Goal: Transaction & Acquisition: Subscribe to service/newsletter

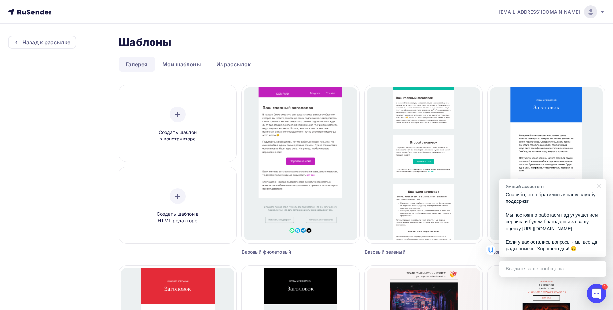
click at [34, 16] on nav "mypochta.dima@mail.ru Аккаунт Тарифы Выйти" at bounding box center [306, 12] width 613 height 24
drag, startPoint x: 30, startPoint y: 7, endPoint x: 30, endPoint y: 11, distance: 4.3
click at [30, 7] on nav "mypochta.dima@mail.ru Аккаунт Тарифы Выйти" at bounding box center [306, 12] width 613 height 24
click at [32, 43] on div "Назад к рассылке" at bounding box center [46, 42] width 48 height 8
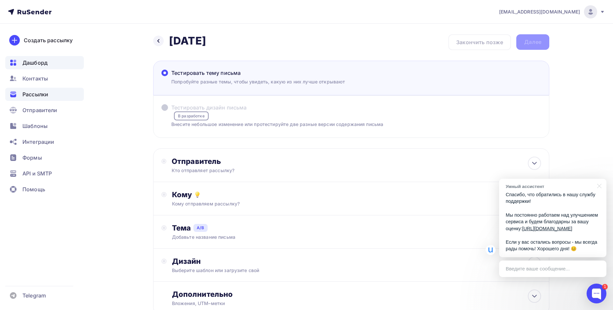
click at [39, 61] on span "Дашборд" at bounding box center [34, 63] width 25 height 8
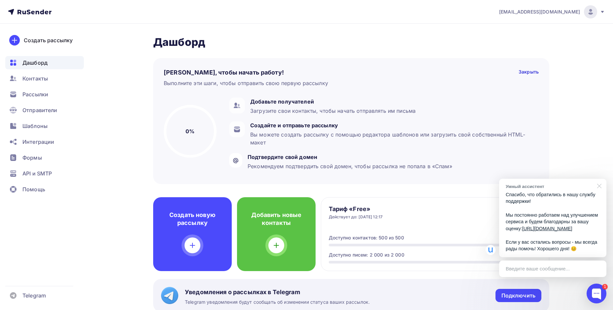
click at [600, 179] on div at bounding box center [598, 186] width 17 height 14
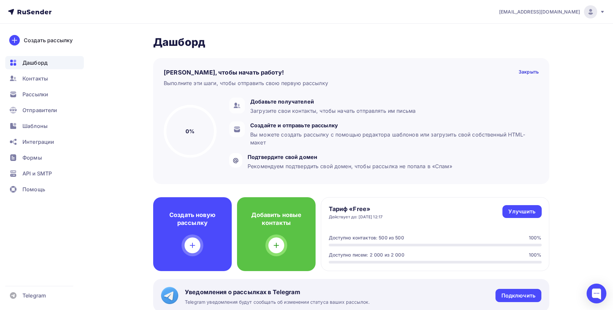
click at [604, 13] on icon at bounding box center [602, 11] width 5 height 5
click at [512, 42] on span "[DEMOGRAPHIC_DATA]" at bounding box center [536, 42] width 60 height 8
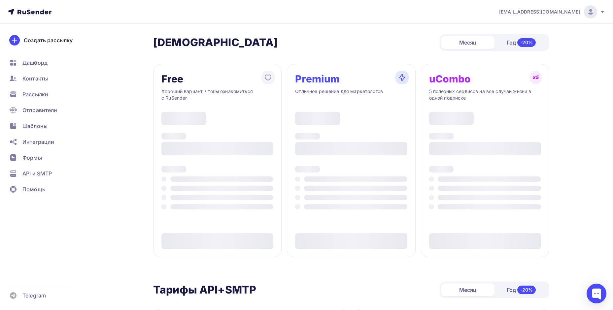
type input "500"
type input "100"
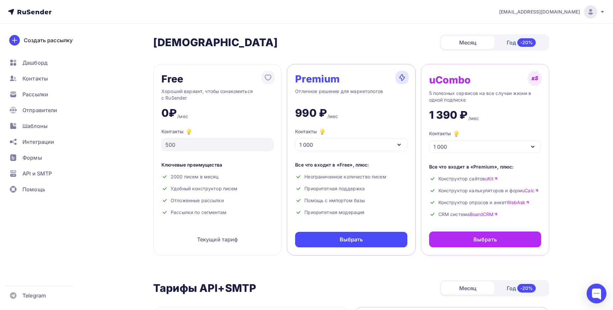
click at [450, 146] on div "1 000" at bounding box center [485, 146] width 112 height 13
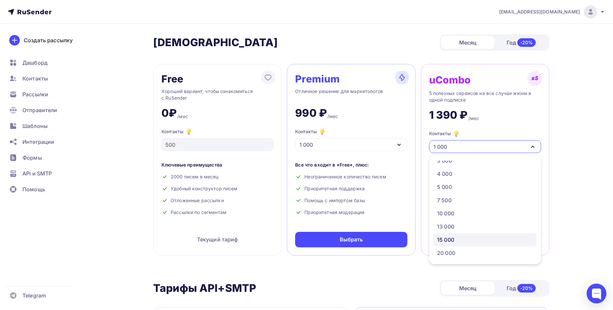
scroll to position [66, 0]
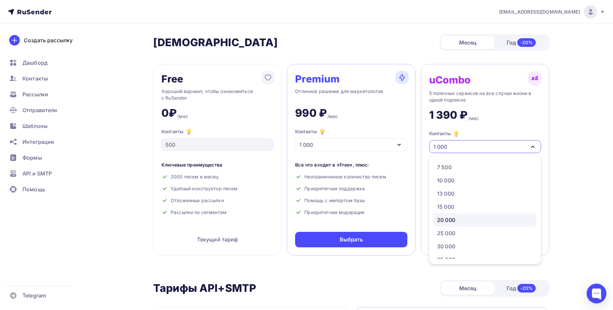
click at [449, 222] on div "20 000" at bounding box center [446, 220] width 18 height 8
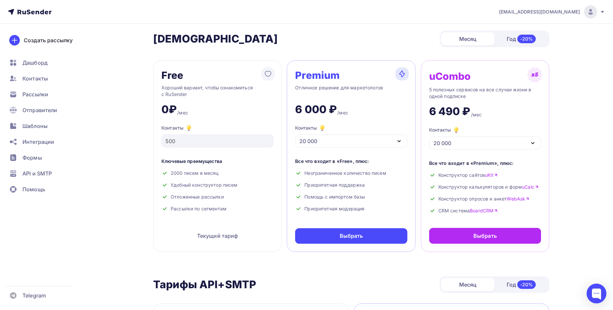
scroll to position [0, 0]
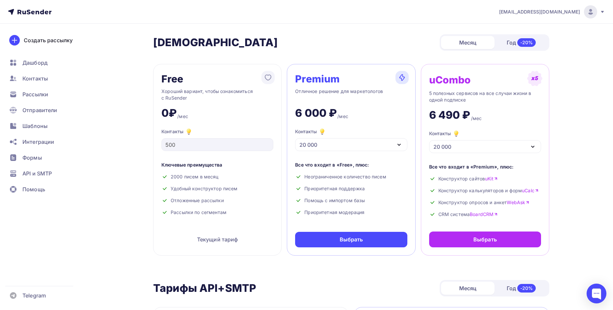
click at [379, 141] on div "20 000" at bounding box center [351, 144] width 112 height 13
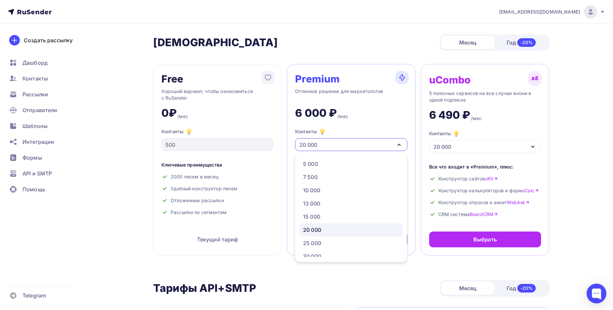
scroll to position [66, 0]
click at [312, 205] on div "15 000" at bounding box center [311, 205] width 17 height 8
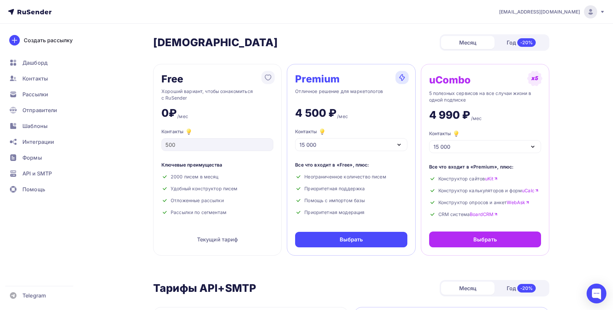
click at [338, 142] on div "15 000" at bounding box center [351, 144] width 112 height 13
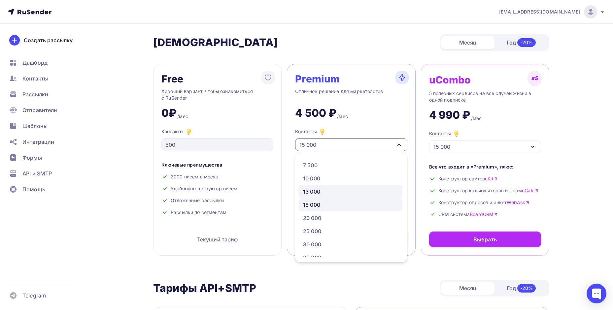
click at [313, 194] on div "13 000" at bounding box center [311, 192] width 17 height 8
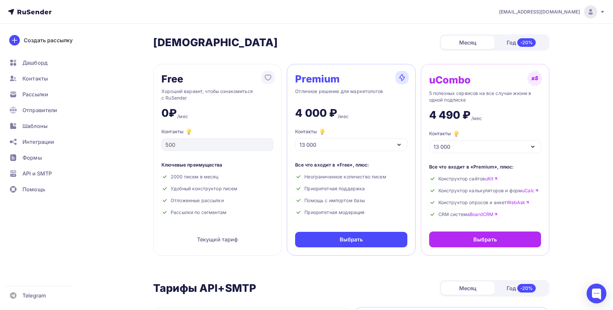
click at [322, 142] on div "13 000" at bounding box center [351, 144] width 112 height 13
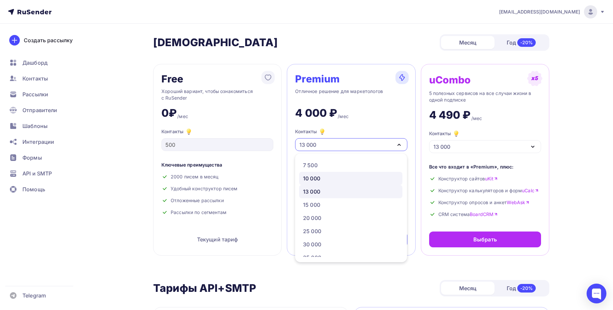
click at [308, 183] on link "10 000" at bounding box center [350, 178] width 103 height 13
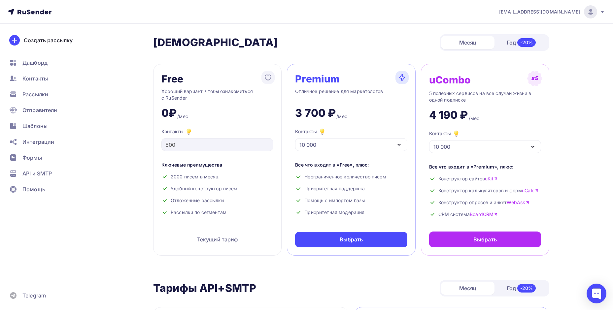
click at [329, 146] on div "10 000" at bounding box center [351, 144] width 112 height 13
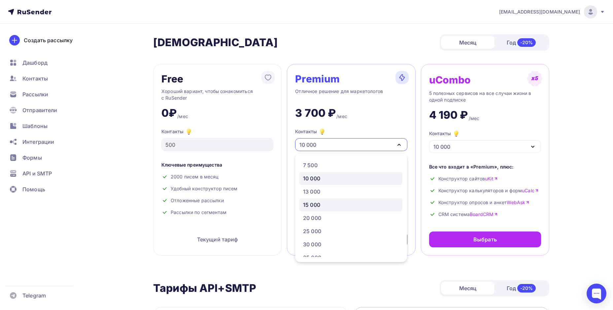
click at [314, 205] on div "15 000" at bounding box center [311, 205] width 17 height 8
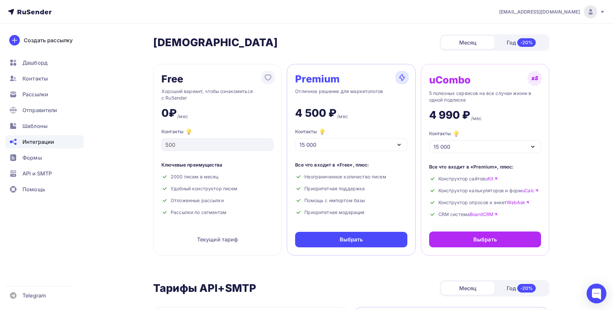
click at [31, 138] on div "Интеграции" at bounding box center [44, 141] width 79 height 13
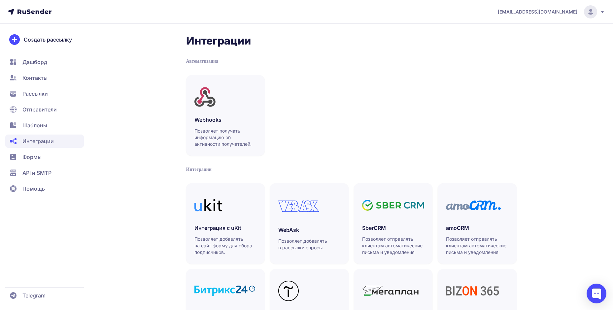
click at [32, 39] on span "Создать рассылку" at bounding box center [48, 40] width 48 height 8
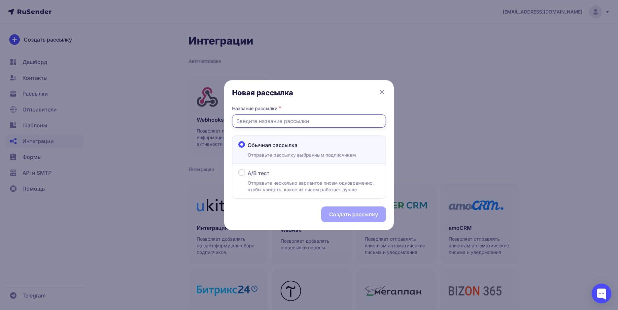
click at [276, 123] on input "text" at bounding box center [309, 121] width 154 height 13
click at [384, 90] on icon at bounding box center [382, 92] width 4 height 4
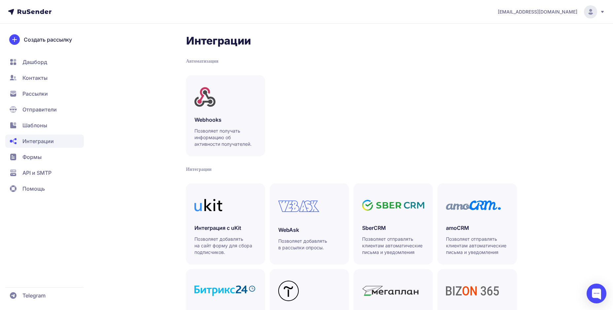
click at [50, 77] on span "Контакты" at bounding box center [44, 77] width 79 height 13
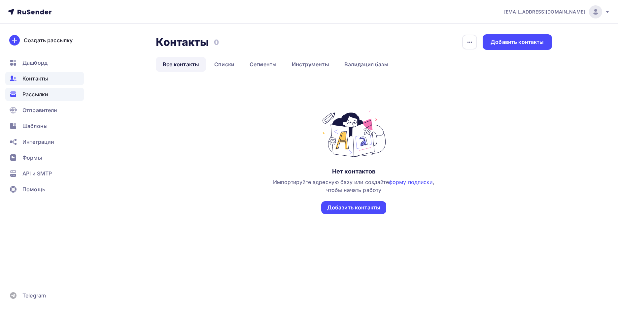
click at [40, 94] on span "Рассылки" at bounding box center [35, 94] width 26 height 8
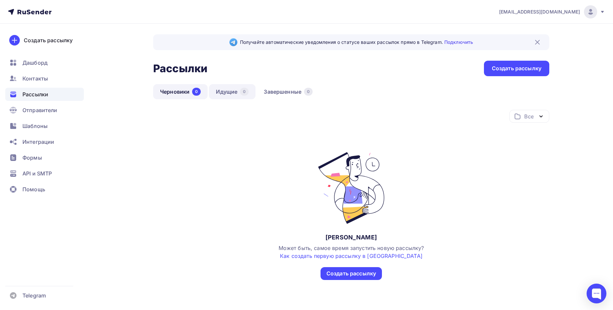
click at [247, 90] on div "0" at bounding box center [244, 92] width 9 height 8
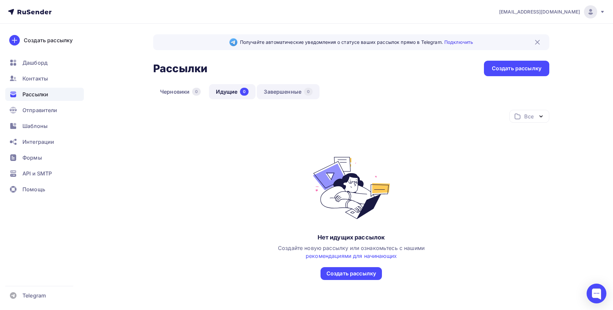
click at [280, 90] on link "Завершенные 0" at bounding box center [288, 91] width 63 height 15
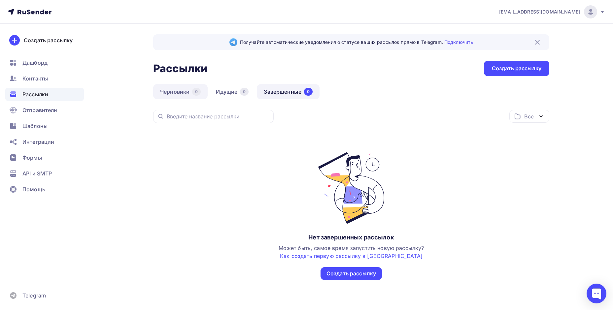
click at [179, 94] on link "Черновики 0" at bounding box center [180, 91] width 54 height 15
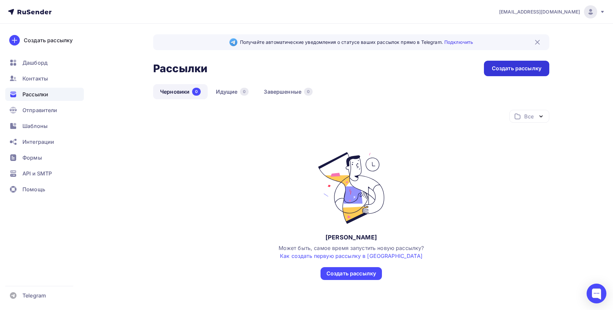
click at [508, 72] on div "Создать рассылку" at bounding box center [517, 69] width 50 height 8
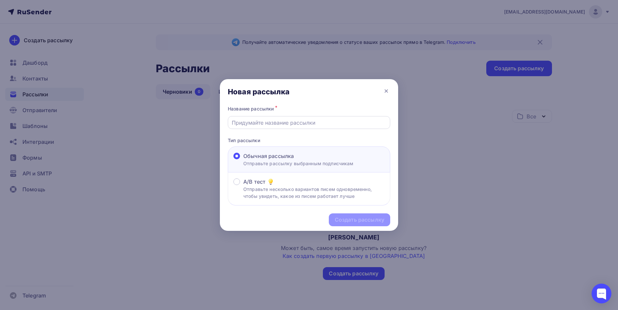
click at [264, 121] on input "text" at bounding box center [309, 123] width 155 height 8
type input "Тест"
click at [325, 110] on div "Название рассылки *" at bounding box center [309, 108] width 162 height 9
click at [361, 216] on div "Создать рассылку" at bounding box center [359, 220] width 61 height 13
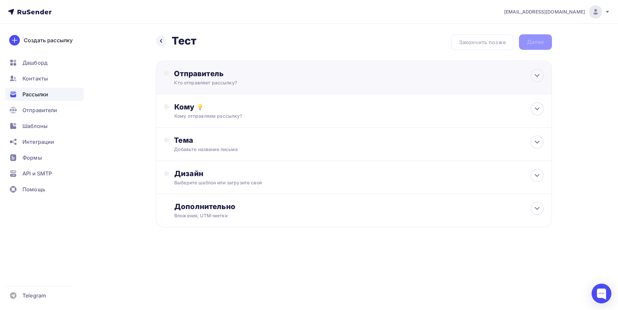
click at [229, 73] on div "Отправитель" at bounding box center [245, 73] width 143 height 9
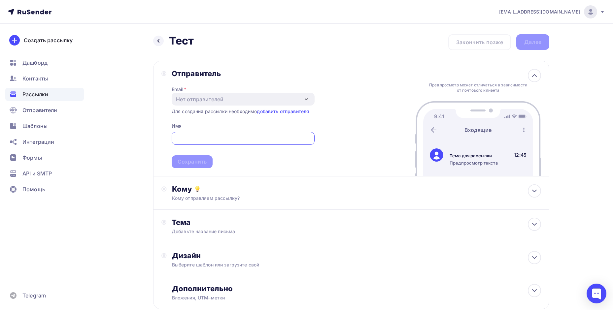
click at [329, 74] on div "Отправитель Email * Нет отправителей Добавить отправителя Для создания рассылки…" at bounding box center [351, 119] width 396 height 116
click at [289, 114] on link "добавить отправителя" at bounding box center [283, 112] width 52 height 6
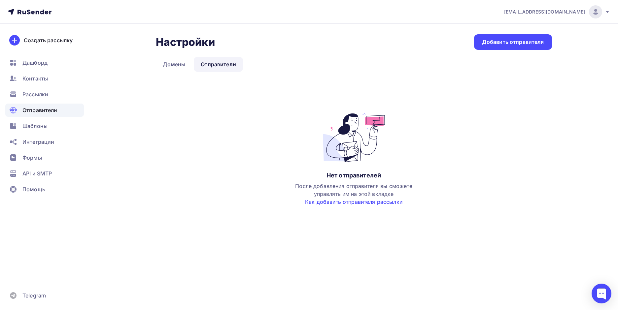
click at [346, 203] on link "Как добавить отправителя рассылки" at bounding box center [353, 202] width 97 height 7
click at [36, 111] on span "Отправители" at bounding box center [39, 110] width 35 height 8
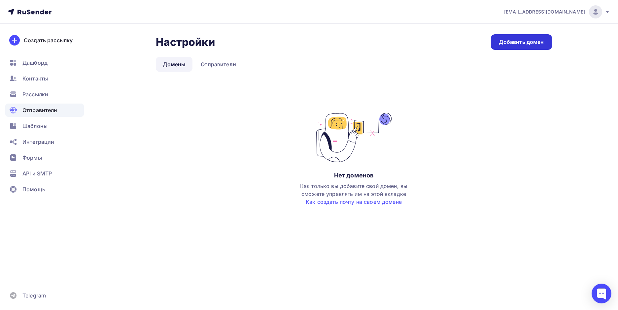
click at [505, 45] on div "Добавить домен" at bounding box center [521, 42] width 45 height 8
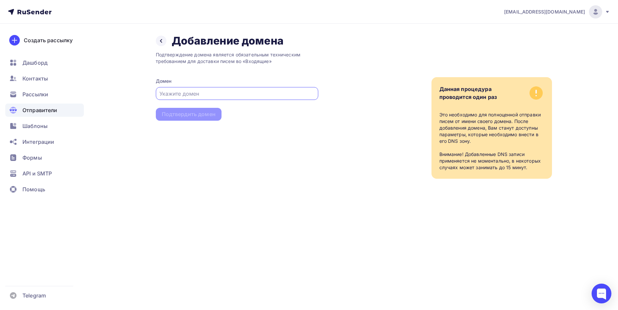
paste input "Перейти на главную страницу Mail.Ru для бизнеса igrushki-op-tom.ru"
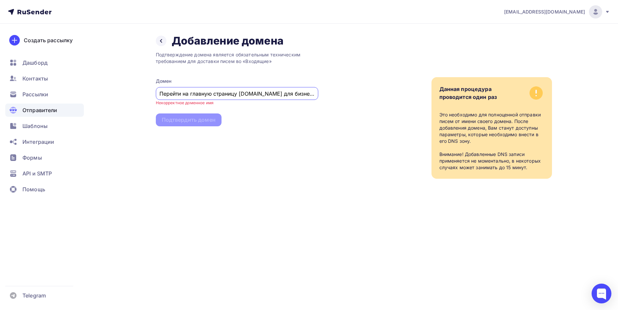
drag, startPoint x: 267, startPoint y: 92, endPoint x: -16, endPoint y: 98, distance: 283.0
click at [0, 98] on html "mypochta.dima@mail.ru Аккаунт Тарифы Выйти Создать рассылку Дашборд Контакты Ра…" at bounding box center [309, 155] width 618 height 310
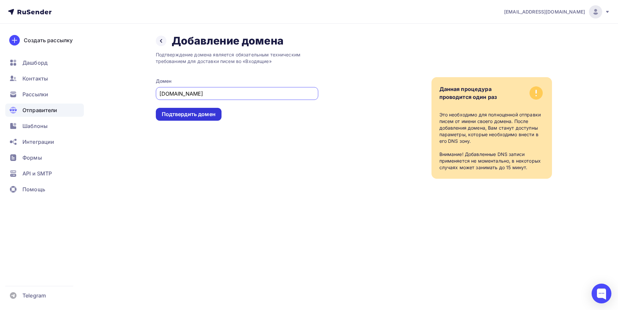
type input "igrushki-op-tom.ru"
click at [190, 116] on div "Подтвердить домен" at bounding box center [189, 115] width 54 height 8
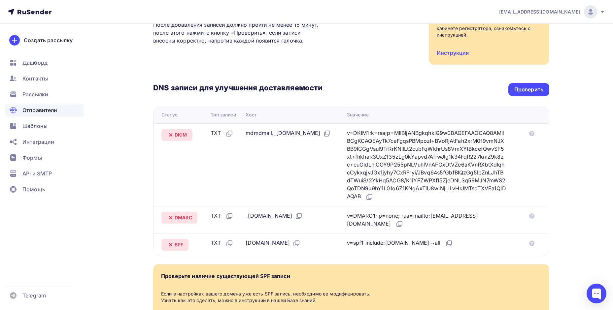
scroll to position [99, 0]
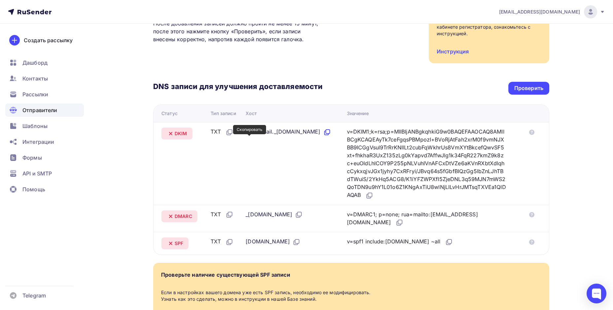
click at [326, 134] on icon at bounding box center [328, 132] width 4 height 4
copy div "mdmdmail._domainkey."
drag, startPoint x: 243, startPoint y: 132, endPoint x: 302, endPoint y: 132, distance: 59.1
click at [302, 132] on td "mdmdmail._domainkey.igrushki-op-tom.ru" at bounding box center [293, 163] width 101 height 83
click at [373, 196] on icon at bounding box center [370, 196] width 8 height 8
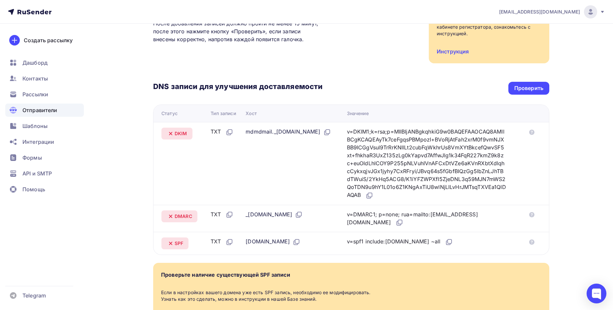
copy div "_dmarc"
drag, startPoint x: 242, startPoint y: 215, endPoint x: 262, endPoint y: 215, distance: 19.2
click at [262, 215] on td "_[DOMAIN_NAME][PERSON_NAME]" at bounding box center [293, 218] width 101 height 27
click at [404, 224] on icon at bounding box center [400, 223] width 8 height 8
click at [300, 242] on icon at bounding box center [297, 242] width 8 height 8
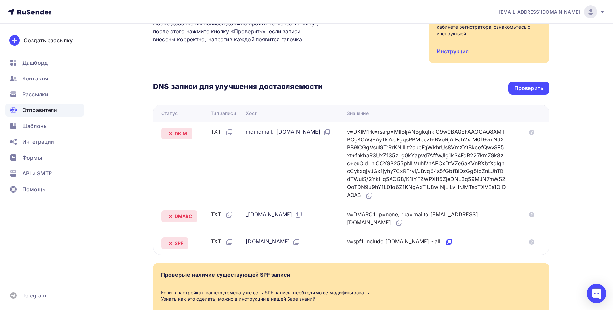
click at [447, 241] on icon at bounding box center [449, 242] width 8 height 8
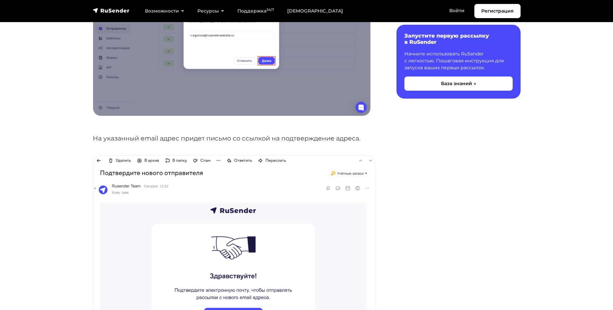
scroll to position [396, 0]
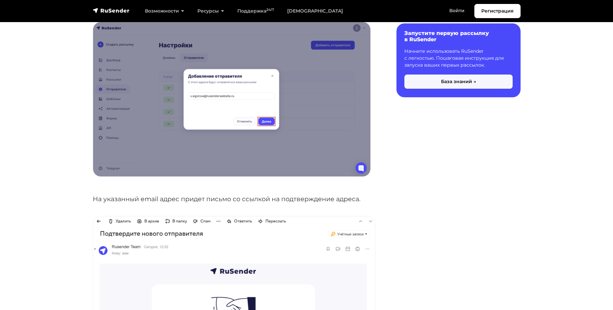
click at [477, 77] on button "База знаний →" at bounding box center [459, 82] width 108 height 14
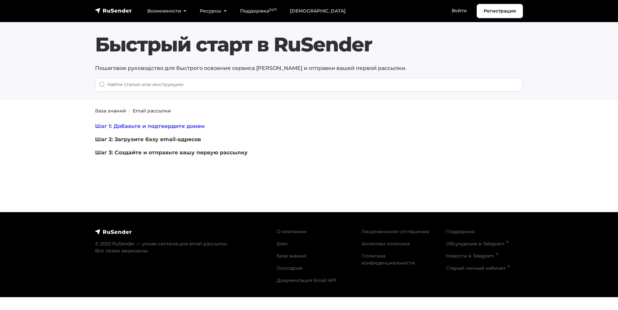
click at [122, 126] on link "Шаг 1: Добавьте и подтвердите домен" at bounding box center [150, 126] width 110 height 6
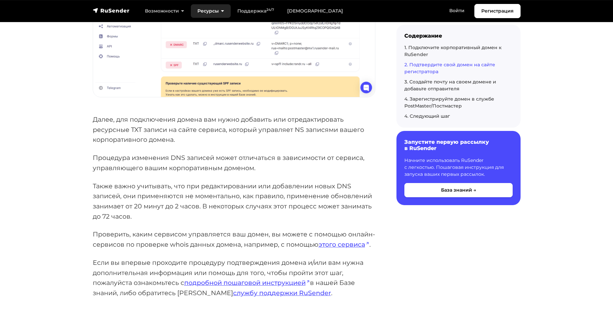
scroll to position [892, 0]
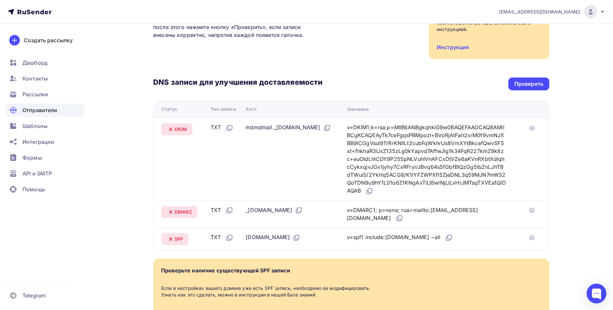
scroll to position [61, 0]
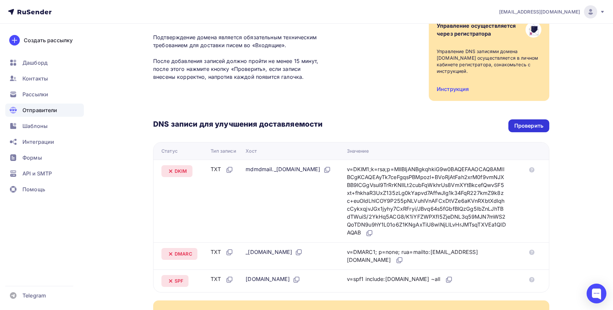
click at [516, 130] on div "Проверить" at bounding box center [529, 126] width 41 height 13
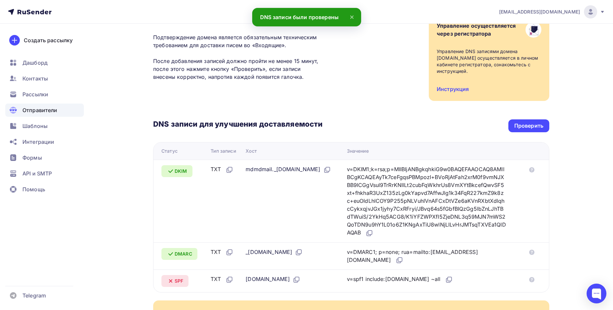
scroll to position [94, 0]
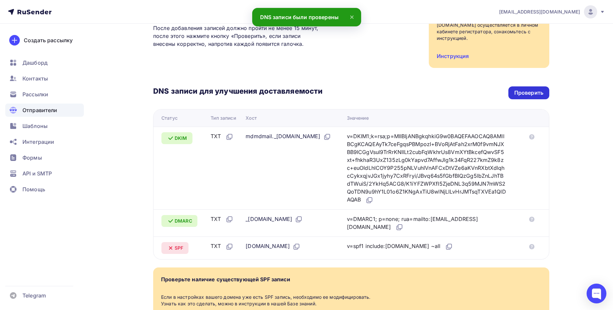
click at [526, 96] on div "Проверить" at bounding box center [528, 93] width 29 height 8
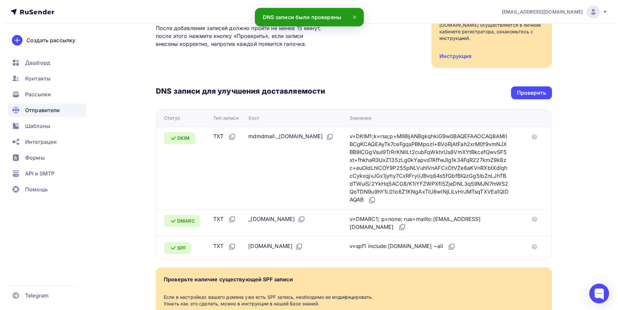
scroll to position [0, 0]
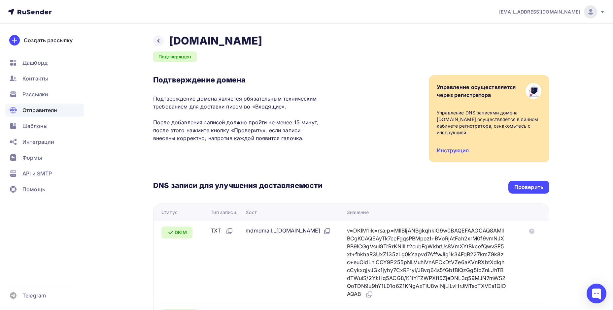
click at [36, 107] on span "Отправители" at bounding box center [39, 110] width 35 height 8
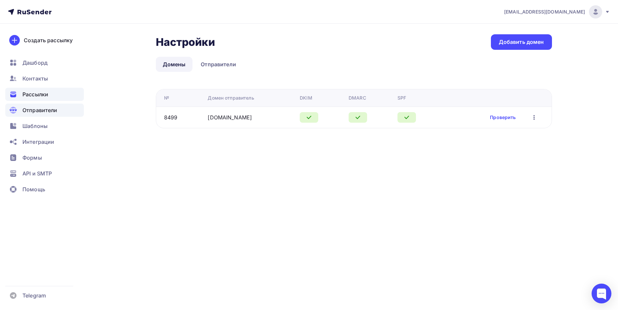
click at [34, 95] on span "Рассылки" at bounding box center [35, 94] width 26 height 8
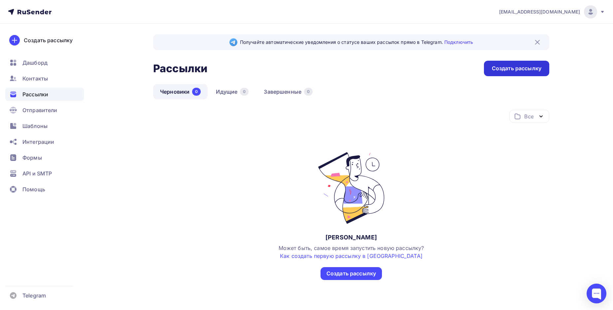
click at [516, 72] on div "Создать рассылку" at bounding box center [517, 69] width 50 height 8
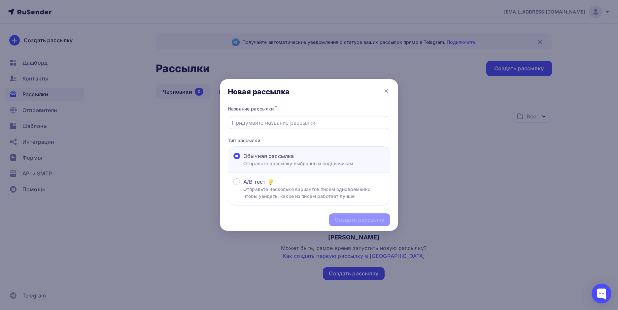
click at [261, 122] on input "text" at bounding box center [309, 123] width 155 height 8
type input "Тест"
click at [357, 222] on div "Создать рассылку" at bounding box center [360, 220] width 50 height 8
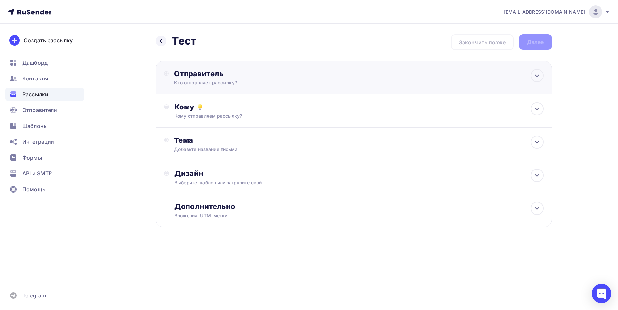
click at [208, 83] on div "Кто отправляет рассылку?" at bounding box center [238, 83] width 129 height 7
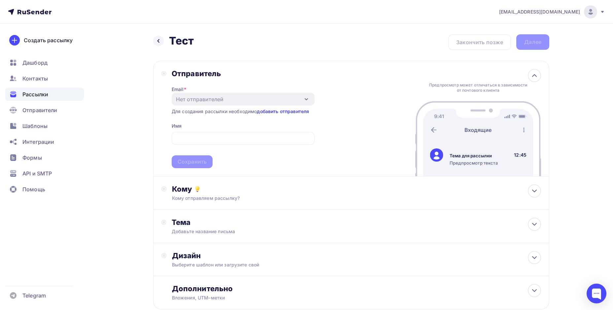
click at [306, 110] on link "добавить отправителя" at bounding box center [283, 112] width 52 height 6
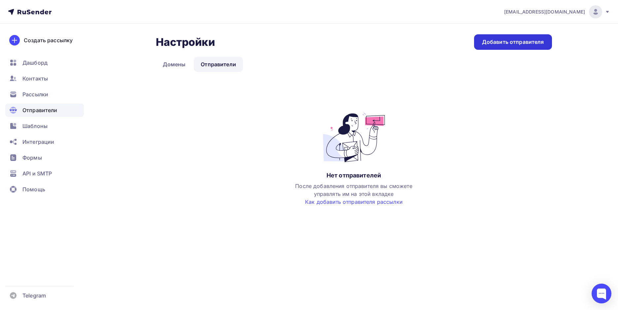
click at [485, 42] on div "Добавить отправителя" at bounding box center [513, 42] width 62 height 8
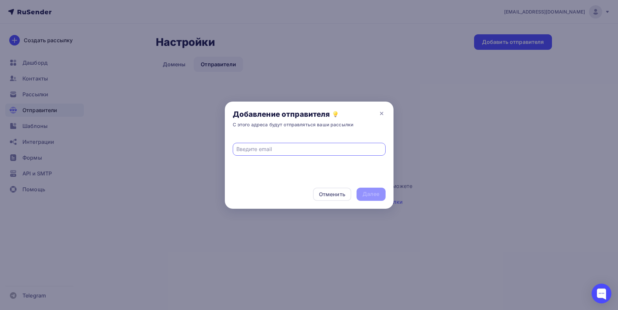
paste input "[EMAIL_ADDRESS][DOMAIN_NAME]"
click at [339, 135] on div "Добавление отправителя С этого адреса будут отправляться ваши рассылки" at bounding box center [309, 119] width 169 height 34
click at [309, 148] on input "[EMAIL_ADDRESS][DOMAIN_NAME]" at bounding box center [308, 149] width 145 height 8
click at [239, 148] on input "[EMAIL_ADDRESS][DOMAIN_NAME]" at bounding box center [308, 149] width 145 height 8
type input "[EMAIL_ADDRESS][DOMAIN_NAME]"
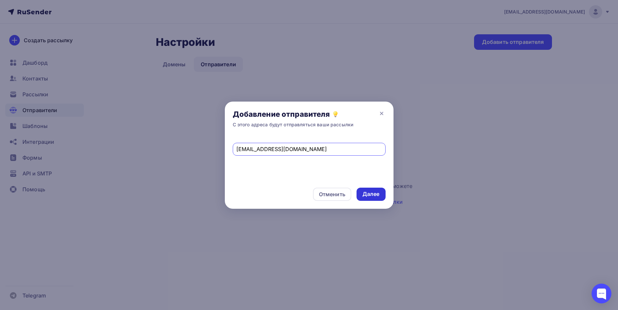
click at [374, 192] on div "Далее" at bounding box center [371, 195] width 17 height 8
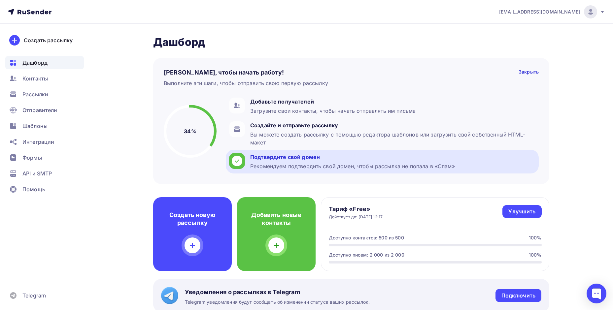
click at [284, 159] on div "Подтвердите свой домен" at bounding box center [352, 157] width 205 height 8
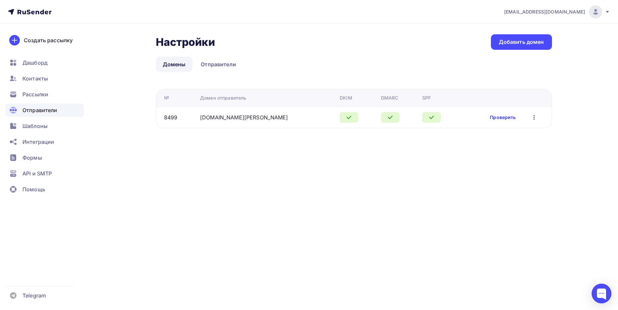
click at [499, 118] on link "Проверить" at bounding box center [503, 117] width 26 height 7
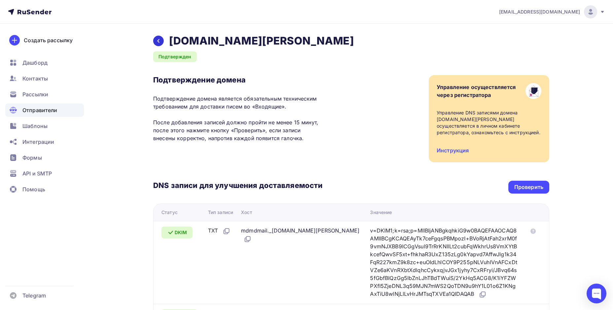
click at [157, 38] on icon at bounding box center [158, 40] width 5 height 5
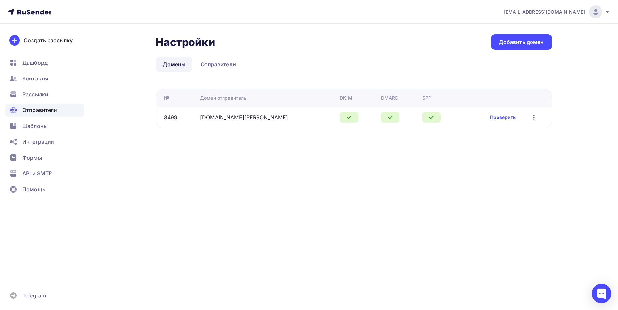
click at [28, 18] on nav "[EMAIL_ADDRESS][DOMAIN_NAME] Аккаунт Тарифы Выйти Создать рассылку [GEOGRAPHIC_…" at bounding box center [309, 12] width 618 height 24
click at [31, 12] on icon at bounding box center [30, 12] width 44 height 8
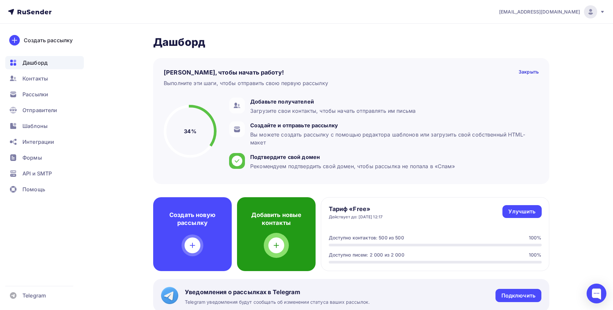
click at [268, 220] on h4 "Добавить новые контакты" at bounding box center [276, 219] width 57 height 16
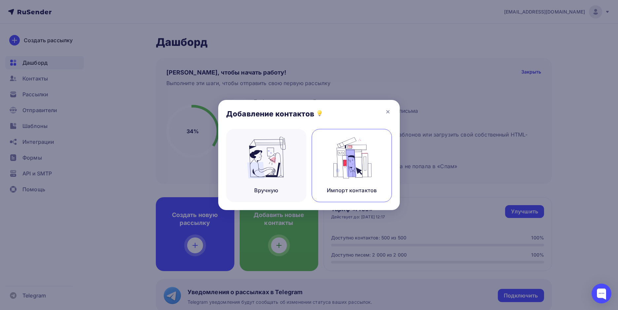
click at [357, 162] on img at bounding box center [352, 158] width 44 height 42
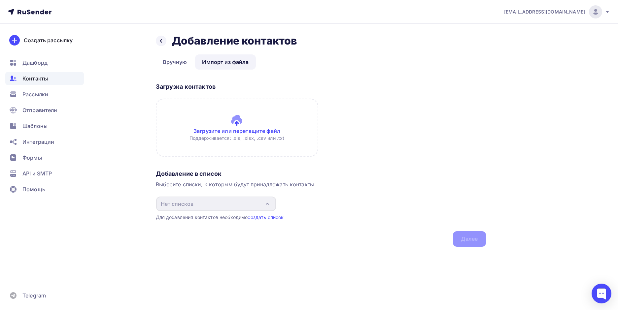
click at [233, 123] on input "file" at bounding box center [237, 128] width 162 height 58
type input "C:\fakepath\[DATE]-[DATE] база с ИО.XLSX"
type input "C:\fakepath\[DATE]-[DATE] база ИО.XLSX"
click at [250, 129] on input "file" at bounding box center [237, 128] width 162 height 58
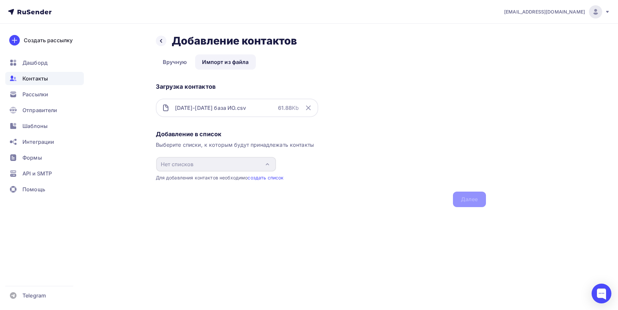
click at [362, 144] on div "Выберите списки, к которым будут принадлежать контакты" at bounding box center [321, 145] width 330 height 8
click at [473, 198] on div "Добавление в список Выберите списки, к которым будут принадлежать контакты Нет …" at bounding box center [321, 168] width 330 height 80
click at [278, 177] on link "создать список" at bounding box center [266, 178] width 36 height 6
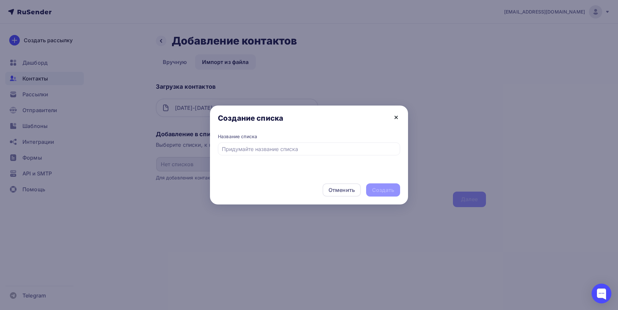
click at [397, 115] on icon at bounding box center [396, 118] width 8 height 8
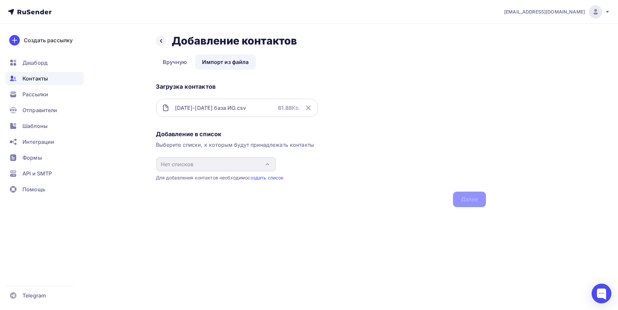
click at [218, 63] on link "Импорт из файла" at bounding box center [225, 61] width 60 height 15
click at [173, 61] on link "Вручную" at bounding box center [175, 61] width 38 height 15
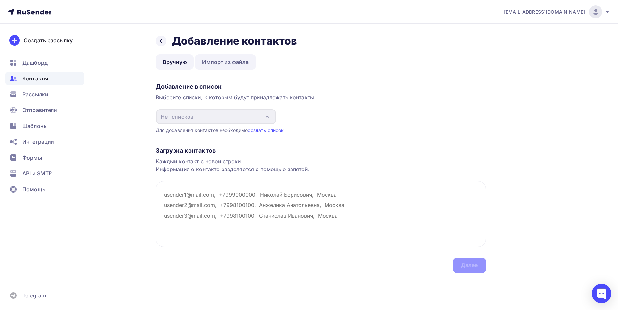
click at [212, 60] on link "Импорт из файла" at bounding box center [225, 61] width 60 height 15
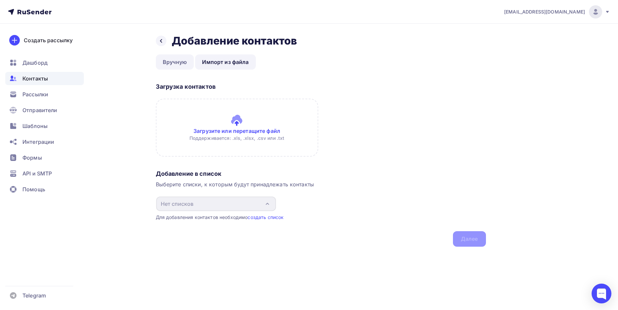
click at [174, 59] on link "Вручную" at bounding box center [175, 61] width 38 height 15
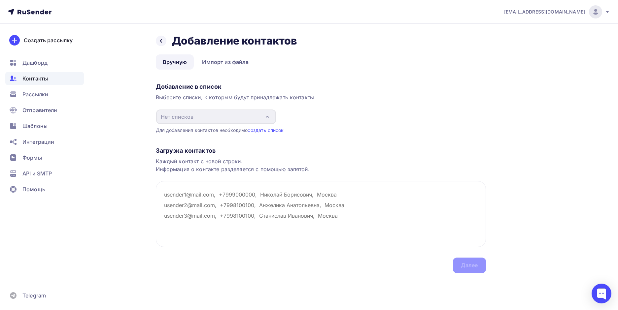
paste textarea "[EMAIL_ADDRESS][DOMAIN_NAME] [EMAIL_ADDRESS][DOMAIN_NAME] [EMAIL_ADDRESS][DOMAI…"
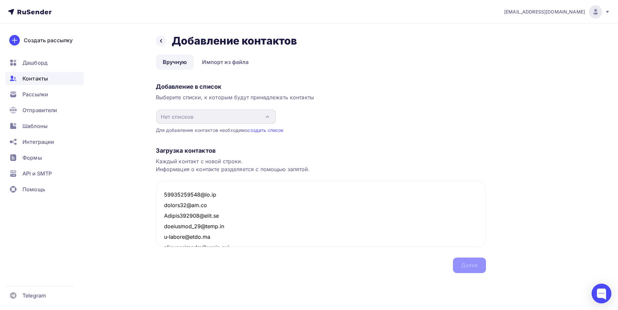
scroll to position [32444, 0]
click at [182, 218] on textarea at bounding box center [321, 214] width 330 height 66
click at [201, 209] on textarea at bounding box center [321, 214] width 330 height 66
click at [200, 202] on textarea at bounding box center [321, 214] width 330 height 66
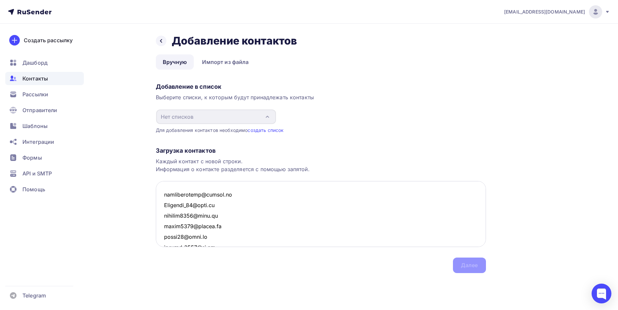
scroll to position [28381, 0]
drag, startPoint x: 195, startPoint y: 212, endPoint x: 194, endPoint y: 217, distance: 5.2
click at [195, 213] on textarea at bounding box center [321, 214] width 330 height 66
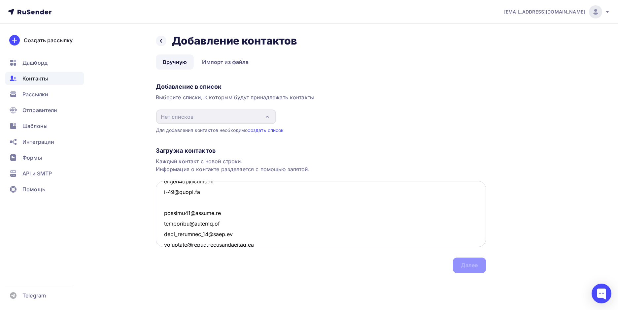
click at [191, 199] on textarea at bounding box center [321, 214] width 330 height 66
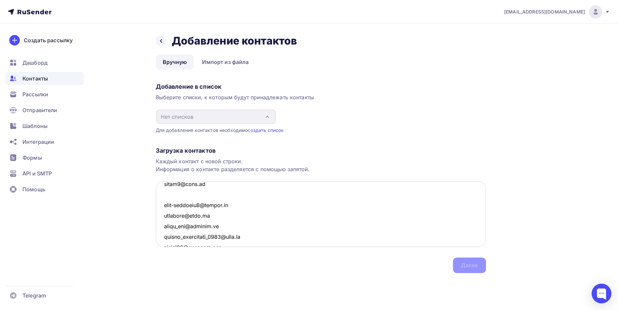
click at [194, 201] on textarea at bounding box center [321, 214] width 330 height 66
click at [193, 194] on textarea at bounding box center [321, 214] width 330 height 66
click at [195, 201] on textarea at bounding box center [321, 214] width 330 height 66
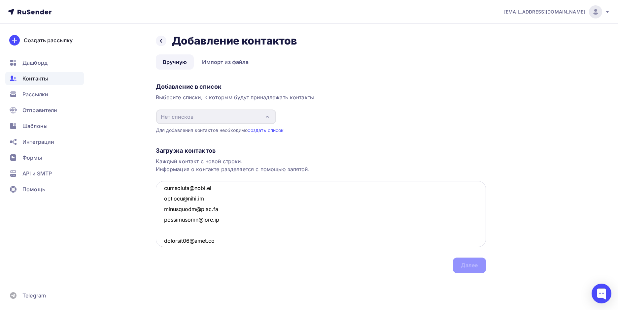
scroll to position [29394, 0]
click at [195, 209] on textarea at bounding box center [321, 214] width 330 height 66
click at [191, 194] on textarea at bounding box center [321, 214] width 330 height 66
click at [194, 198] on textarea at bounding box center [321, 214] width 330 height 66
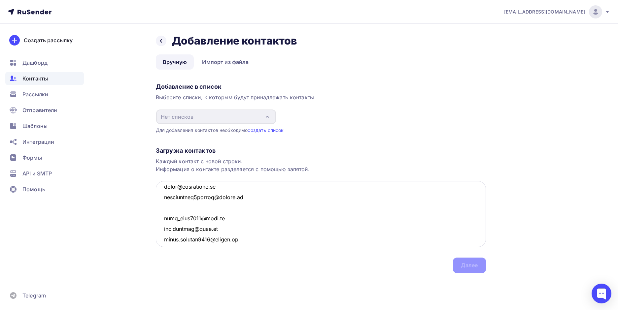
click at [193, 209] on textarea at bounding box center [321, 214] width 330 height 66
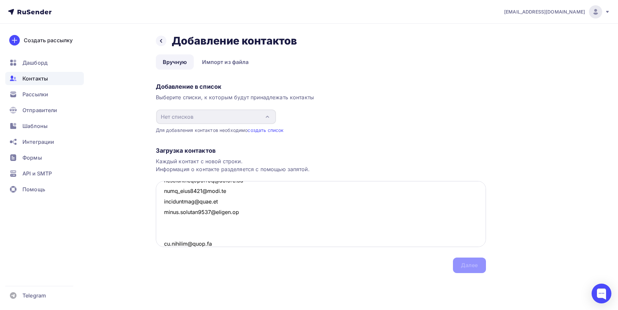
scroll to position [29660, 0]
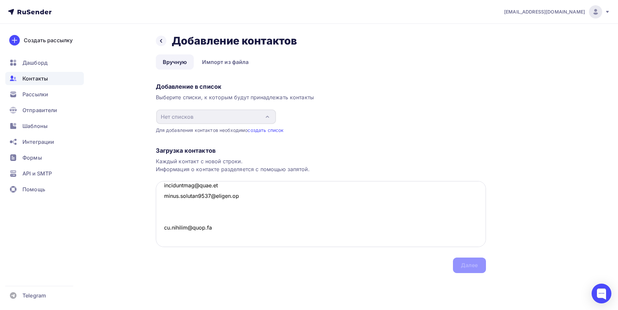
click at [192, 207] on textarea at bounding box center [321, 214] width 330 height 66
click at [191, 205] on textarea at bounding box center [321, 214] width 330 height 66
click at [184, 186] on textarea at bounding box center [321, 214] width 330 height 66
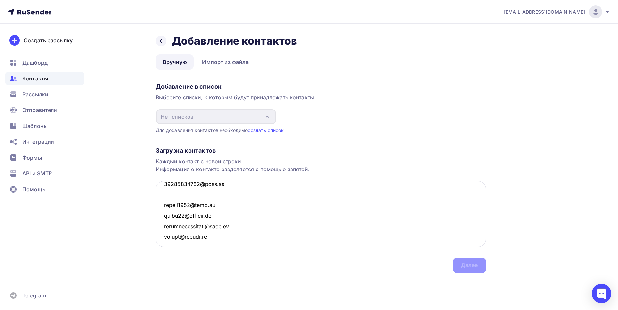
scroll to position [29681, 0]
click at [185, 208] on textarea at bounding box center [321, 214] width 330 height 66
click at [187, 218] on textarea at bounding box center [321, 214] width 330 height 66
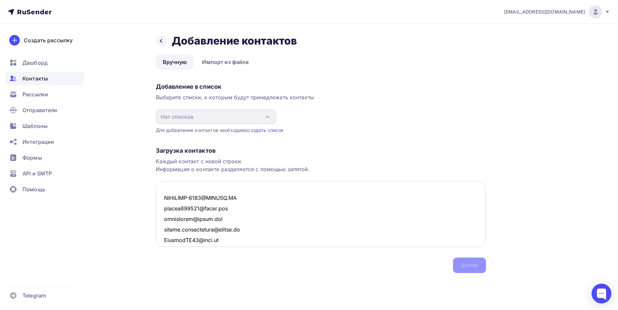
click at [201, 185] on textarea at bounding box center [321, 214] width 330 height 66
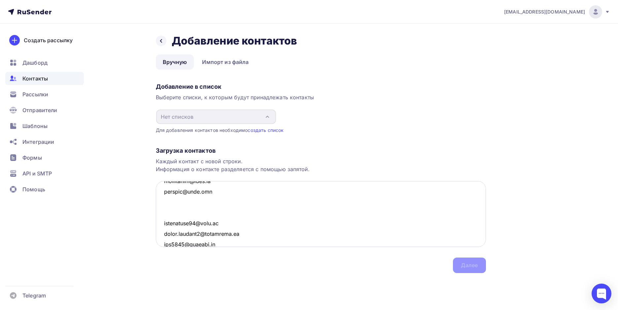
scroll to position [30034, 0]
click at [198, 205] on textarea at bounding box center [321, 214] width 330 height 66
click at [195, 203] on textarea at bounding box center [321, 214] width 330 height 66
click at [198, 195] on textarea at bounding box center [321, 214] width 330 height 66
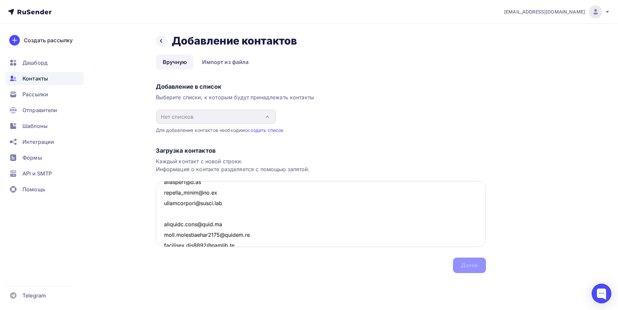
click at [198, 213] on textarea at bounding box center [321, 214] width 330 height 66
click at [196, 212] on textarea at bounding box center [321, 214] width 330 height 66
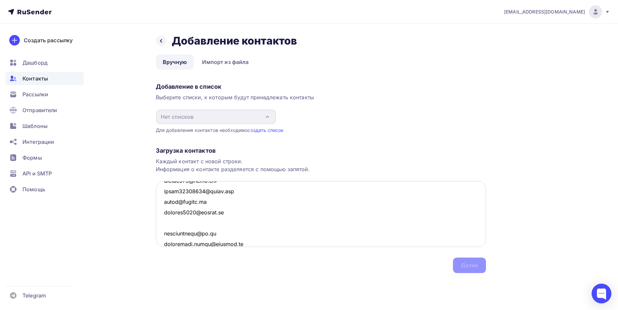
click at [186, 228] on textarea at bounding box center [321, 214] width 330 height 66
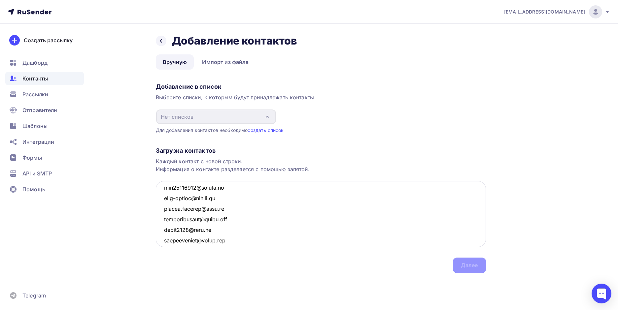
scroll to position [30651, 0]
click at [184, 218] on textarea at bounding box center [321, 214] width 330 height 66
click at [183, 223] on textarea at bounding box center [321, 214] width 330 height 66
click at [183, 226] on textarea at bounding box center [321, 214] width 330 height 66
click at [181, 221] on textarea at bounding box center [321, 214] width 330 height 66
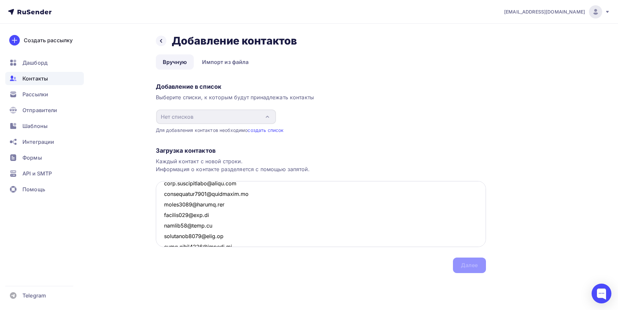
scroll to position [30684, 0]
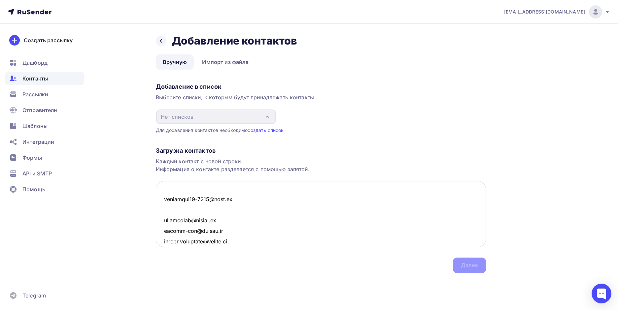
click at [181, 212] on textarea at bounding box center [321, 214] width 330 height 66
click at [183, 203] on textarea at bounding box center [321, 214] width 330 height 66
click at [184, 192] on textarea at bounding box center [321, 214] width 330 height 66
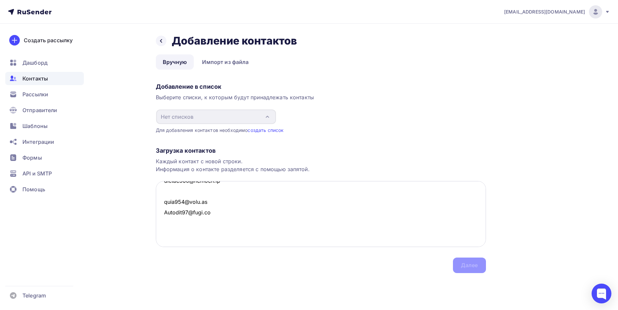
scroll to position [0, 0]
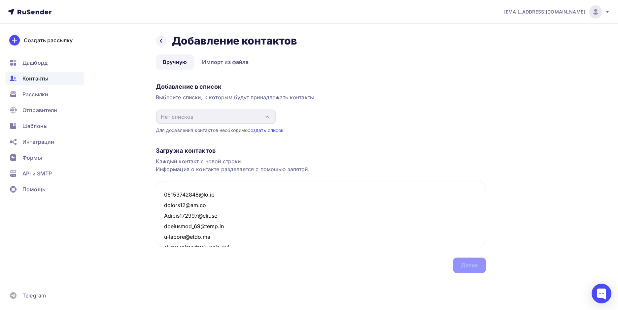
type textarea "[EMAIL_ADDRESS][DOMAIN_NAME] [EMAIL_ADDRESS][DOMAIN_NAME] [EMAIL_ADDRESS][DOMAI…"
click at [475, 267] on div "Загрузка контактов Каждый контакт с новой строки. Информация о контакте разделя…" at bounding box center [321, 204] width 330 height 140
click at [390, 126] on div "Добавление в список Выберите списки, к которым будут принадлежать контакты Нет …" at bounding box center [321, 106] width 330 height 53
click at [467, 264] on div "Загрузка контактов Каждый контакт с новой строки. Информация о контакте разделя…" at bounding box center [321, 204] width 330 height 140
click at [221, 59] on link "Импорт из файла" at bounding box center [225, 61] width 60 height 15
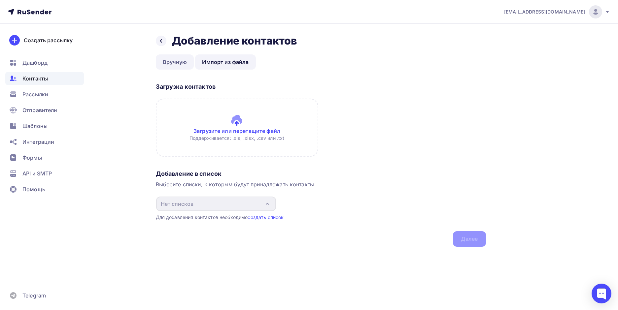
click at [168, 62] on link "Вручную" at bounding box center [175, 61] width 38 height 15
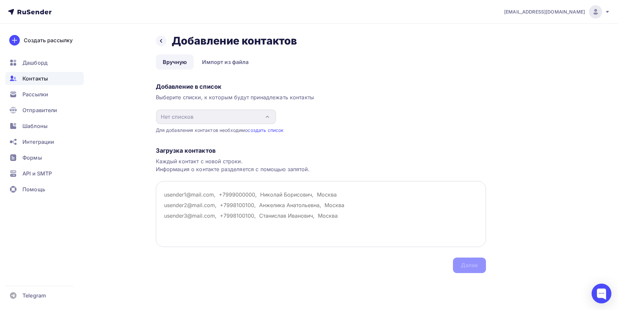
paste textarea "[EMAIL_ADDRESS][DOMAIN_NAME] [DOMAIN_NAME][EMAIL_ADDRESS][DOMAIN_NAME] [EMAIL_A…"
type textarea "[EMAIL_ADDRESS][DOMAIN_NAME] [DOMAIN_NAME][EMAIL_ADDRESS][DOMAIN_NAME] [EMAIL_A…"
click at [413, 123] on div "Добавление в список Выберите списки, к которым будут принадлежать контакты Нет …" at bounding box center [321, 106] width 330 height 53
click at [28, 78] on span "Контакты" at bounding box center [34, 79] width 25 height 8
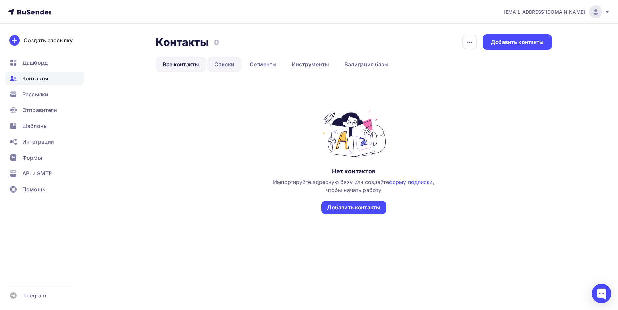
click at [226, 65] on link "Списки" at bounding box center [224, 64] width 34 height 15
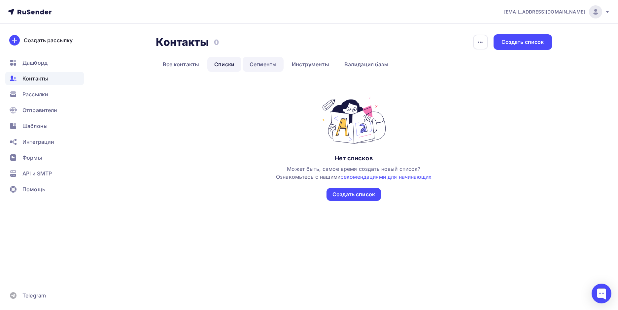
click at [260, 64] on link "Сегменты" at bounding box center [263, 64] width 41 height 15
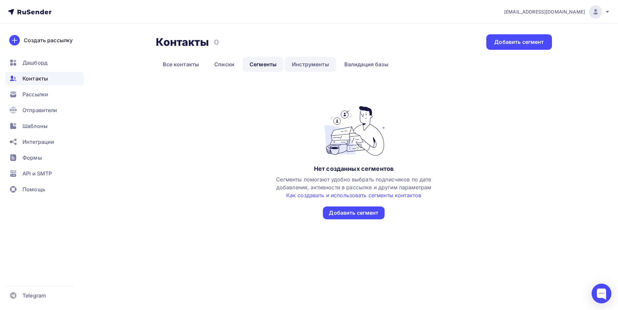
click at [300, 64] on link "Инструменты" at bounding box center [310, 64] width 51 height 15
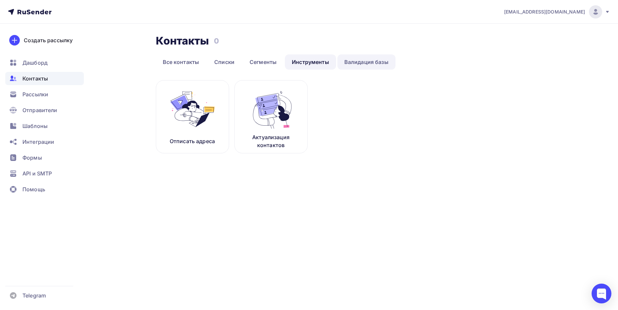
click at [370, 63] on link "Валидация базы" at bounding box center [366, 61] width 58 height 15
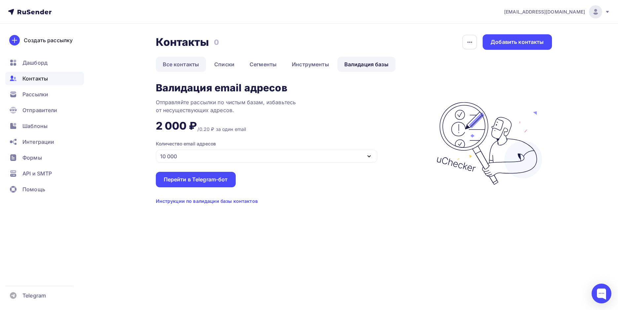
click at [181, 63] on link "Все контакты" at bounding box center [181, 64] width 51 height 15
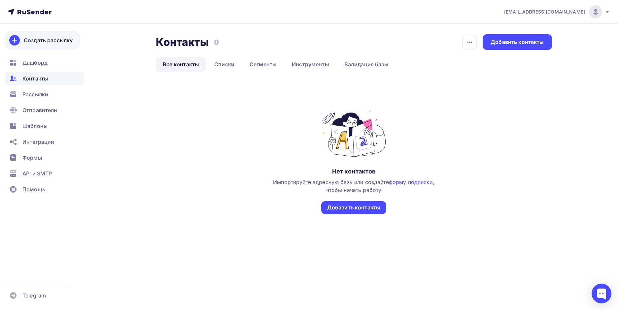
click at [38, 42] on div "Создать рассылку" at bounding box center [48, 40] width 49 height 8
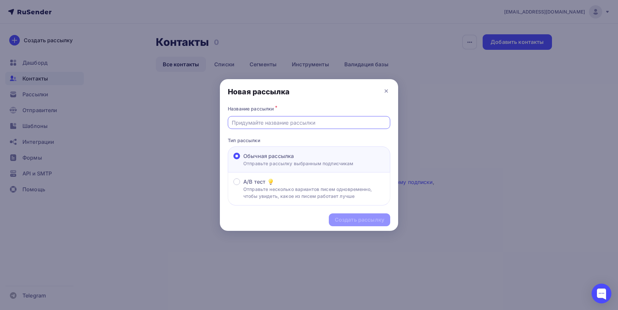
click at [290, 124] on input "text" at bounding box center [309, 123] width 155 height 8
type input "Тест"
click at [358, 221] on div "Создать рассылку" at bounding box center [360, 220] width 50 height 8
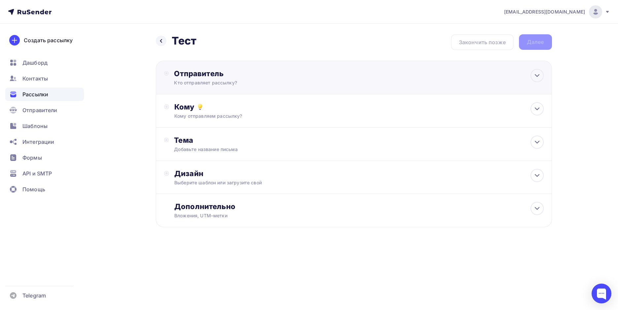
click at [222, 79] on div "Отправитель Кто отправляет рассылку? Email * Выберите отправителя [EMAIL_ADDRES…" at bounding box center [245, 77] width 143 height 17
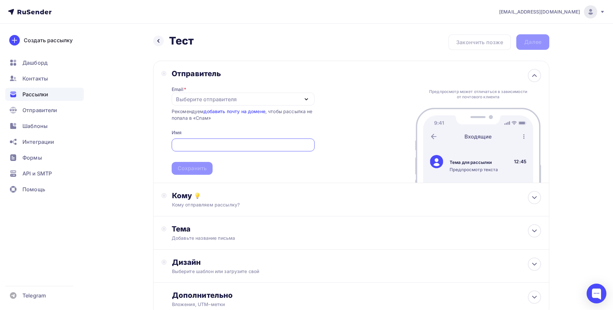
click at [193, 102] on div "Выберите отправителя" at bounding box center [206, 99] width 61 height 8
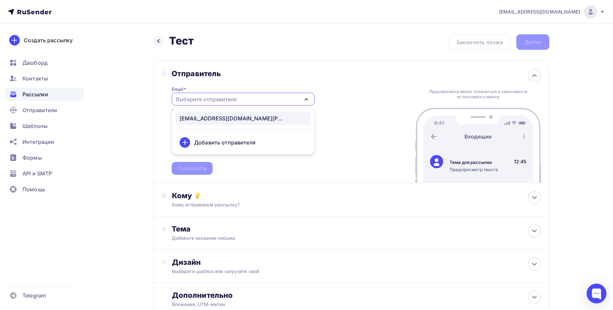
click at [199, 117] on div "[EMAIL_ADDRESS][DOMAIN_NAME][PERSON_NAME]" at bounding box center [233, 119] width 106 height 8
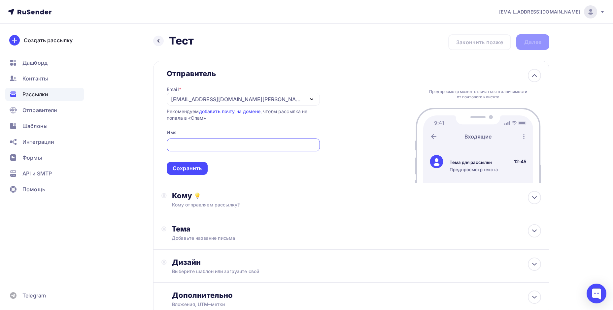
click at [201, 144] on input "text" at bounding box center [244, 145] width 146 height 8
type input "V"
type input "Мягкие игрушки опт"
click at [192, 166] on div "Сохранить" at bounding box center [187, 169] width 29 height 8
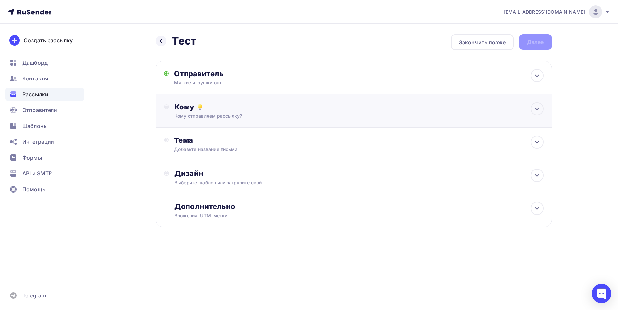
click at [182, 114] on div "Кому отправляем рассылку?" at bounding box center [340, 116] width 333 height 7
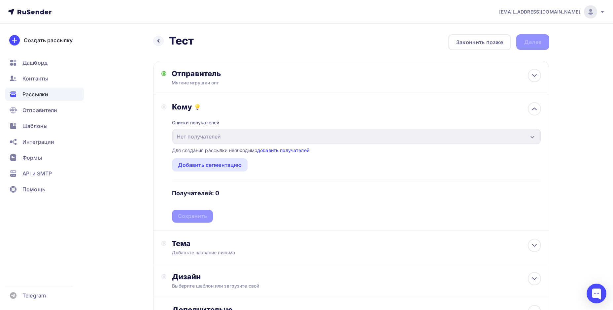
drag, startPoint x: 197, startPoint y: 166, endPoint x: 216, endPoint y: 154, distance: 21.7
click at [216, 154] on div "Списки получателей Нет получателей Все списки id Добавить список Для создания р…" at bounding box center [356, 167] width 369 height 111
click at [281, 149] on link "добавить получателей" at bounding box center [283, 151] width 52 height 6
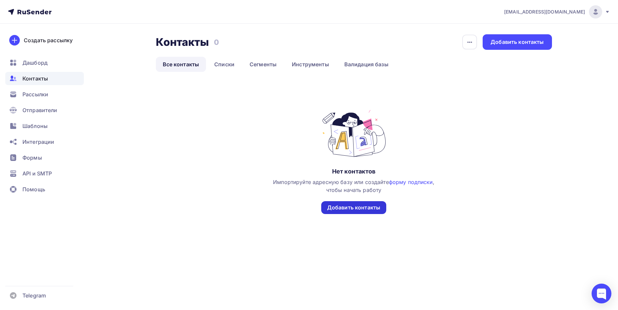
click at [353, 204] on div "Добавить контакты" at bounding box center [353, 207] width 65 height 13
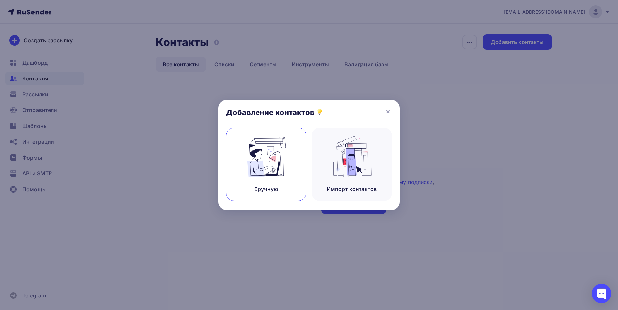
click at [287, 179] on div "Вручную" at bounding box center [266, 164] width 80 height 73
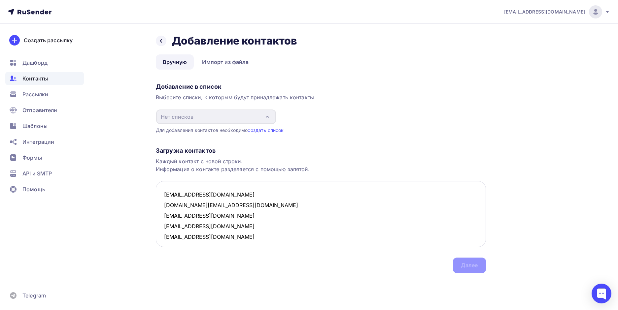
scroll to position [4, 0]
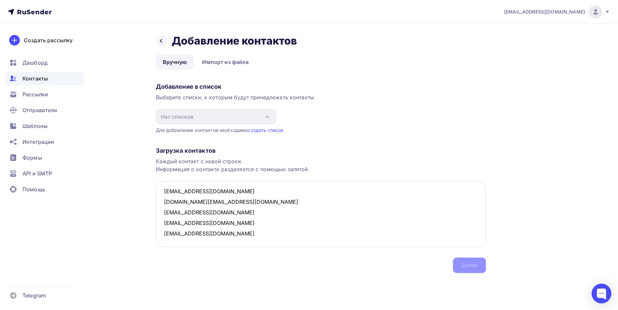
click at [267, 190] on textarea "[EMAIL_ADDRESS][DOMAIN_NAME] [DOMAIN_NAME][EMAIL_ADDRESS][DOMAIN_NAME] [EMAIL_A…" at bounding box center [321, 214] width 330 height 66
click at [254, 202] on textarea "[EMAIL_ADDRESS][DOMAIN_NAME] - 123 [DOMAIN_NAME][EMAIL_ADDRESS][DOMAIN_NAME] [E…" at bounding box center [321, 214] width 330 height 66
click at [246, 208] on textarea "[EMAIL_ADDRESS][DOMAIN_NAME] - 123 [DOMAIN_NAME][EMAIL_ADDRESS][DOMAIN_NAME] - …" at bounding box center [321, 214] width 330 height 66
click at [244, 222] on textarea "[EMAIL_ADDRESS][DOMAIN_NAME] - 123 [DOMAIN_NAME][EMAIL_ADDRESS][DOMAIN_NAME] - …" at bounding box center [321, 214] width 330 height 66
click at [243, 232] on textarea "[EMAIL_ADDRESS][DOMAIN_NAME] - 123 [DOMAIN_NAME][EMAIL_ADDRESS][DOMAIN_NAME] - …" at bounding box center [321, 214] width 330 height 66
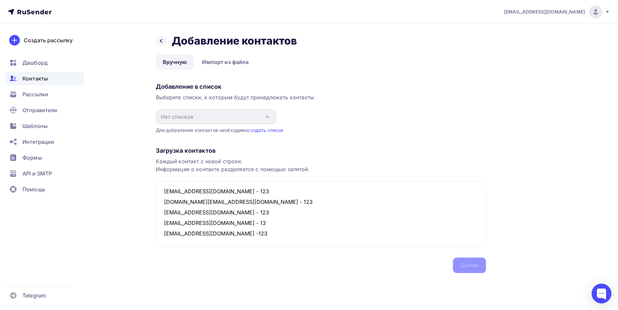
type textarea "[EMAIL_ADDRESS][DOMAIN_NAME] - 123 [DOMAIN_NAME][EMAIL_ADDRESS][DOMAIN_NAME] - …"
click at [567, 104] on div "Назад Добавление контактов Добавление контактов Вручную Импорт из файла Вручную…" at bounding box center [309, 162] width 541 height 276
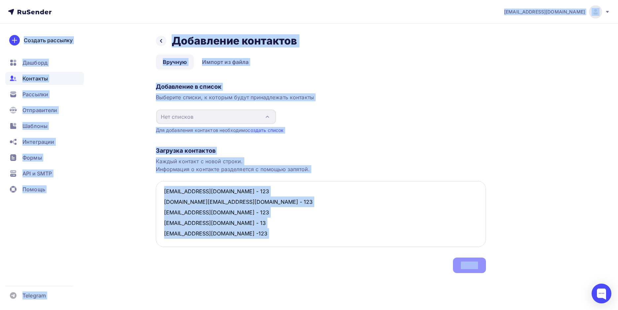
click at [223, 219] on textarea "[EMAIL_ADDRESS][DOMAIN_NAME] - 123 [DOMAIN_NAME][EMAIL_ADDRESS][DOMAIN_NAME] - …" at bounding box center [321, 214] width 330 height 66
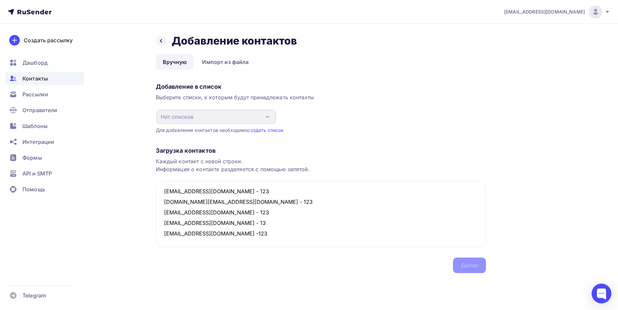
scroll to position [0, 0]
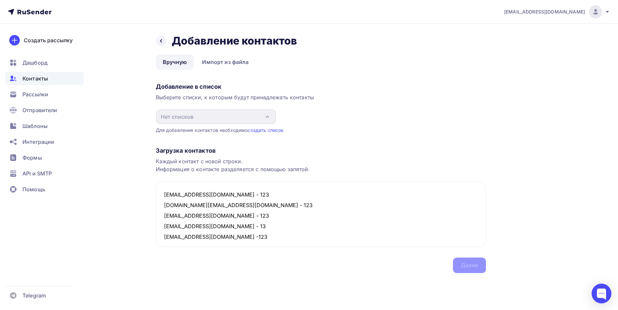
drag, startPoint x: 230, startPoint y: 231, endPoint x: 98, endPoint y: 108, distance: 180.8
click at [98, 108] on div "Назад Добавление контактов Добавление контактов Вручную Импорт из файла Вручную…" at bounding box center [309, 162] width 541 height 276
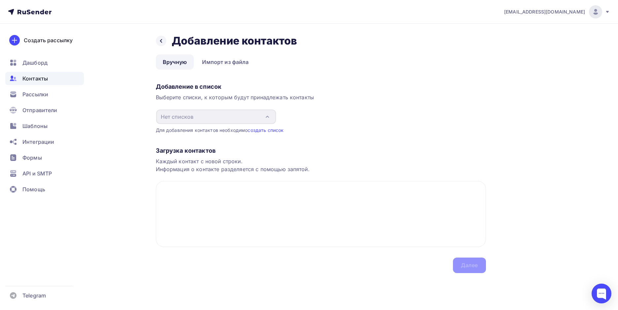
click at [507, 153] on div "Назад Добавление контактов Добавление контактов Вручную Импорт из файла Вручную…" at bounding box center [309, 162] width 541 height 276
click at [205, 198] on textarea at bounding box center [321, 214] width 330 height 66
drag, startPoint x: 382, startPoint y: 145, endPoint x: 255, endPoint y: 100, distance: 134.3
click at [377, 143] on div "Загрузка контактов Каждый контакт с новой строки. Информация о контакте разделя…" at bounding box center [321, 204] width 330 height 140
click at [176, 63] on link "Вручную" at bounding box center [175, 61] width 38 height 15
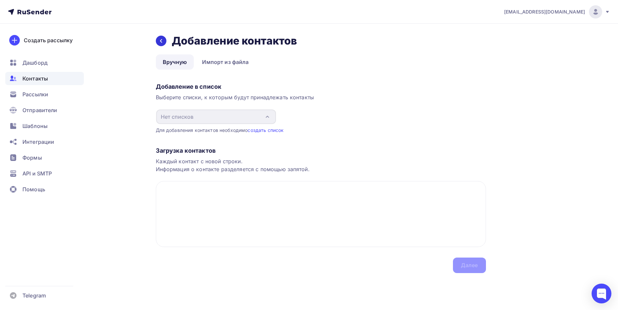
click at [163, 40] on icon at bounding box center [161, 40] width 5 height 5
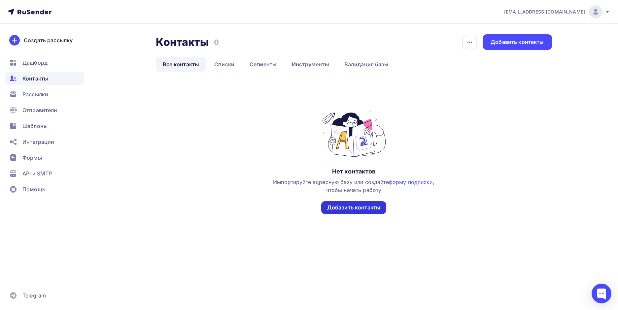
click at [356, 212] on div "Добавить контакты" at bounding box center [353, 207] width 65 height 13
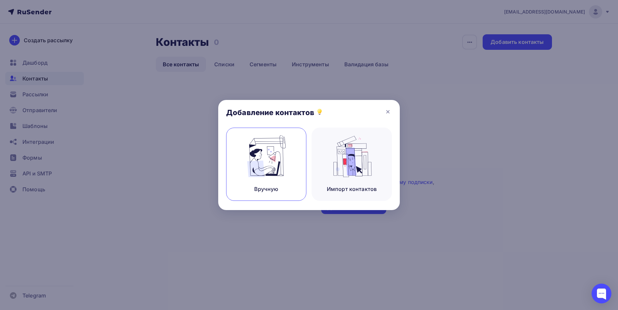
click at [282, 161] on img at bounding box center [266, 157] width 44 height 42
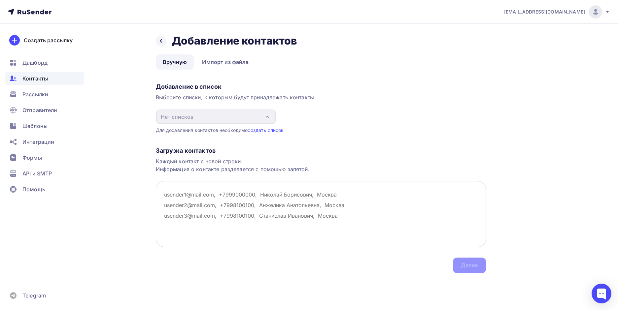
type textarea "ь"
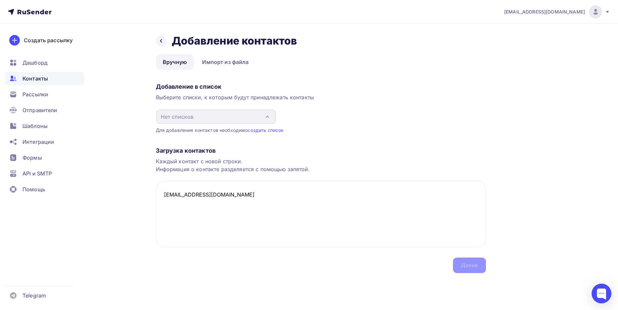
type textarea "[EMAIL_ADDRESS][DOMAIN_NAME]"
click at [375, 140] on div "Загрузка контактов Каждый контакт с новой строки. Информация о контакте разделя…" at bounding box center [321, 204] width 330 height 140
click at [266, 128] on link "создать список" at bounding box center [266, 130] width 36 height 6
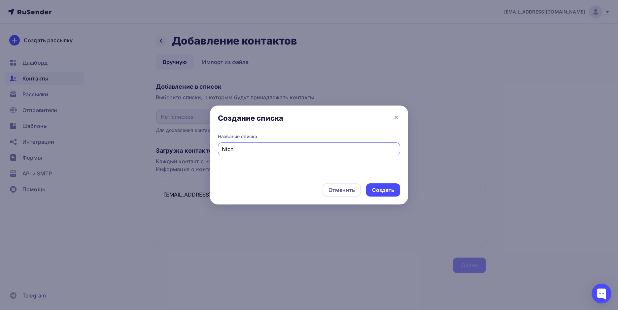
drag, startPoint x: 283, startPoint y: 152, endPoint x: 166, endPoint y: 147, distance: 117.0
click at [166, 147] on div "Создание списка Название списка Ntcn Отменить Создать" at bounding box center [309, 155] width 618 height 310
type input "Test"
click at [376, 192] on div "Создать" at bounding box center [383, 191] width 22 height 8
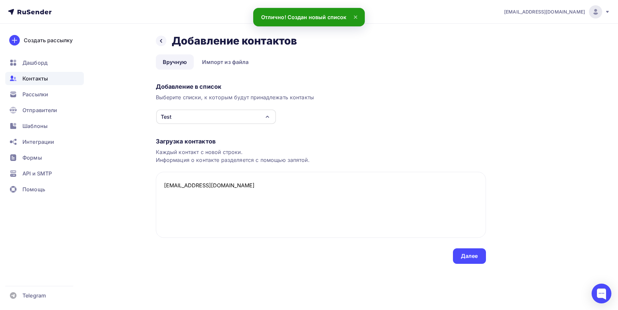
click at [195, 117] on div "Test" at bounding box center [216, 117] width 120 height 15
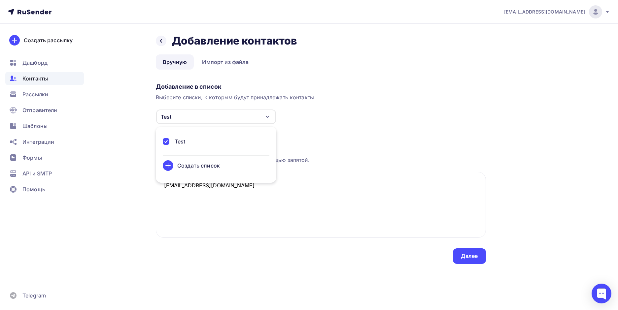
click at [185, 143] on div "Test" at bounding box center [180, 142] width 11 height 8
click at [300, 79] on div "Назад Добавление контактов Добавление контактов Вручную Импорт из файла Вручную…" at bounding box center [321, 149] width 330 height 230
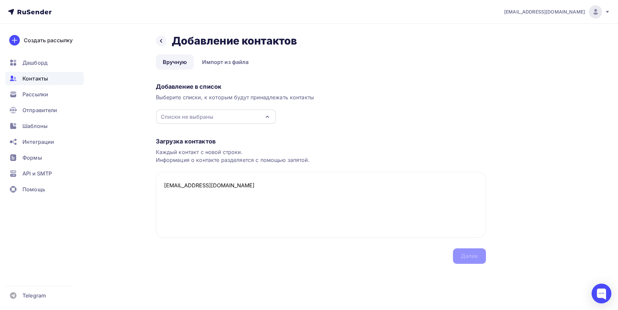
click at [40, 76] on span "Контакты" at bounding box center [34, 79] width 25 height 8
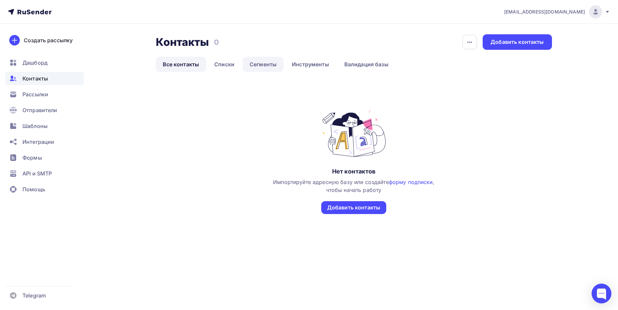
click at [271, 63] on link "Сегменты" at bounding box center [263, 64] width 41 height 15
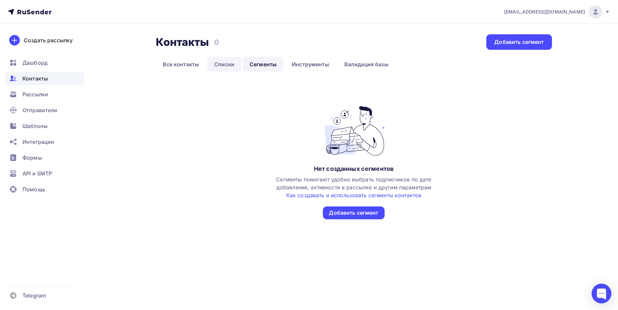
click at [218, 64] on link "Списки" at bounding box center [224, 64] width 34 height 15
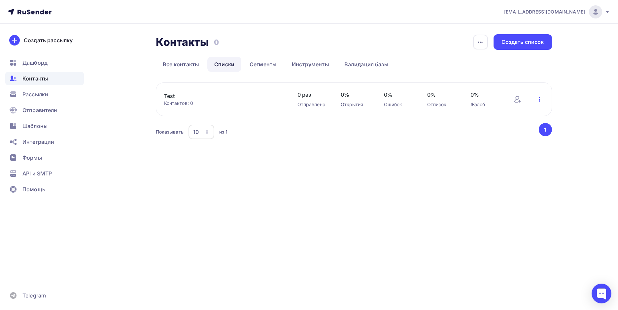
click at [539, 97] on icon "button" at bounding box center [540, 99] width 8 height 8
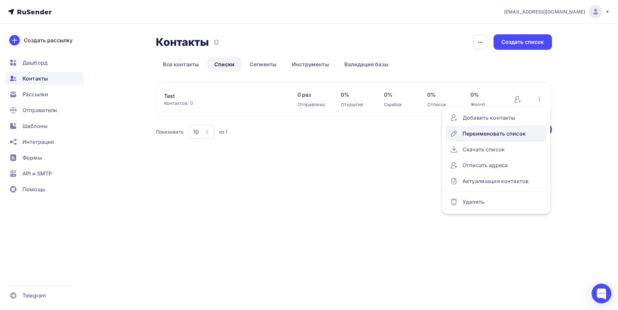
click at [483, 130] on div "Переименовать список" at bounding box center [496, 133] width 92 height 11
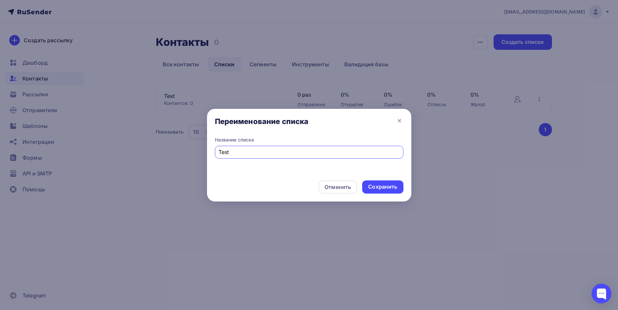
drag, startPoint x: 253, startPoint y: 155, endPoint x: 200, endPoint y: 149, distance: 53.4
click at [200, 149] on div "Переименование списка Название списка Test Отменить Сохранить" at bounding box center [309, 155] width 618 height 310
type input "[DATE]-[DATE] база ИО"
click at [390, 185] on div "Сохранить" at bounding box center [382, 187] width 29 height 8
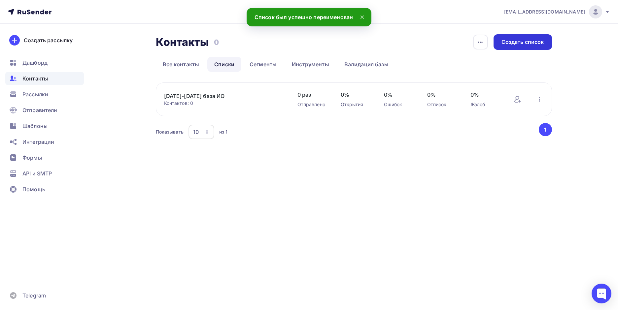
click at [526, 40] on div "Создать список" at bounding box center [523, 42] width 43 height 8
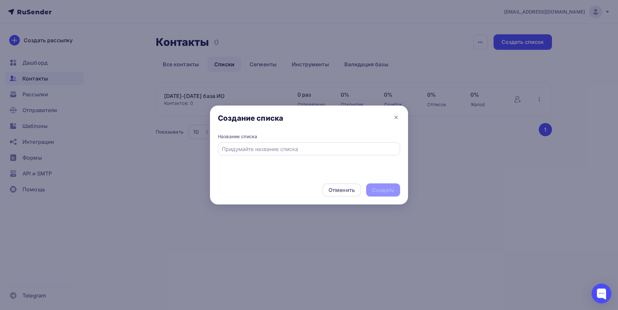
click at [264, 149] on input "text" at bounding box center [309, 149] width 175 height 8
paste input "[DATE]-[DATE] база ИО"
type input "[DATE]-[DATE] база ИО"
click at [383, 191] on div "Создать" at bounding box center [383, 191] width 22 height 8
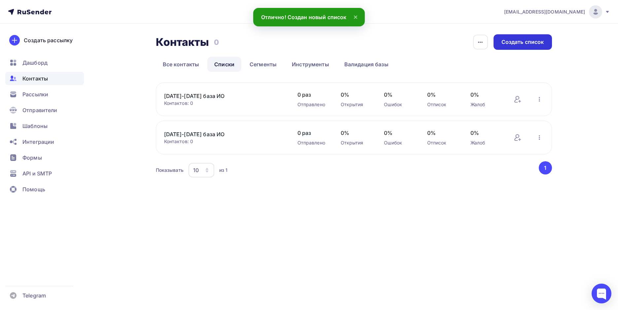
click at [519, 38] on div "Создать список" at bounding box center [523, 42] width 58 height 16
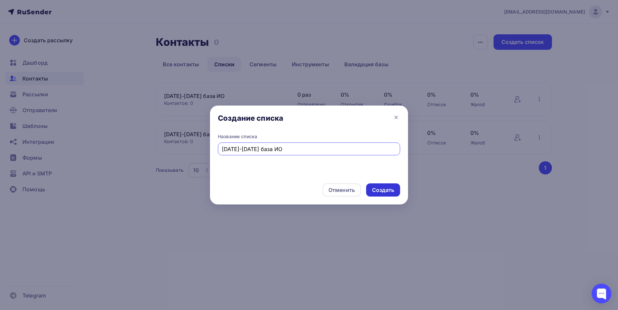
type input "[DATE]-[DATE] база ИО"
click at [393, 191] on div "Создать" at bounding box center [383, 191] width 22 height 8
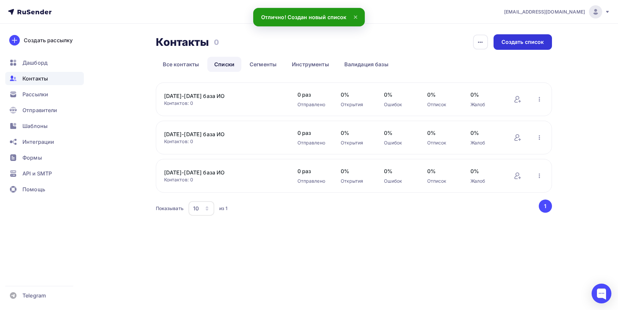
click at [534, 39] on div "Создать список" at bounding box center [523, 42] width 43 height 8
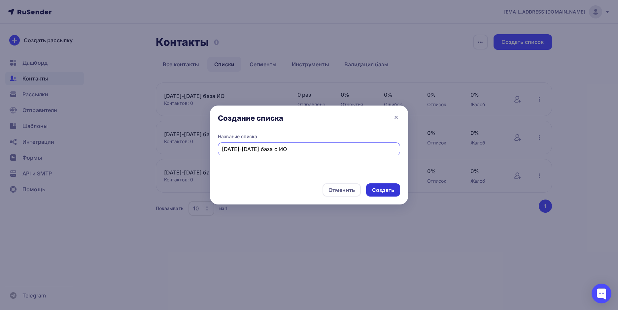
type input "[DATE]-[DATE] база с ИО"
drag, startPoint x: 385, startPoint y: 188, endPoint x: 332, endPoint y: 191, distance: 53.9
click at [386, 189] on div "Создать" at bounding box center [383, 191] width 22 height 8
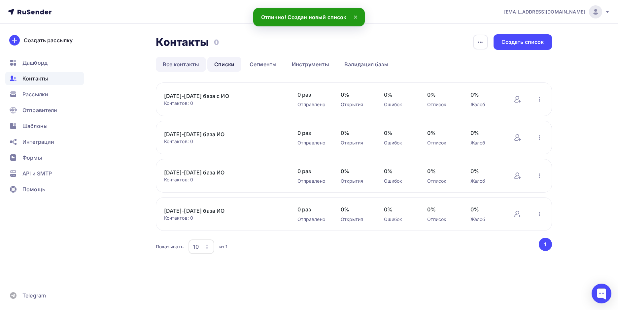
click at [174, 64] on link "Все контакты" at bounding box center [181, 64] width 51 height 15
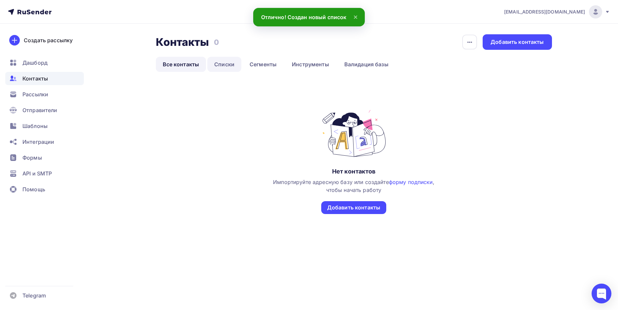
click at [219, 65] on link "Списки" at bounding box center [224, 64] width 34 height 15
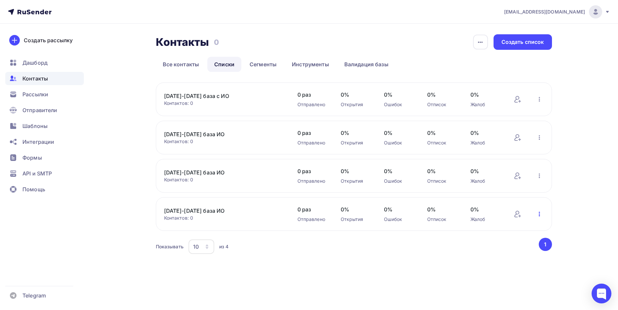
click at [543, 211] on icon "button" at bounding box center [540, 214] width 8 height 8
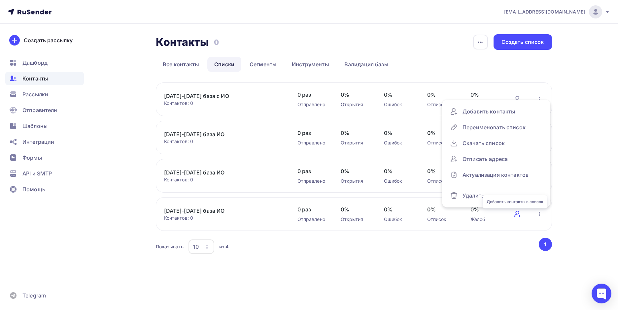
click at [518, 216] on icon at bounding box center [518, 214] width 8 height 8
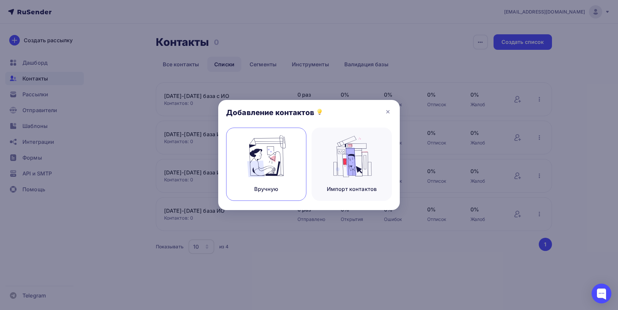
click at [232, 167] on div "Вручную" at bounding box center [266, 164] width 80 height 73
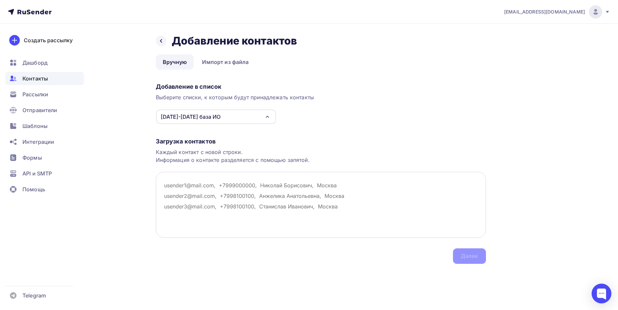
paste textarea "[EMAIL_ADDRESS][DOMAIN_NAME] [EMAIL_ADDRESS][DOMAIN_NAME] [EMAIL_ADDRESS][DOMAI…"
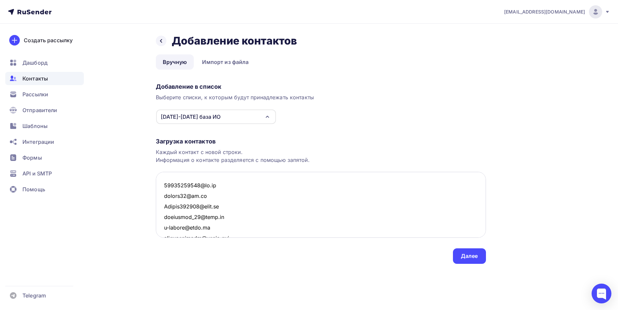
scroll to position [32444, 0]
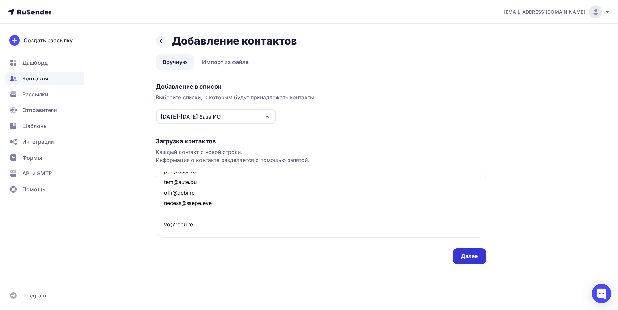
type textarea "[EMAIL_ADDRESS][DOMAIN_NAME] [EMAIL_ADDRESS][DOMAIN_NAME] [EMAIL_ADDRESS][DOMAI…"
click at [475, 257] on div "Далее" at bounding box center [469, 257] width 17 height 8
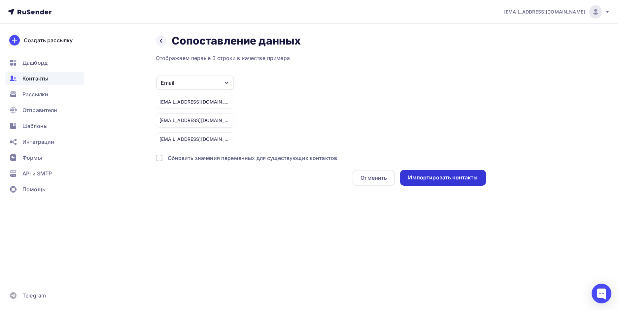
click at [468, 178] on div "Импортировать контакты" at bounding box center [443, 178] width 70 height 8
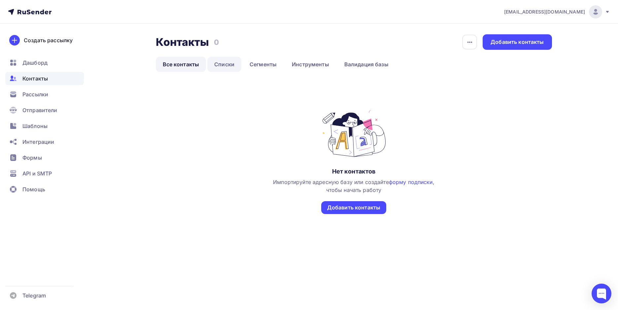
click at [223, 65] on link "Списки" at bounding box center [224, 64] width 34 height 15
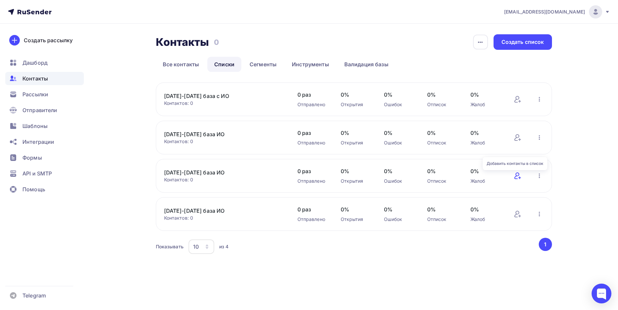
click at [517, 176] on icon at bounding box center [518, 176] width 8 height 8
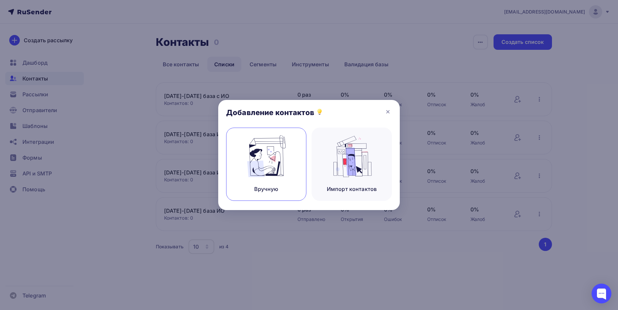
click at [249, 170] on img at bounding box center [266, 157] width 44 height 42
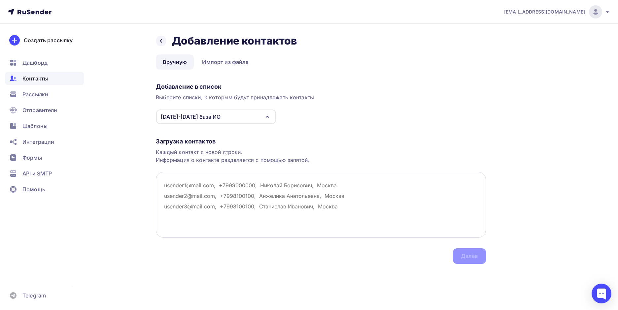
paste textarea "[EMAIL_ADDRESS][DOMAIN_NAME] [EMAIL_ADDRESS][DOMAIN_NAME] [EMAIL_ADDRESS][DOMAI…"
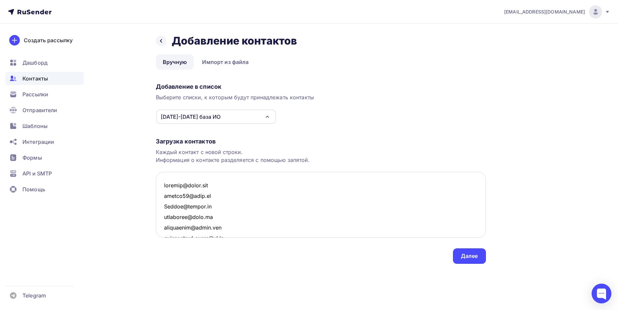
scroll to position [84369, 0]
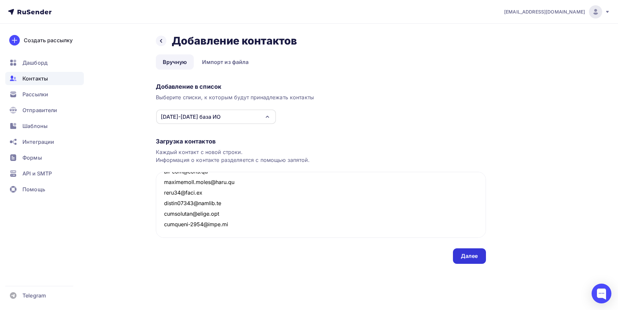
type textarea "[EMAIL_ADDRESS][DOMAIN_NAME] [EMAIL_ADDRESS][DOMAIN_NAME] [EMAIL_ADDRESS][DOMAI…"
click at [470, 255] on div "Далее" at bounding box center [469, 257] width 17 height 8
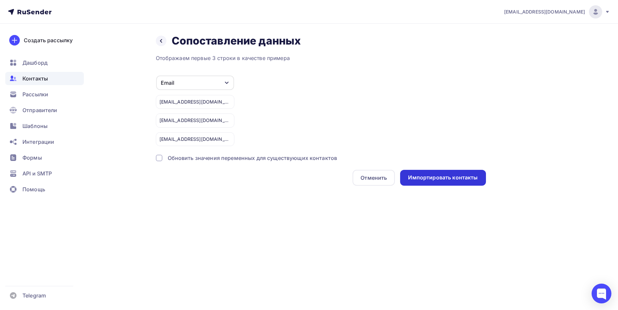
click at [427, 178] on div "Импортировать контакты" at bounding box center [443, 178] width 70 height 8
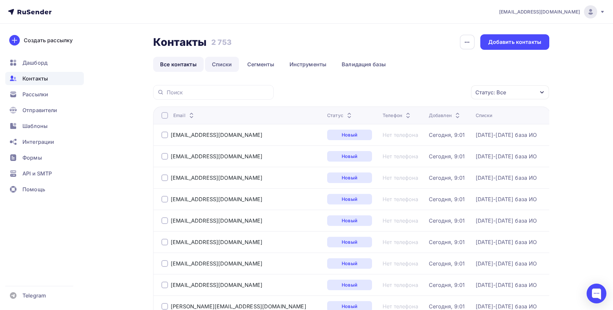
click at [221, 65] on link "Списки" at bounding box center [222, 64] width 34 height 15
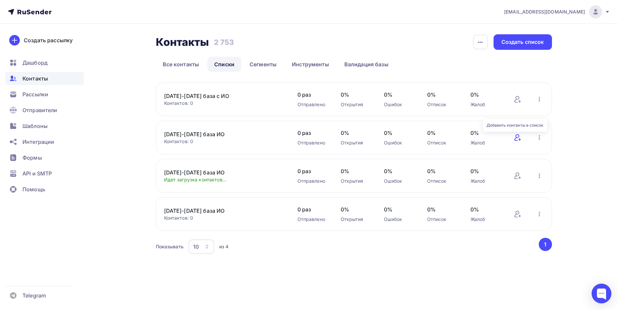
click at [518, 137] on icon at bounding box center [516, 137] width 5 height 7
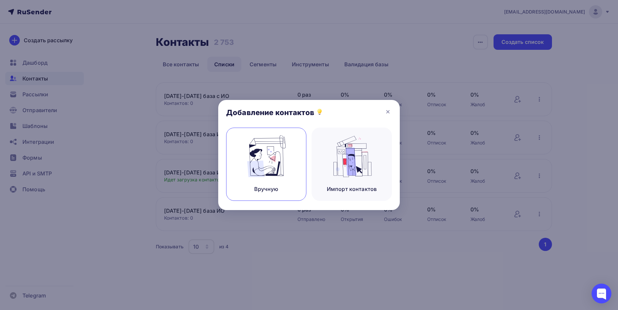
click at [273, 159] on img at bounding box center [266, 157] width 44 height 42
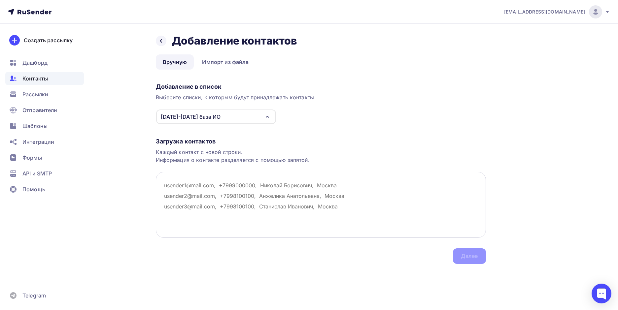
paste textarea "[EMAIL_ADDRESS][DOMAIN_NAME] [PERSON_NAME][DOMAIN_NAME][EMAIL_ADDRESS][DOMAIN_N…"
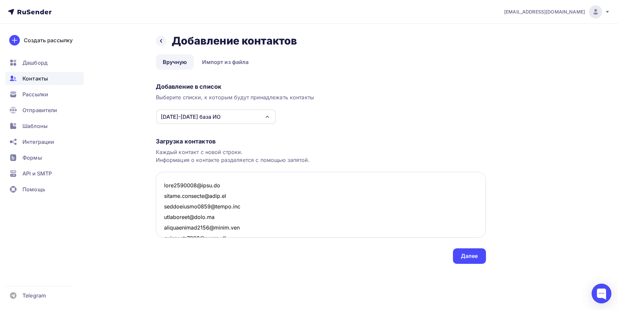
scroll to position [46730, 0]
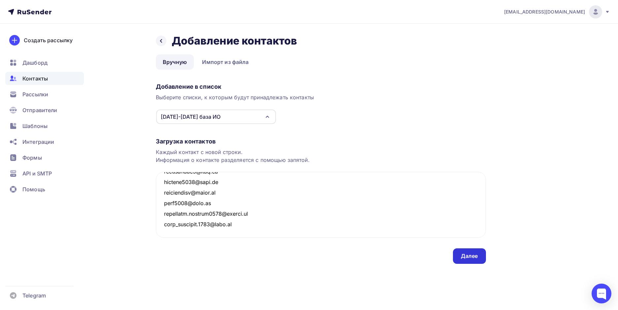
type textarea "[EMAIL_ADDRESS][DOMAIN_NAME] [PERSON_NAME][DOMAIN_NAME][EMAIL_ADDRESS][DOMAIN_N…"
click at [466, 256] on div "Далее" at bounding box center [469, 257] width 17 height 8
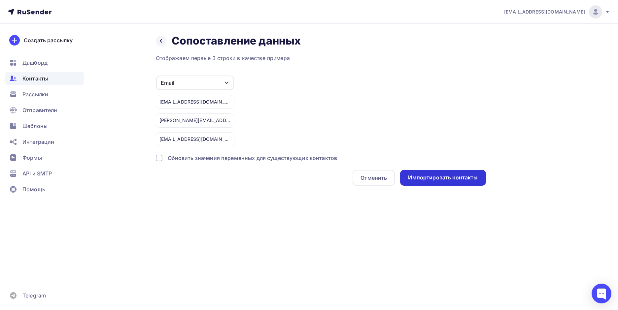
click at [434, 179] on div "Импортировать контакты" at bounding box center [443, 178] width 70 height 8
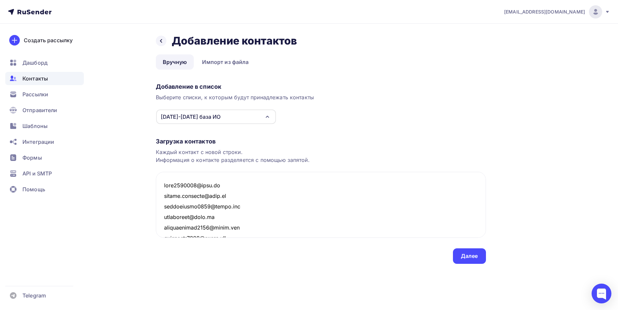
scroll to position [46740, 0]
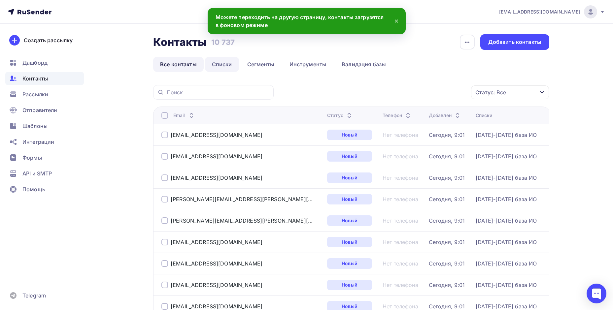
click at [223, 63] on link "Списки" at bounding box center [222, 64] width 34 height 15
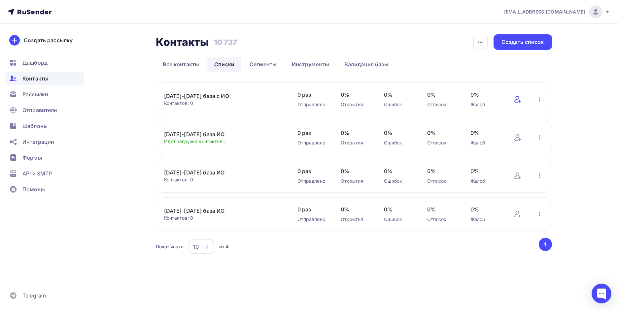
click at [519, 99] on icon at bounding box center [518, 99] width 8 height 8
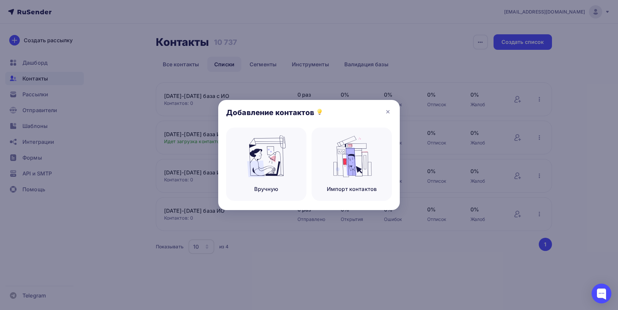
drag, startPoint x: 252, startPoint y: 155, endPoint x: 229, endPoint y: 277, distance: 124.2
click at [252, 155] on img at bounding box center [266, 157] width 44 height 42
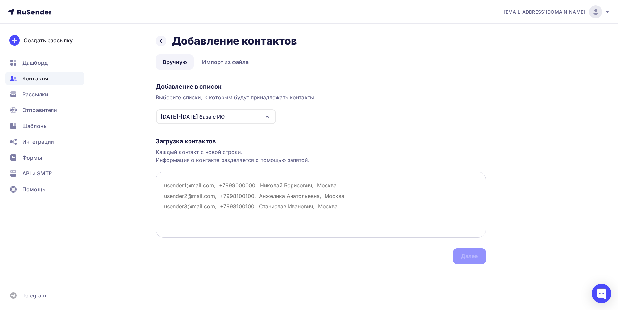
paste textarea "[EMAIL_ADDRESS][DOMAIN_NAME] [EMAIL_ADDRESS][DOMAIN_NAME] [EMAIL_ADDRESS][DOMAI…"
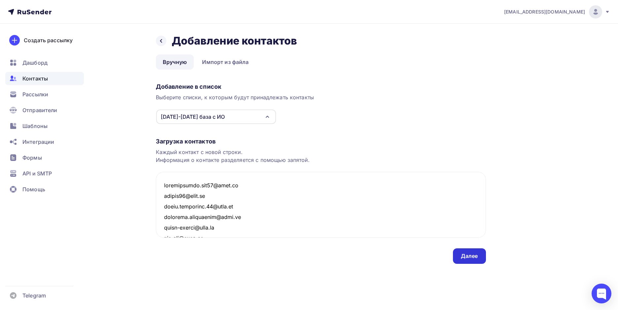
scroll to position [5942, 0]
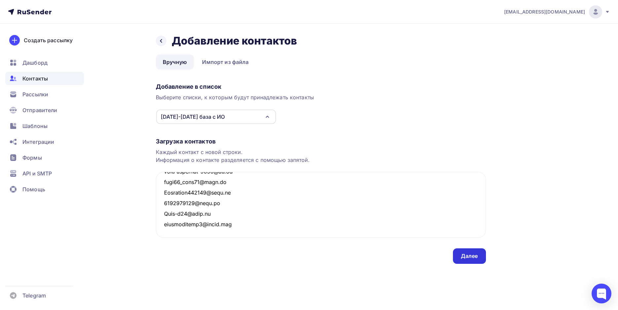
type textarea "[EMAIL_ADDRESS][DOMAIN_NAME] [EMAIL_ADDRESS][DOMAIN_NAME] [EMAIL_ADDRESS][DOMAI…"
click at [482, 259] on div "Далее" at bounding box center [469, 257] width 33 height 16
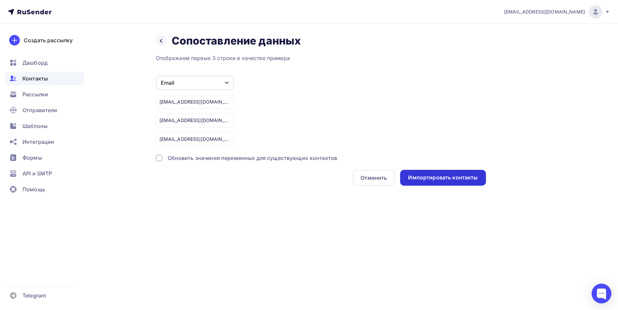
click at [462, 181] on div "Импортировать контакты" at bounding box center [443, 178] width 70 height 8
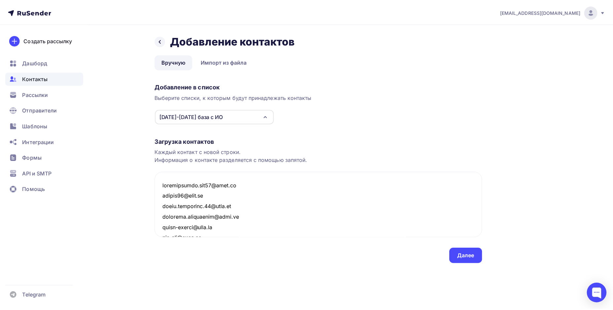
scroll to position [5952, 0]
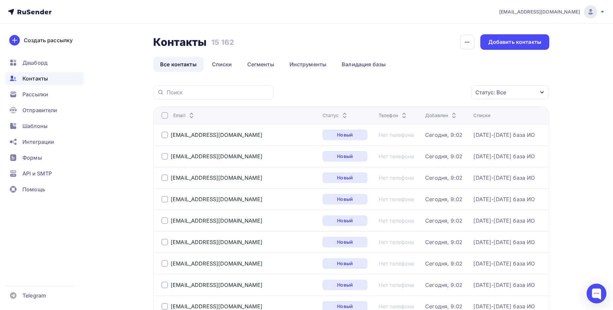
click at [176, 63] on link "Все контакты" at bounding box center [178, 64] width 51 height 15
click at [216, 64] on link "Списки" at bounding box center [222, 64] width 34 height 15
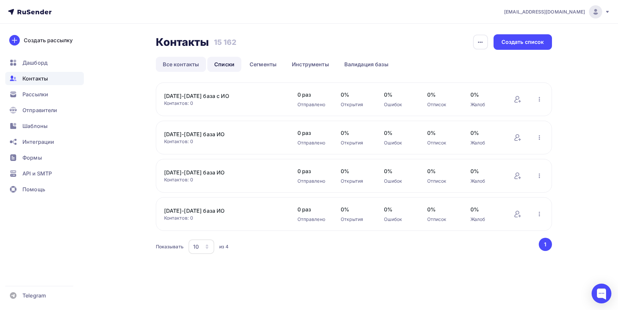
click at [170, 65] on link "Все контакты" at bounding box center [181, 64] width 51 height 15
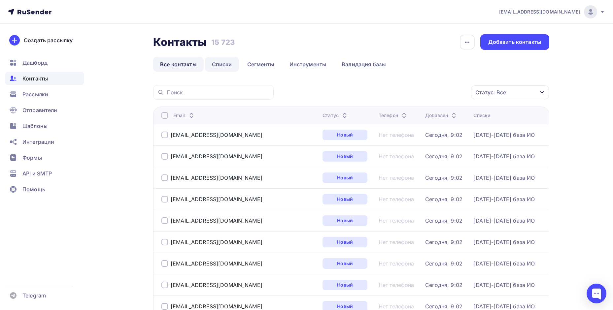
click at [216, 65] on link "Списки" at bounding box center [222, 64] width 34 height 15
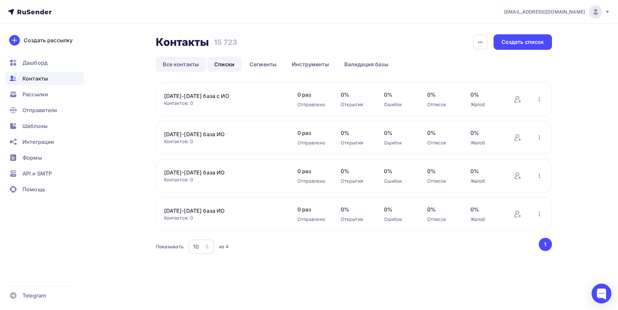
click at [191, 64] on link "Все контакты" at bounding box center [181, 64] width 51 height 15
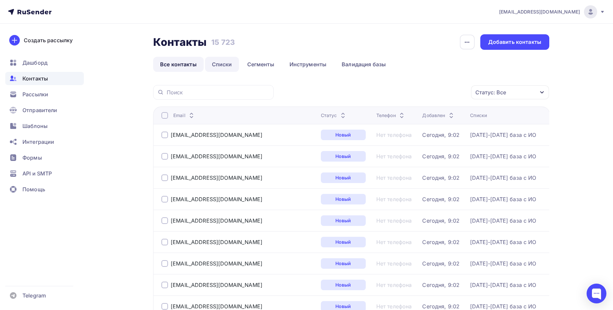
click at [219, 63] on link "Списки" at bounding box center [222, 64] width 34 height 15
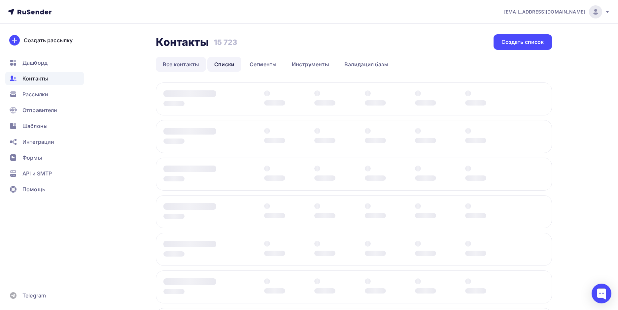
click at [183, 63] on link "Все контакты" at bounding box center [181, 64] width 51 height 15
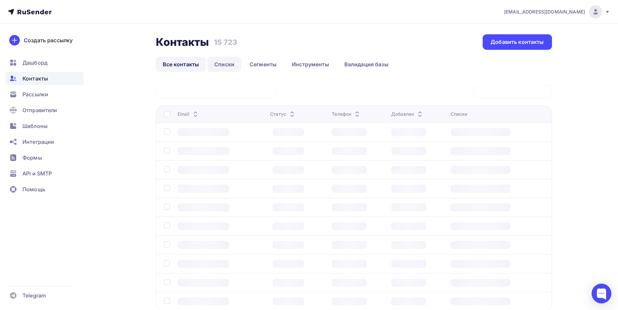
click at [221, 63] on link "Списки" at bounding box center [224, 64] width 34 height 15
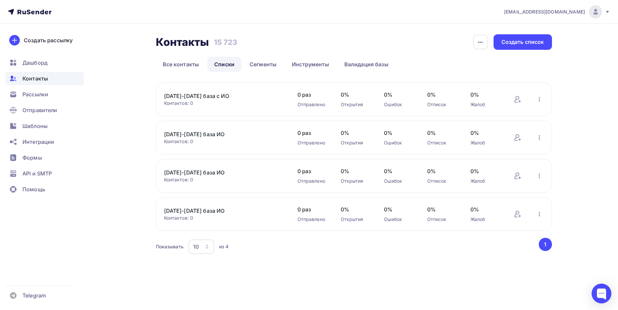
click at [193, 207] on div "[DATE]-[DATE] база ИО Контактов: 0 Добавить контакты Переименовать список Скача…" at bounding box center [354, 214] width 396 height 34
click at [196, 213] on link "[DATE]-[DATE] база ИО" at bounding box center [220, 211] width 112 height 8
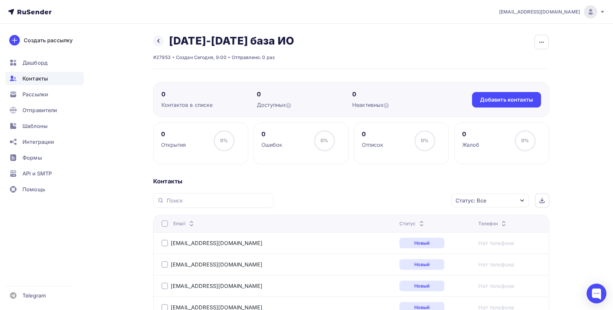
drag, startPoint x: 159, startPoint y: 41, endPoint x: 164, endPoint y: 43, distance: 4.9
click at [159, 41] on icon at bounding box center [158, 40] width 5 height 5
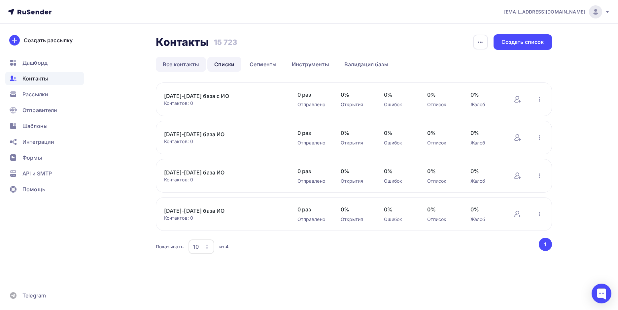
click at [182, 65] on link "Все контакты" at bounding box center [181, 64] width 51 height 15
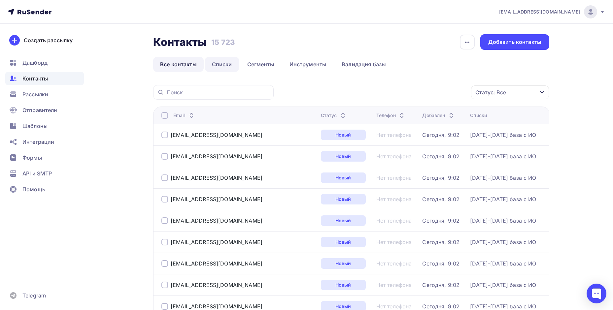
click at [227, 62] on link "Списки" at bounding box center [222, 64] width 34 height 15
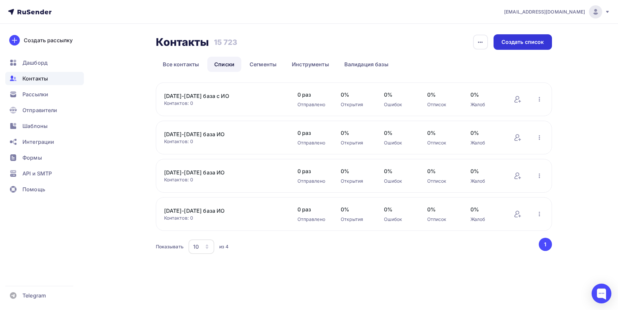
click at [523, 41] on div "Создать список" at bounding box center [523, 42] width 43 height 8
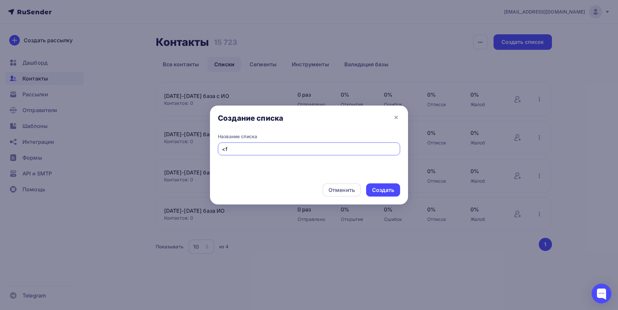
type input "<"
type input "База с МС"
click at [381, 194] on div "Создать" at bounding box center [383, 190] width 34 height 13
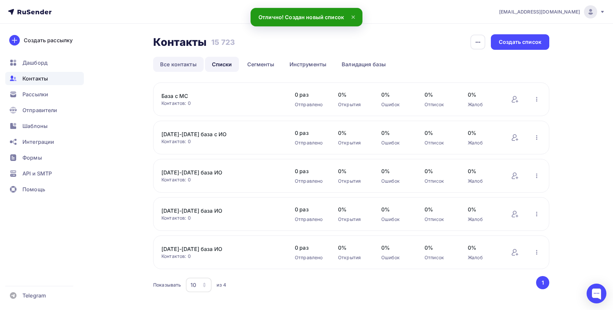
click at [183, 67] on link "Все контакты" at bounding box center [178, 64] width 51 height 15
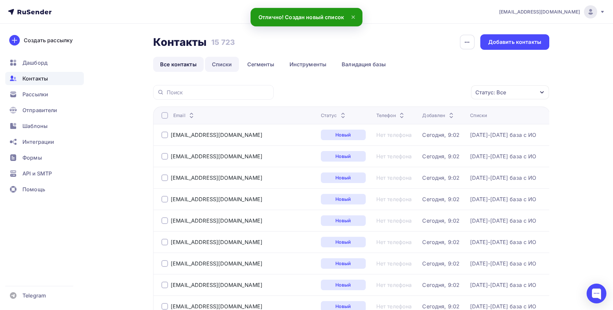
click at [222, 68] on link "Списки" at bounding box center [222, 64] width 34 height 15
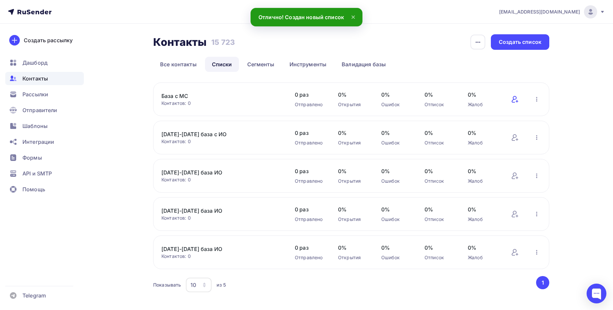
click at [513, 99] on icon at bounding box center [515, 99] width 8 height 8
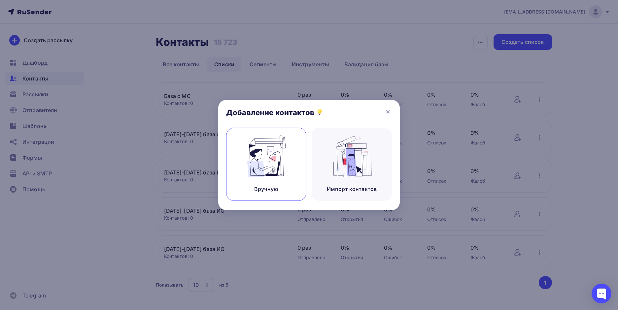
click at [248, 157] on img at bounding box center [266, 157] width 44 height 42
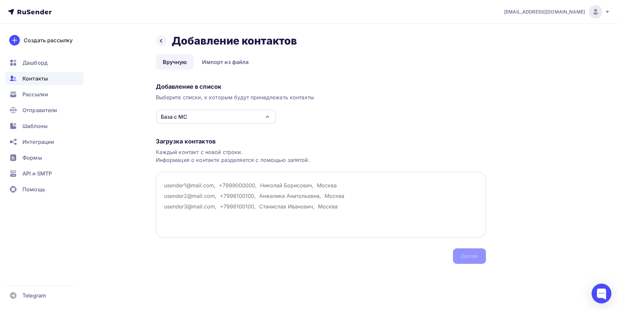
paste textarea "E-mail [EMAIL_ADDRESS][DOMAIN_NAME] [EMAIL_ADDRESS][DOMAIN_NAME] [EMAIL_ADDRESS…"
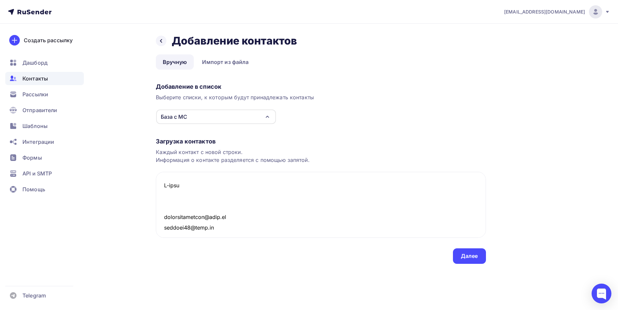
drag, startPoint x: 183, startPoint y: 208, endPoint x: 158, endPoint y: 153, distance: 60.6
click at [158, 153] on div "Загрузка контактов Каждый контакт с новой строки. Информация о контакте разделя…" at bounding box center [321, 194] width 330 height 140
click at [172, 222] on textarea at bounding box center [321, 205] width 330 height 66
click at [172, 226] on textarea at bounding box center [321, 205] width 330 height 66
click at [163, 194] on textarea at bounding box center [321, 205] width 330 height 66
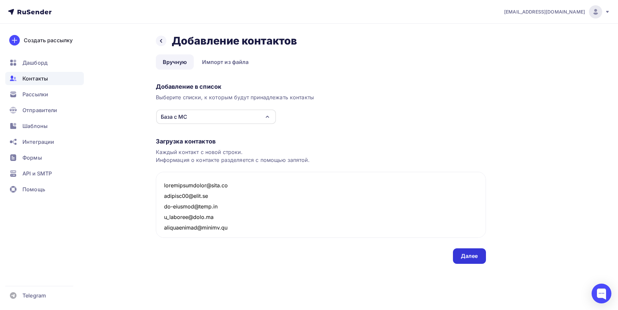
type textarea "[EMAIL_ADDRESS][DOMAIN_NAME] [EMAIL_ADDRESS][DOMAIN_NAME] [EMAIL_ADDRESS][DOMAI…"
click at [474, 253] on div "Далее" at bounding box center [469, 257] width 17 height 8
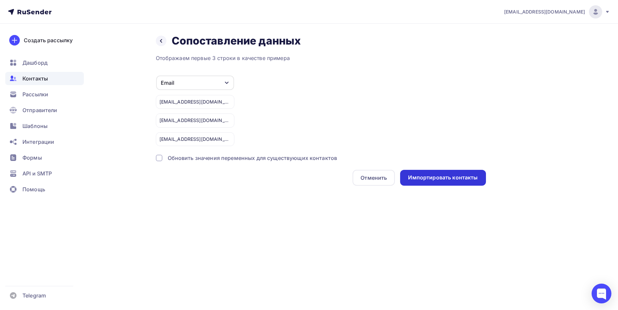
click at [437, 177] on div "Импортировать контакты" at bounding box center [443, 178] width 70 height 8
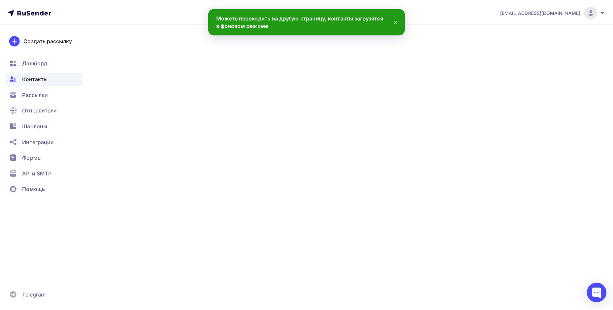
scroll to position [33394, 0]
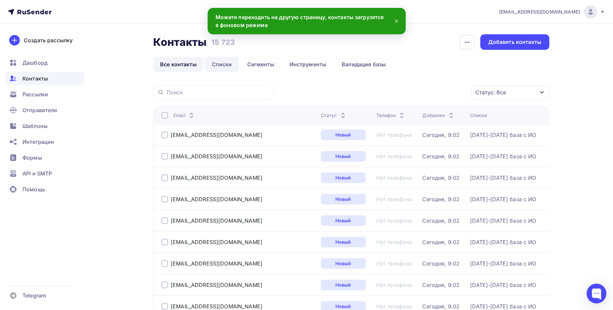
click at [224, 63] on link "Списки" at bounding box center [222, 64] width 34 height 15
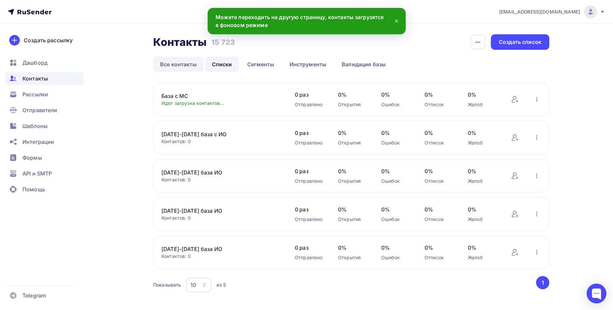
click at [182, 64] on link "Все контакты" at bounding box center [178, 64] width 51 height 15
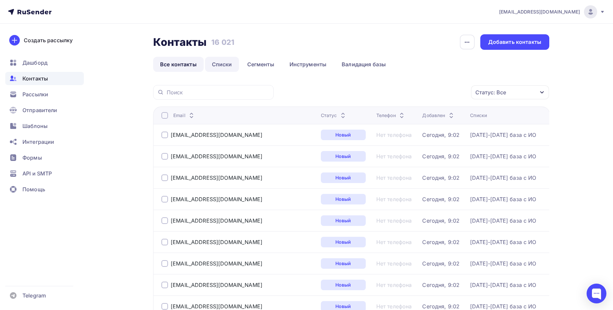
click at [223, 65] on link "Списки" at bounding box center [222, 64] width 34 height 15
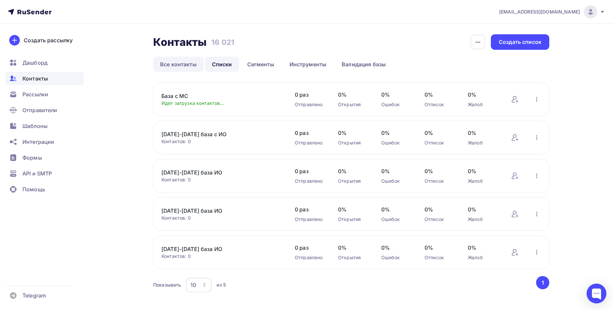
click at [181, 65] on link "Все контакты" at bounding box center [178, 64] width 51 height 15
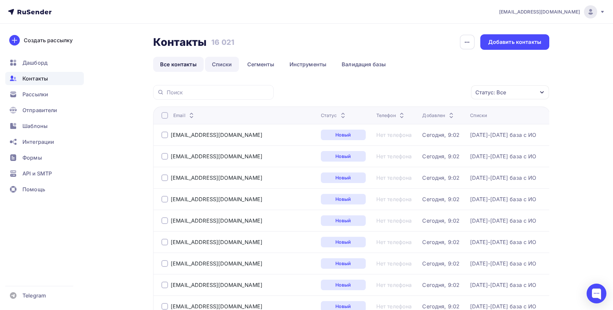
click at [219, 64] on link "Списки" at bounding box center [222, 64] width 34 height 15
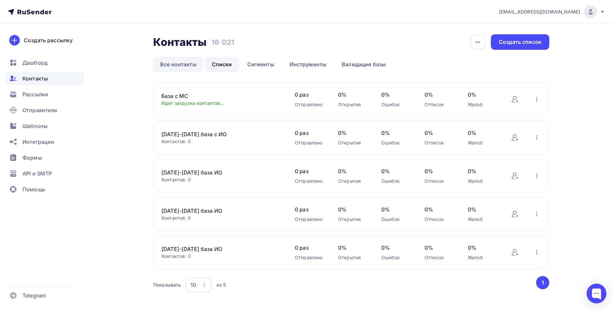
click at [177, 62] on link "Все контакты" at bounding box center [178, 64] width 51 height 15
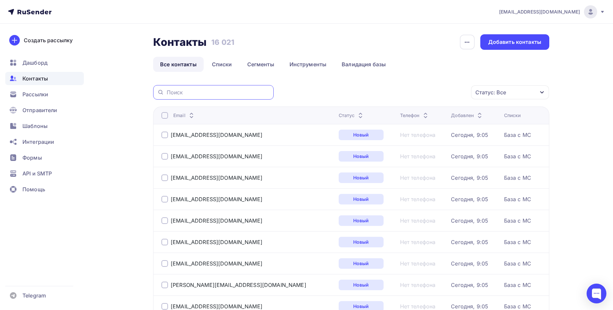
click at [196, 91] on input "text" at bounding box center [218, 92] width 103 height 7
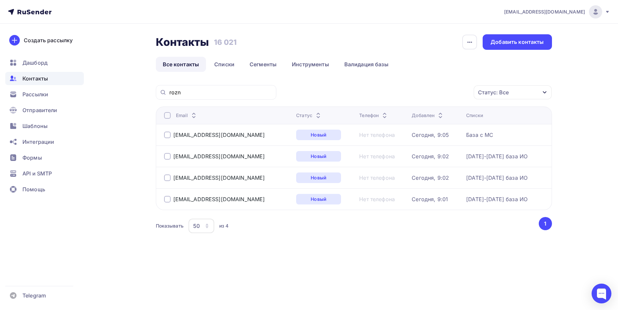
click at [166, 135] on div at bounding box center [167, 135] width 7 height 7
click at [430, 93] on div "Действие" at bounding box center [424, 92] width 87 height 13
click at [419, 140] on div "Удалить" at bounding box center [424, 138] width 71 height 8
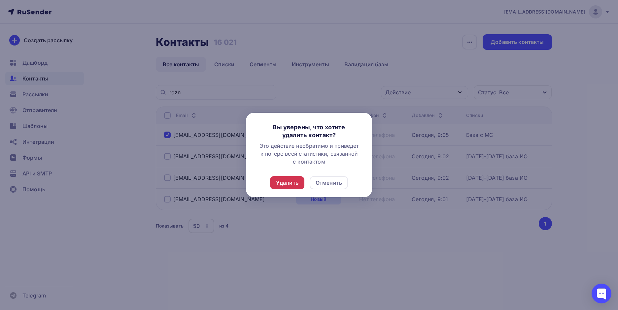
click at [292, 180] on div "Удалить" at bounding box center [287, 183] width 22 height 8
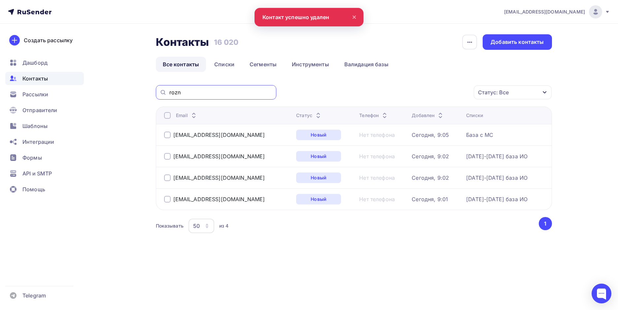
drag, startPoint x: 195, startPoint y: 91, endPoint x: 145, endPoint y: 91, distance: 50.5
click at [145, 91] on div "Контакты Контакты 16 020 16 020 История импорта Добавить контакты Все контакты …" at bounding box center [309, 151] width 541 height 254
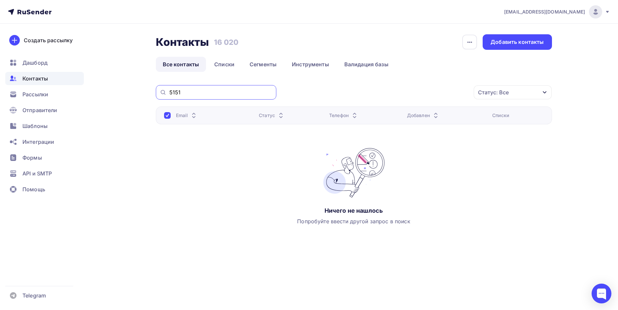
drag, startPoint x: 184, startPoint y: 92, endPoint x: 143, endPoint y: 89, distance: 41.7
click at [143, 89] on div "Контакты Контакты 16 020 16 020 История импорта Добавить контакты Все контакты …" at bounding box center [309, 153] width 541 height 258
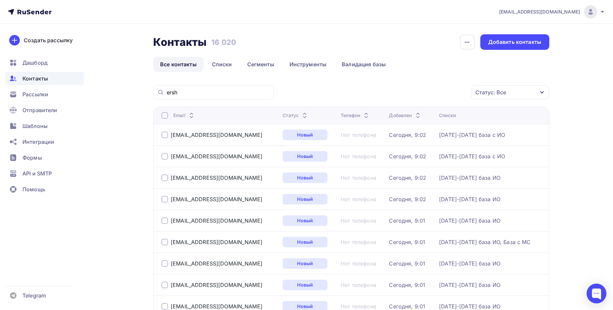
click at [164, 178] on div at bounding box center [164, 178] width 7 height 7
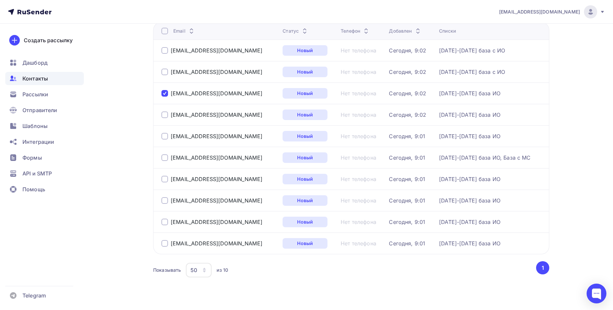
scroll to position [96, 0]
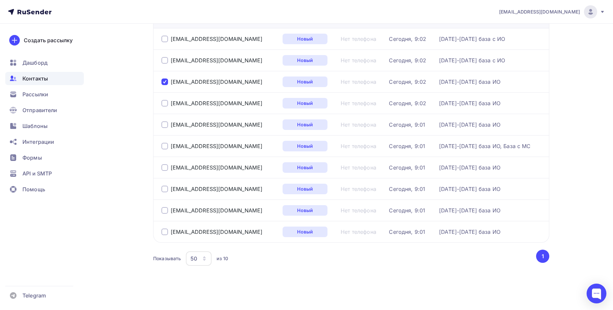
click at [163, 189] on div at bounding box center [164, 189] width 7 height 7
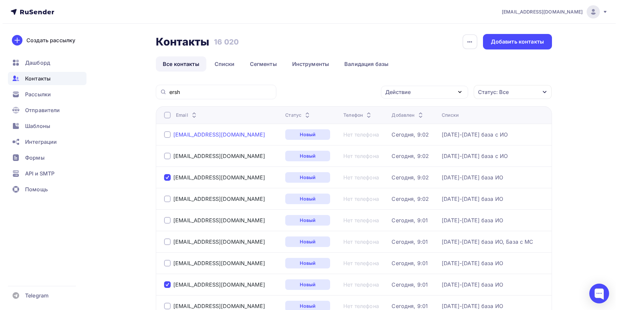
scroll to position [0, 0]
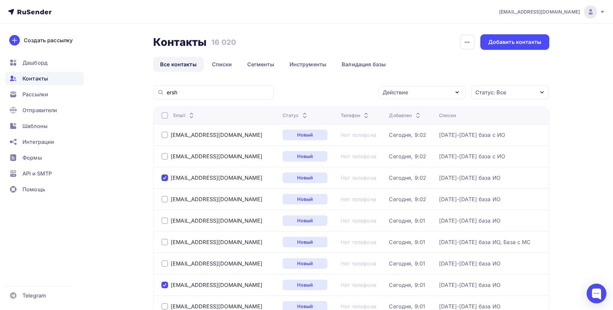
click at [452, 89] on div "Действие" at bounding box center [421, 92] width 87 height 13
click at [406, 137] on div "Удалить" at bounding box center [397, 138] width 22 height 8
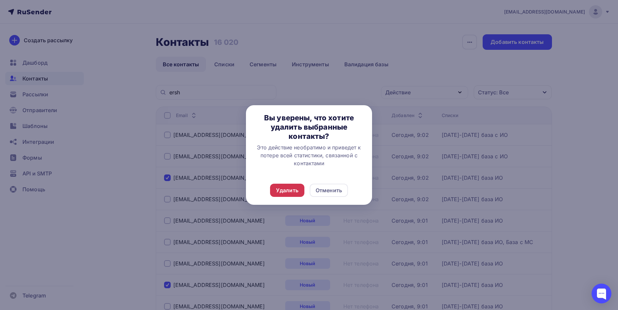
click at [291, 187] on div "Удалить" at bounding box center [287, 191] width 22 height 8
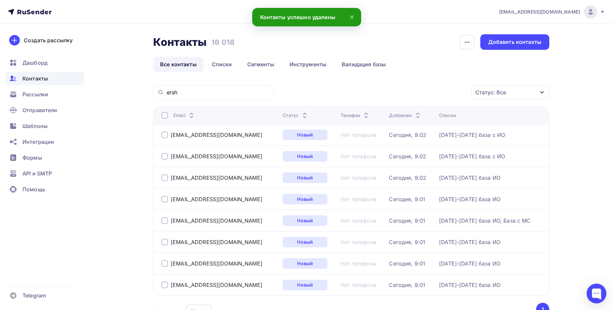
drag, startPoint x: 180, startPoint y: 88, endPoint x: 138, endPoint y: 93, distance: 42.8
click at [130, 89] on div "Контакты Контакты 16 018 16 018 История импорта Добавить контакты Все контакты …" at bounding box center [306, 194] width 541 height 340
click at [191, 92] on input "ersh" at bounding box center [218, 92] width 103 height 7
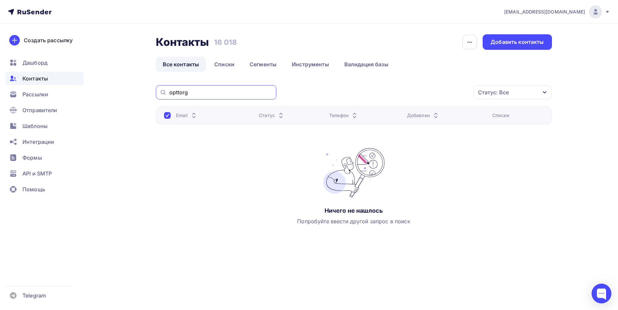
click at [178, 91] on input "opttorg" at bounding box center [220, 92] width 103 height 7
drag, startPoint x: 196, startPoint y: 94, endPoint x: 132, endPoint y: 94, distance: 64.1
click at [132, 94] on div "Контакты Контакты 16 018 16 018 История импорта Добавить контакты Все контакты …" at bounding box center [309, 153] width 541 height 258
type input "8495"
drag, startPoint x: 198, startPoint y: 94, endPoint x: 148, endPoint y: 90, distance: 50.7
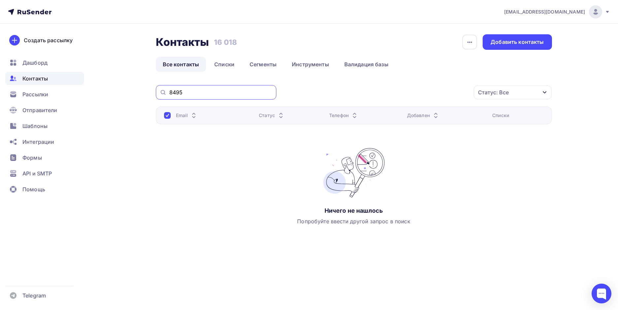
click at [148, 90] on div "Контакты Контакты 16 018 16 018 История импорта Добавить контакты Все контакты …" at bounding box center [309, 153] width 541 height 258
drag, startPoint x: 261, startPoint y: 63, endPoint x: 263, endPoint y: 66, distance: 3.5
click at [262, 63] on link "Сегменты" at bounding box center [263, 64] width 41 height 15
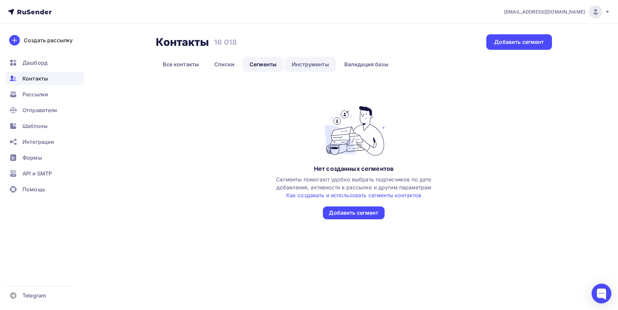
click at [319, 66] on link "Инструменты" at bounding box center [310, 64] width 51 height 15
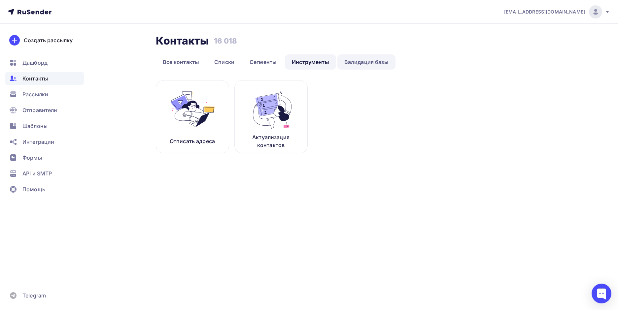
click at [351, 60] on link "Валидация базы" at bounding box center [366, 61] width 58 height 15
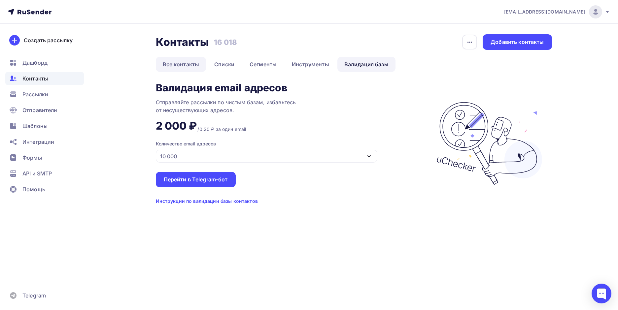
click at [175, 66] on link "Все контакты" at bounding box center [181, 64] width 51 height 15
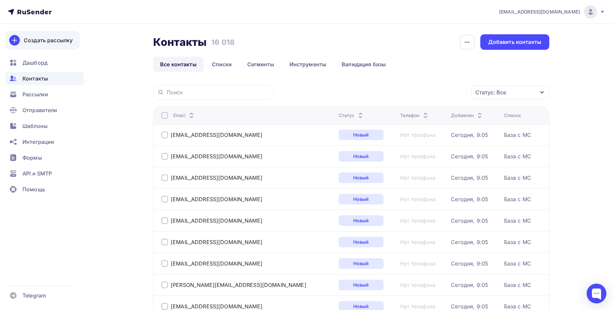
click at [33, 45] on link "Создать рассылку" at bounding box center [42, 40] width 75 height 18
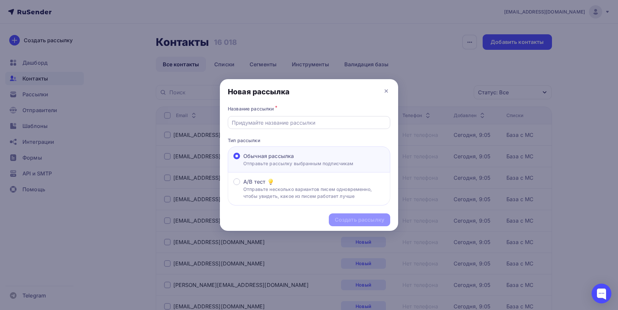
click at [251, 123] on input "text" at bounding box center [309, 123] width 155 height 8
type input "[DATE]"
click at [369, 220] on div "Создать рассылку" at bounding box center [360, 220] width 50 height 8
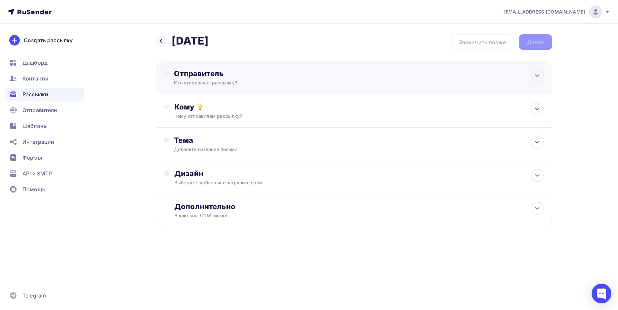
click at [199, 78] on div "Отправитель Кто отправляет рассылку? Email * Выберите отправителя [EMAIL_ADDRES…" at bounding box center [245, 77] width 143 height 17
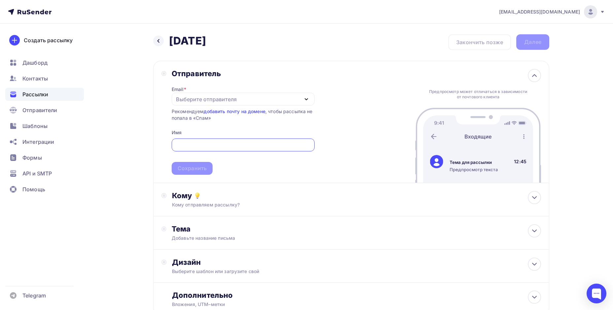
click at [192, 103] on div "Выберите отправителя" at bounding box center [206, 99] width 61 height 8
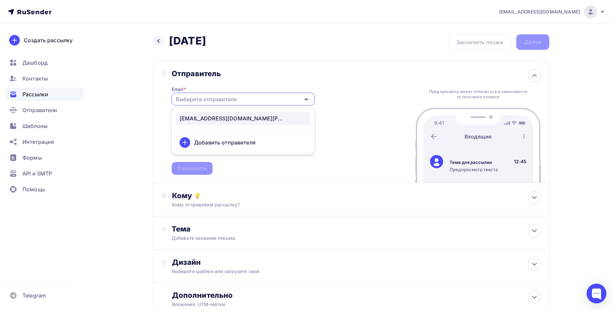
click at [199, 119] on div "[EMAIL_ADDRESS][DOMAIN_NAME][PERSON_NAME]" at bounding box center [233, 119] width 106 height 8
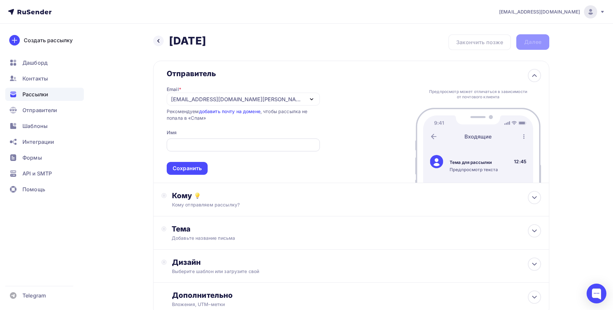
click at [193, 143] on input "text" at bounding box center [244, 145] width 146 height 8
type input "Мягкие игрушки опт"
click at [202, 167] on div "Сохранить" at bounding box center [187, 169] width 29 height 8
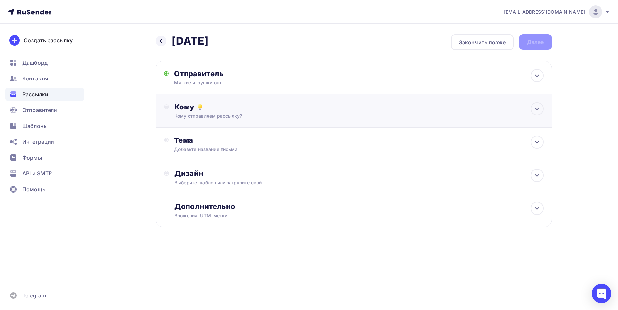
click at [198, 115] on div "Кому отправляем рассылку?" at bounding box center [340, 116] width 333 height 7
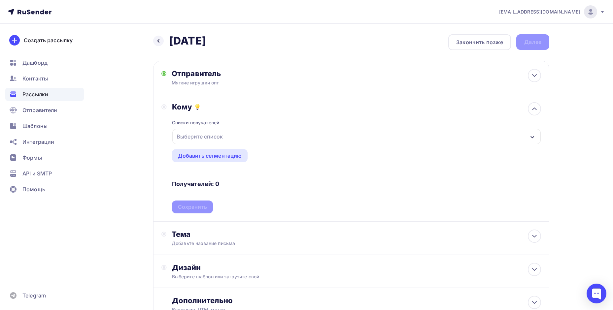
click at [195, 135] on div "Выберите список" at bounding box center [200, 137] width 52 height 12
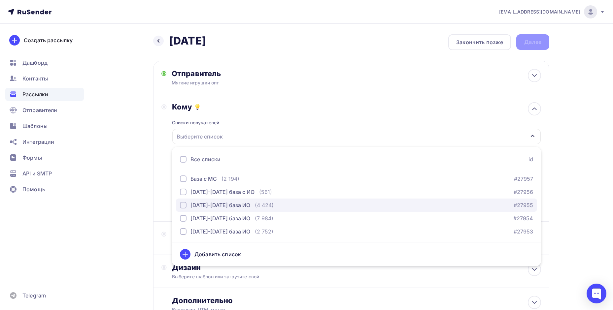
click at [183, 206] on div "button" at bounding box center [183, 205] width 7 height 7
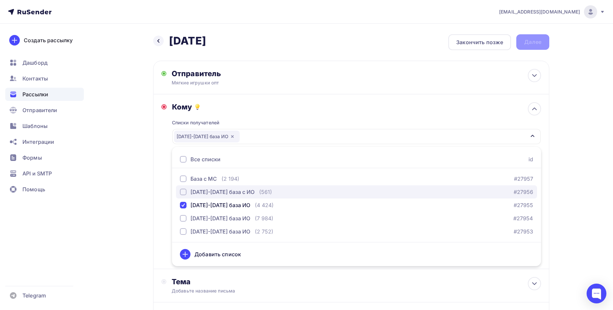
click at [184, 193] on div "button" at bounding box center [183, 192] width 7 height 7
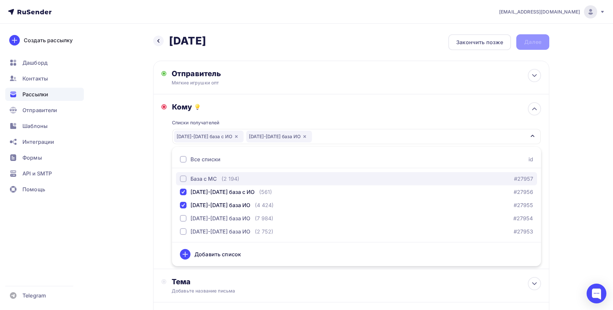
click at [183, 179] on div "button" at bounding box center [183, 179] width 7 height 7
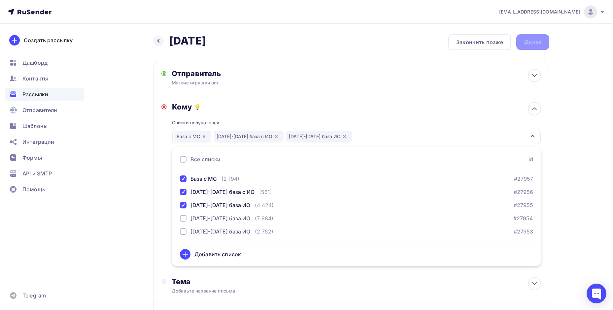
click at [147, 235] on div "Назад [DATE] [DATE] Закончить позже Далее Отправитель Мягкие игрушки опт Email …" at bounding box center [306, 218] width 541 height 388
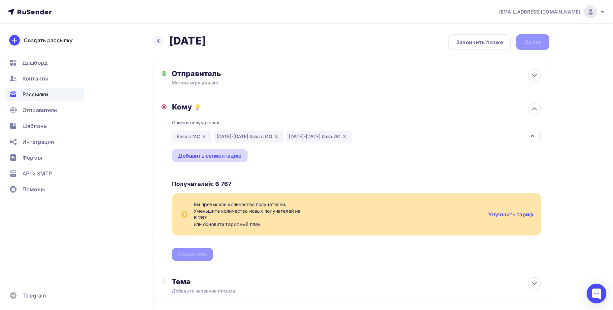
click at [199, 155] on div "Добавить сегментацию" at bounding box center [210, 156] width 64 height 8
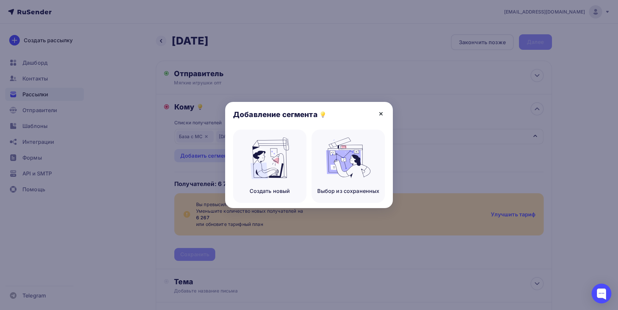
click at [381, 114] on icon at bounding box center [381, 114] width 3 height 3
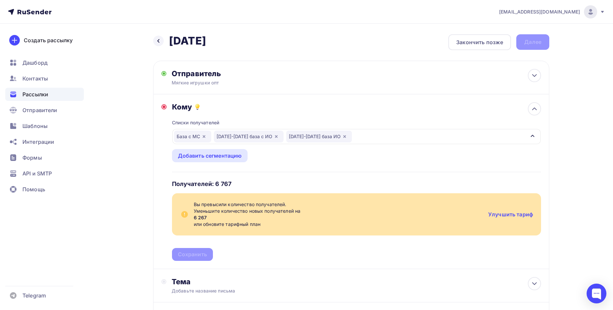
click at [362, 138] on div "База с МС [DATE]-[DATE] база с [GEOGRAPHIC_DATA] [DATE]-[DATE] база ИО" at bounding box center [356, 136] width 369 height 15
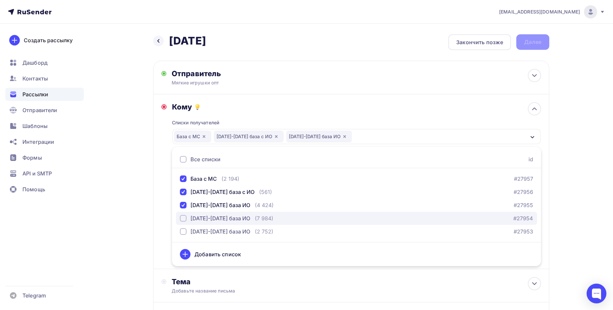
click at [183, 218] on div "button" at bounding box center [183, 218] width 7 height 7
click at [123, 185] on div "Назад [DATE] [DATE] Закончить позже Далее Отправитель Мягкие игрушки опт Email …" at bounding box center [306, 218] width 541 height 388
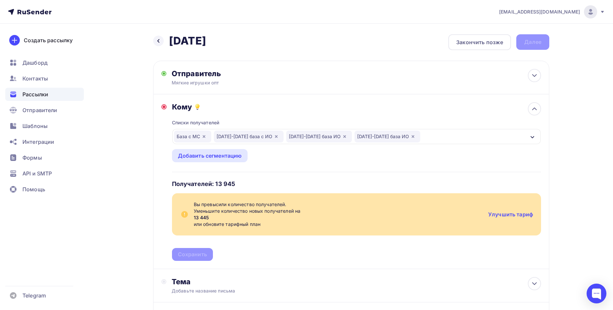
click at [422, 136] on div "База с МС [DATE]-[DATE] база с [GEOGRAPHIC_DATA] [DATE]-[DATE] база ИО [DATE]-[…" at bounding box center [356, 136] width 369 height 15
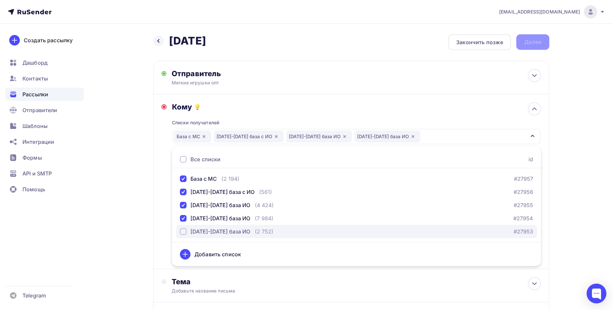
click at [184, 230] on div "button" at bounding box center [183, 232] width 7 height 7
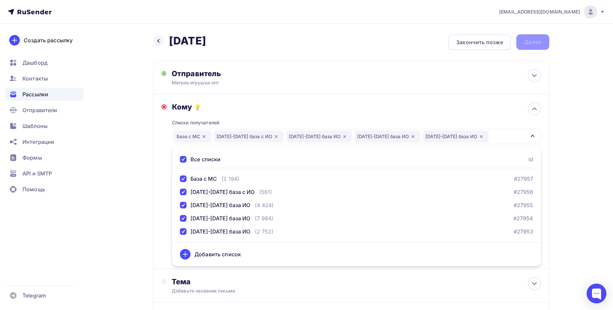
click at [137, 200] on div "Назад [DATE] [DATE] Закончить позже Далее Отправитель Мягкие игрушки опт Email …" at bounding box center [306, 218] width 541 height 388
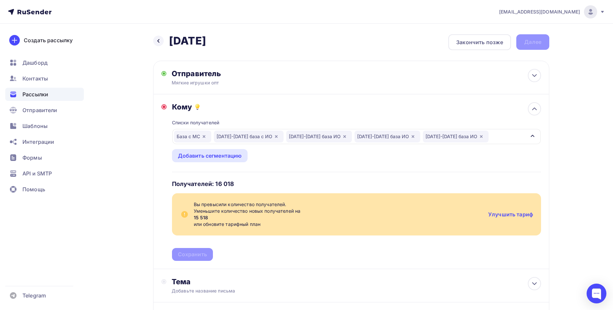
click at [471, 137] on div "База с МС [DATE]-[DATE] база с [GEOGRAPHIC_DATA] [DATE]-[DATE] база ИО [DATE]-[…" at bounding box center [356, 136] width 369 height 15
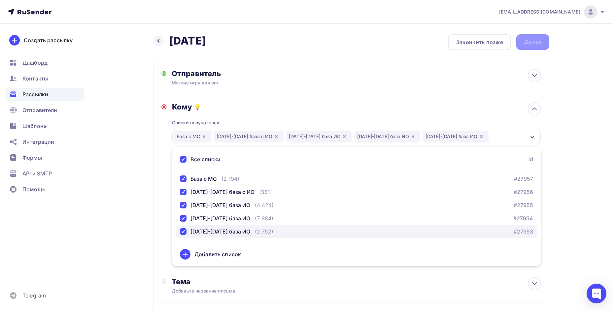
click at [183, 232] on div "button" at bounding box center [183, 232] width 7 height 7
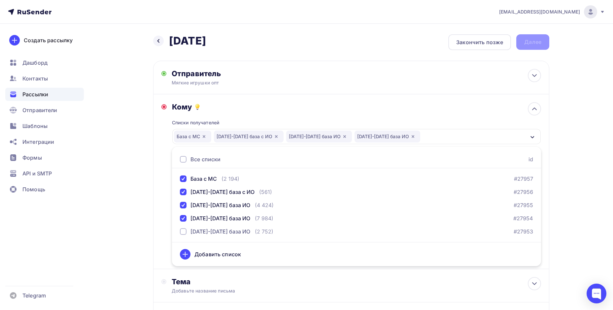
click at [142, 220] on div "Назад [DATE] [DATE] Закончить позже Далее Отправитель Мягкие игрушки опт Email …" at bounding box center [306, 218] width 541 height 388
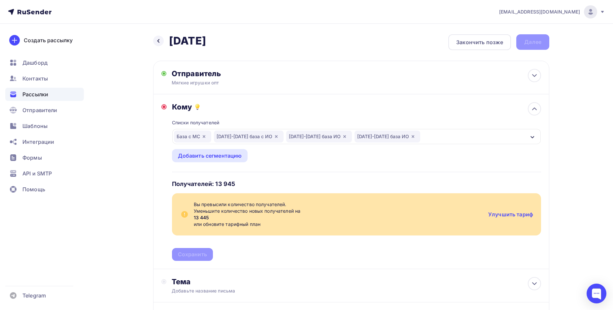
scroll to position [33, 0]
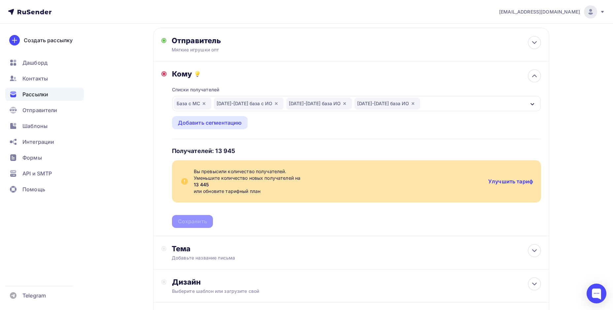
click at [517, 182] on link "Улучшить тариф" at bounding box center [510, 181] width 45 height 7
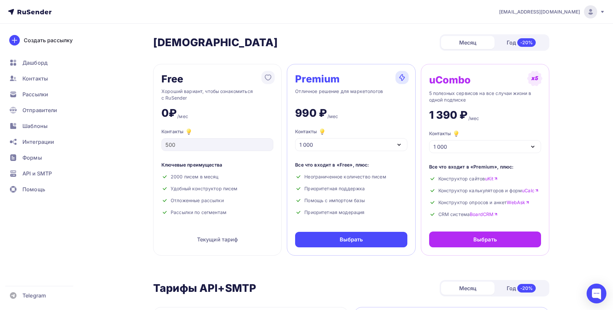
click at [341, 146] on div "1 000" at bounding box center [351, 144] width 112 height 13
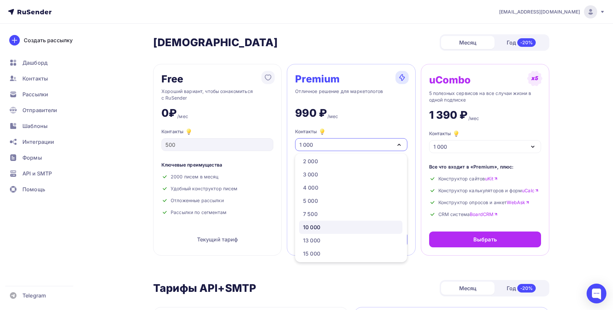
scroll to position [33, 0]
click at [315, 237] on div "15 000" at bounding box center [311, 238] width 17 height 8
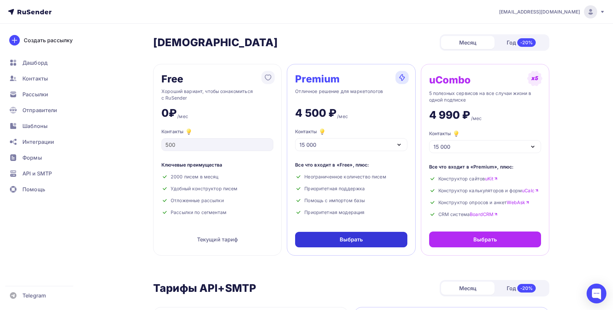
click at [351, 239] on div "Выбрать" at bounding box center [351, 240] width 23 height 8
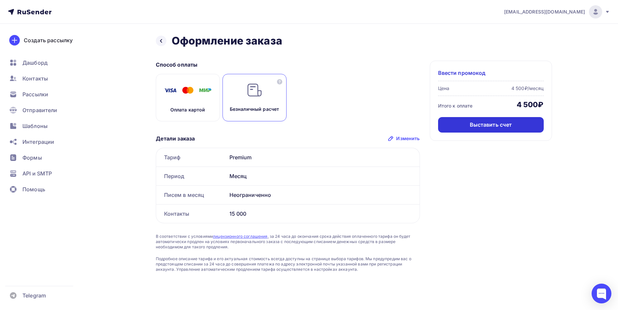
click at [489, 125] on div "Выставить счет" at bounding box center [491, 125] width 42 height 8
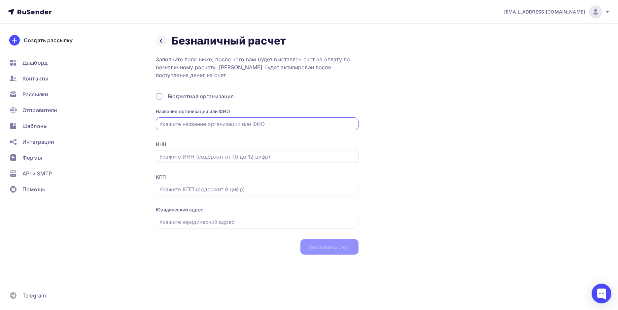
click at [171, 159] on input "text" at bounding box center [256, 157] width 195 height 8
type input "213013374040"
click at [130, 165] on div "Назад Безналичный расчет Безналичный расчет Заполните поля ниже, после чего вам…" at bounding box center [309, 153] width 541 height 258
click at [192, 157] on input "213013374040" at bounding box center [256, 157] width 195 height 8
drag, startPoint x: 129, startPoint y: 166, endPoint x: 138, endPoint y: 166, distance: 9.3
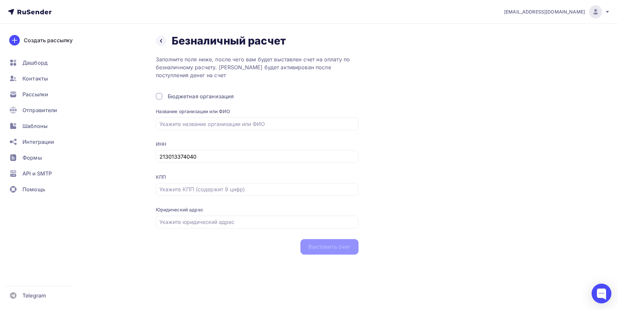
click at [129, 166] on div "Назад Безналичный расчет Безналичный расчет Заполните поля ниже, после чего вам…" at bounding box center [309, 153] width 541 height 258
click at [180, 124] on input "text" at bounding box center [256, 124] width 195 height 8
type input "ИП [PERSON_NAME] [PERSON_NAME]"
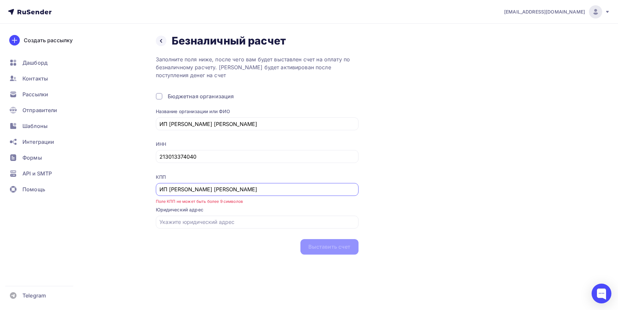
click at [183, 192] on input "ИП [PERSON_NAME] [PERSON_NAME]" at bounding box center [256, 190] width 195 height 8
click at [117, 177] on div "Назад Безналичный расчет Безналичный расчет Заполните поля ниже, после чего вам…" at bounding box center [309, 153] width 541 height 258
click at [223, 226] on input "text" at bounding box center [256, 222] width 195 height 8
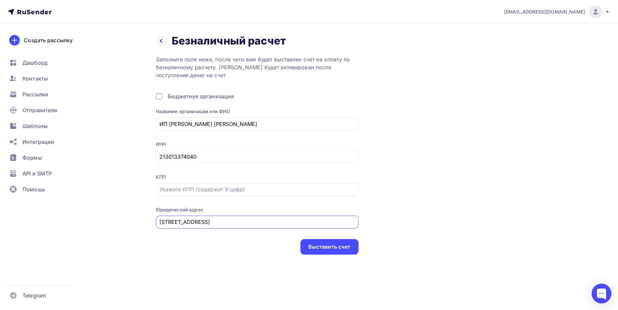
click at [233, 223] on input "[STREET_ADDRESS]" at bounding box center [256, 222] width 195 height 8
type input "[STREET_ADDRESS]"
click at [325, 245] on div "Выставить счет" at bounding box center [329, 247] width 42 height 8
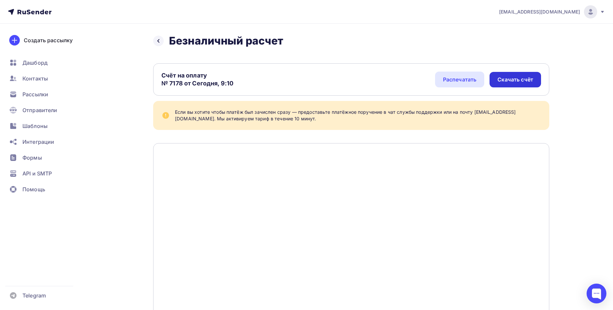
click at [511, 81] on div "Скачать счёт" at bounding box center [516, 80] width 36 height 8
click at [154, 39] on div at bounding box center [158, 41] width 11 height 11
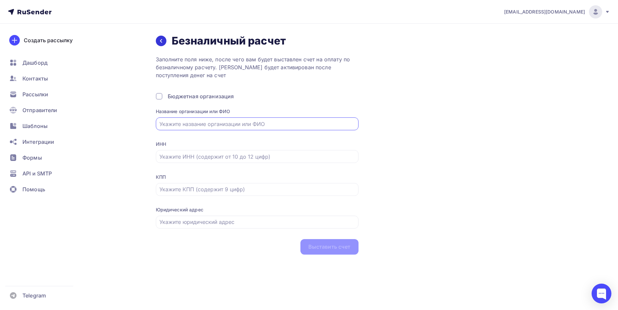
click at [160, 40] on icon at bounding box center [161, 40] width 5 height 5
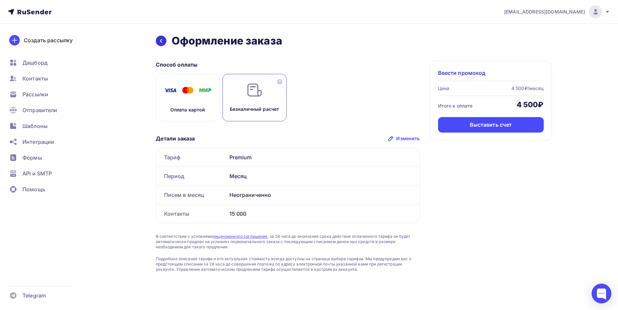
click at [160, 40] on icon at bounding box center [161, 40] width 5 height 5
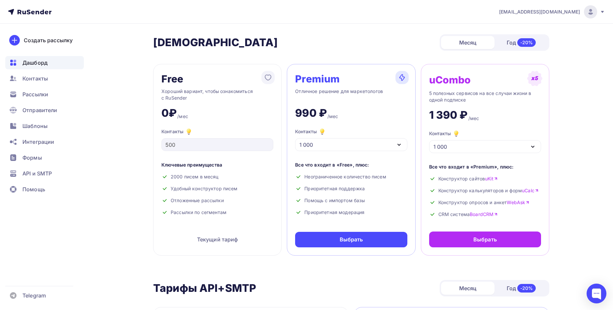
click at [35, 63] on span "Дашборд" at bounding box center [34, 63] width 25 height 8
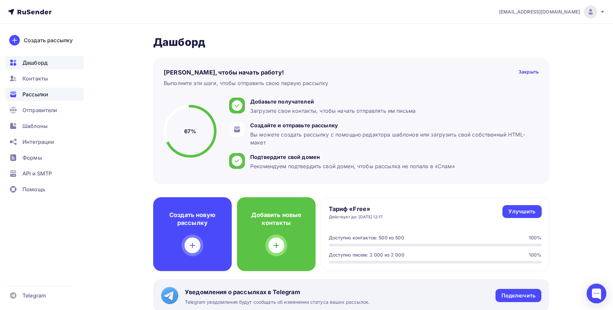
click at [32, 94] on span "Рассылки" at bounding box center [35, 94] width 26 height 8
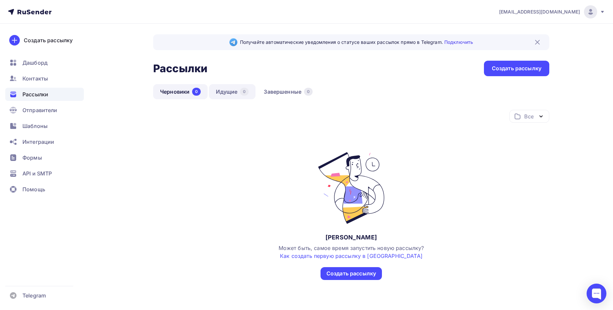
click at [233, 92] on link "Идущие 0" at bounding box center [232, 91] width 47 height 15
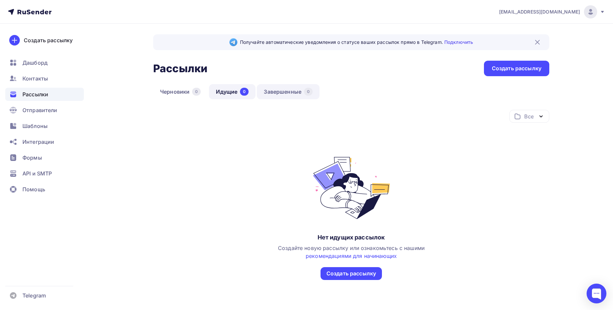
click at [281, 93] on link "Завершенные 0" at bounding box center [288, 91] width 63 height 15
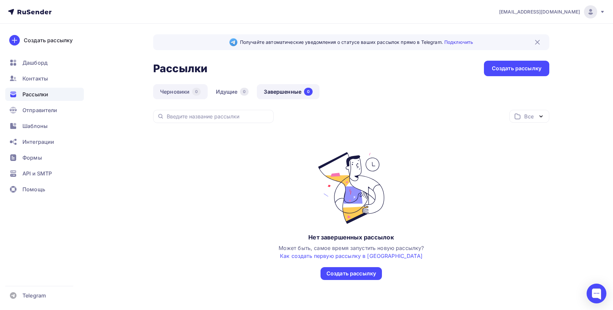
click at [185, 95] on link "Черновики 0" at bounding box center [180, 91] width 54 height 15
click at [528, 117] on div "Все" at bounding box center [528, 117] width 9 height 8
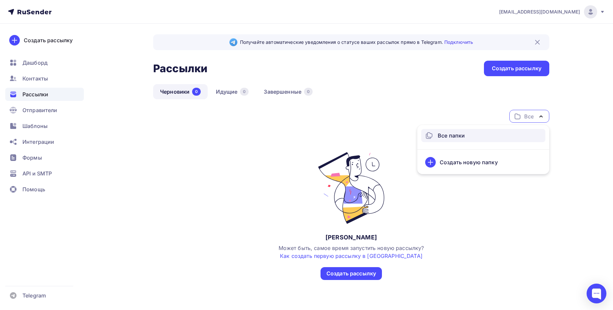
click at [528, 117] on div "Все" at bounding box center [528, 117] width 9 height 8
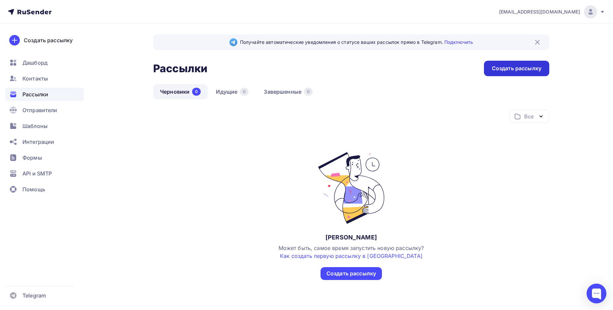
click at [520, 74] on div "Создать рассылку" at bounding box center [516, 69] width 65 height 16
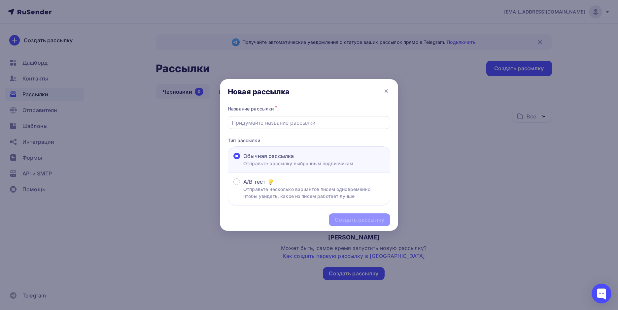
click at [248, 124] on input "text" at bounding box center [309, 123] width 155 height 8
type input "[DATE]"
click at [372, 221] on div "Создать рассылку" at bounding box center [360, 220] width 50 height 8
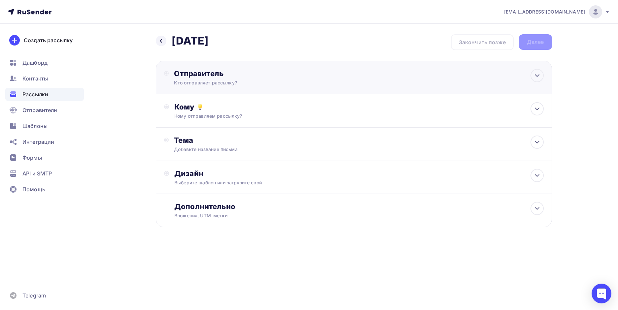
click at [205, 78] on div "Отправитель" at bounding box center [245, 73] width 143 height 9
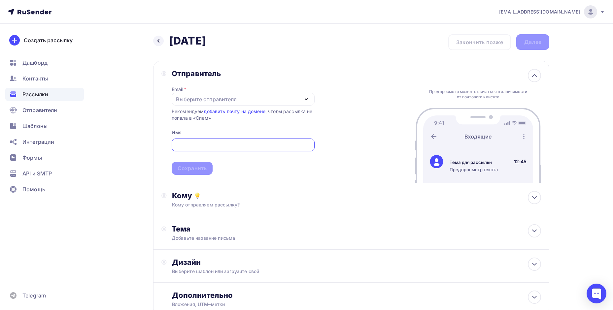
click at [190, 98] on div "Выберите отправителя" at bounding box center [206, 99] width 61 height 8
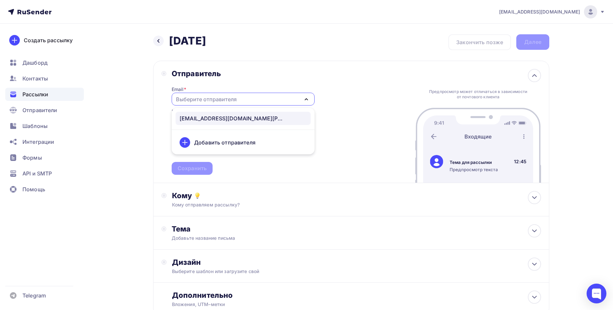
click at [199, 121] on div "[EMAIL_ADDRESS][DOMAIN_NAME][PERSON_NAME]" at bounding box center [233, 119] width 106 height 8
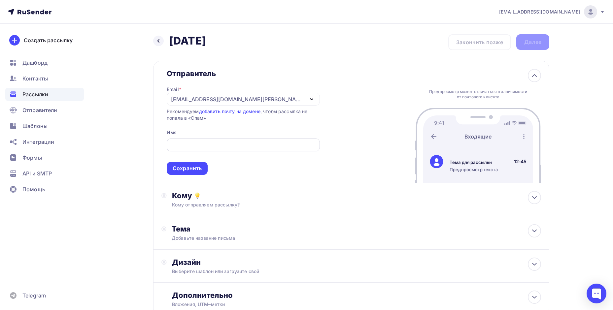
click at [196, 144] on input "text" at bounding box center [244, 145] width 146 height 8
type input "Мягкие игрушки опт"
click at [198, 167] on div "Сохранить" at bounding box center [187, 169] width 29 height 8
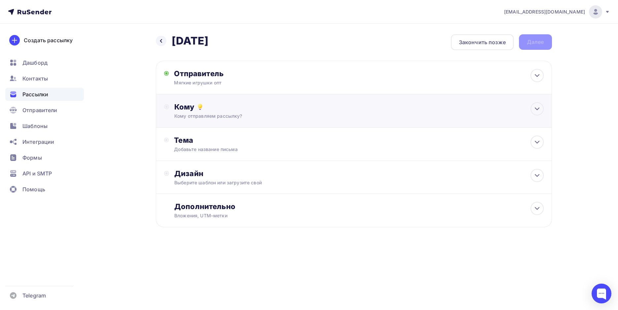
click at [208, 113] on div "Кому Кому отправляем рассылку? Списки получателей Выберите список Все списки id…" at bounding box center [358, 110] width 369 height 17
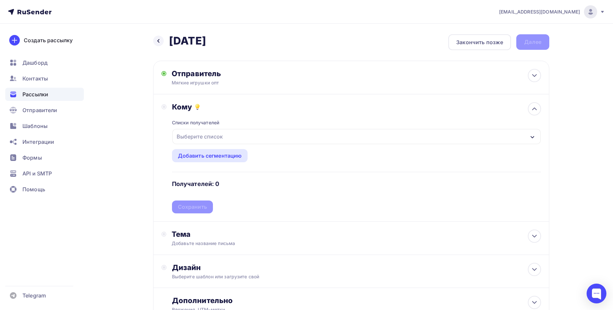
click at [200, 136] on div "Выберите список" at bounding box center [200, 137] width 52 height 12
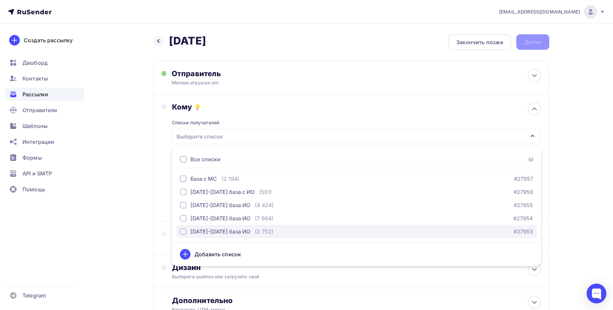
click at [184, 230] on div "button" at bounding box center [183, 232] width 7 height 7
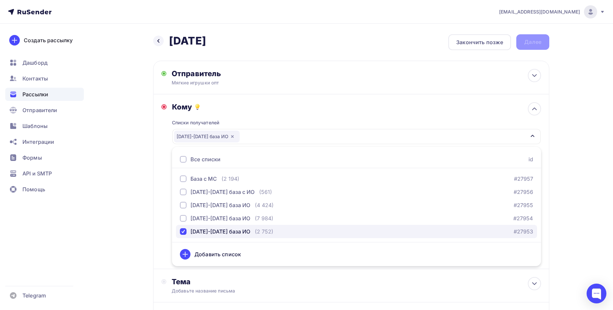
click at [183, 231] on div "button" at bounding box center [183, 232] width 7 height 7
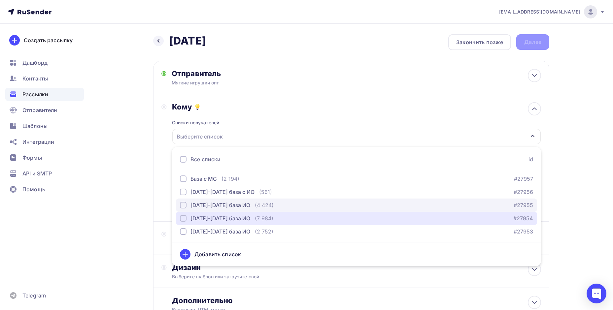
drag, startPoint x: 183, startPoint y: 218, endPoint x: 185, endPoint y: 204, distance: 14.1
click at [183, 217] on div "button" at bounding box center [183, 218] width 7 height 7
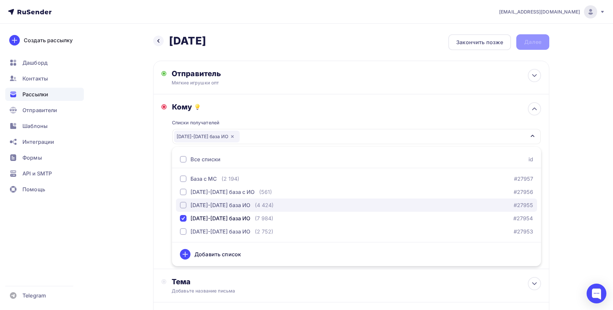
drag, startPoint x: 184, startPoint y: 205, endPoint x: 183, endPoint y: 197, distance: 8.0
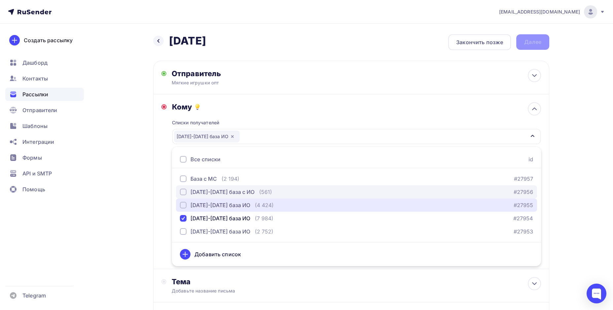
click at [183, 205] on div "button" at bounding box center [183, 205] width 7 height 7
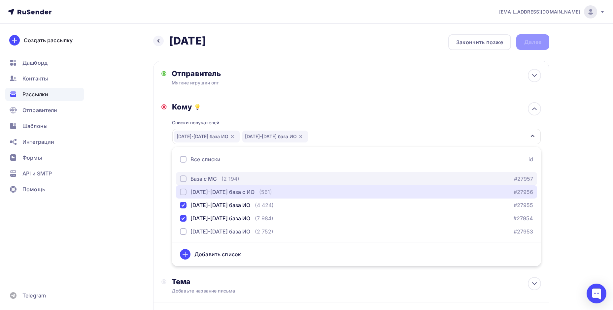
drag, startPoint x: 183, startPoint y: 193, endPoint x: 183, endPoint y: 178, distance: 15.5
click at [183, 191] on div "button" at bounding box center [183, 192] width 7 height 7
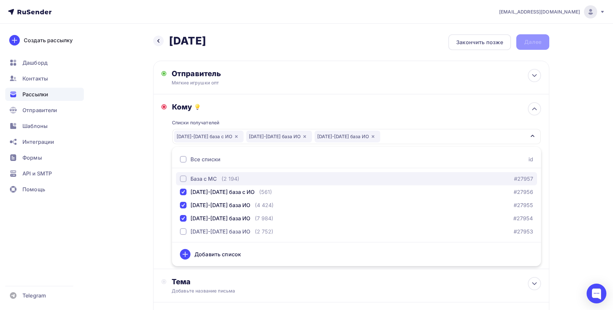
click at [183, 177] on div "button" at bounding box center [183, 179] width 7 height 7
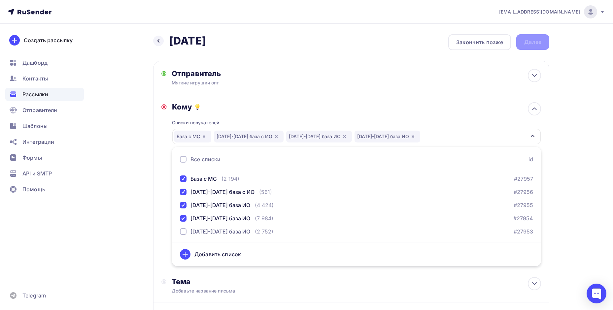
click at [145, 223] on div "Назад [DATE] [DATE] Закончить позже Далее Отправитель Мягкие игрушки опт Email …" at bounding box center [306, 218] width 541 height 388
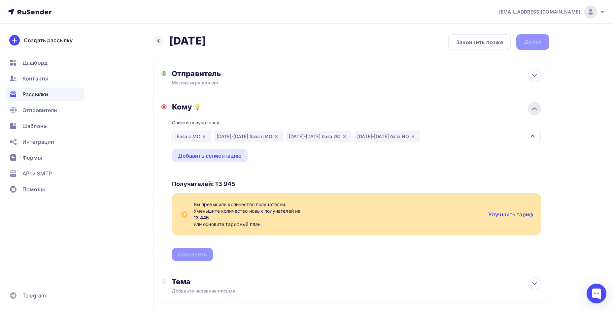
click at [538, 109] on icon at bounding box center [535, 109] width 8 height 8
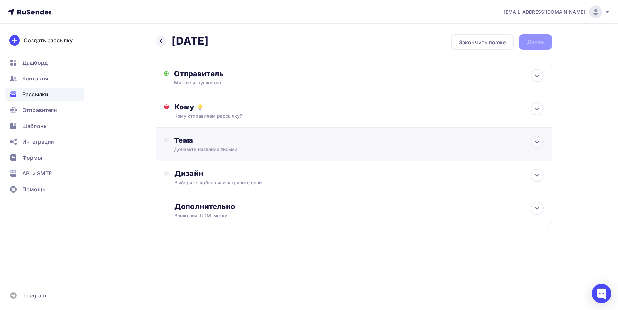
click at [195, 146] on div "Добавьте название письма" at bounding box center [233, 149] width 118 height 7
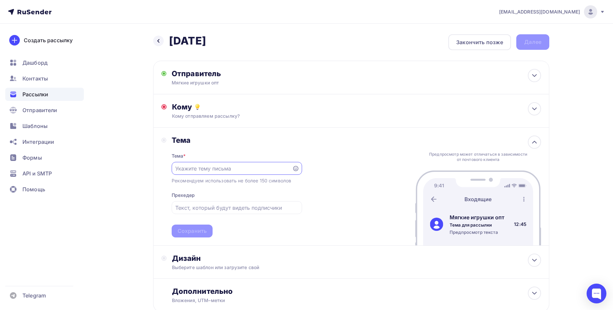
click at [195, 171] on input "text" at bounding box center [231, 169] width 113 height 8
type input "Новинки недели - ограниченные партии!"
click at [193, 211] on input "text" at bounding box center [236, 208] width 123 height 8
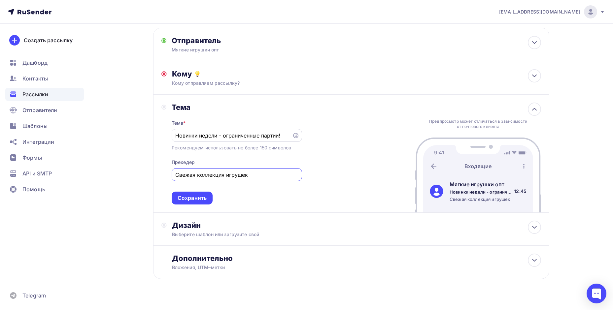
type input "Свежая коллекция игрушек"
click at [297, 135] on icon at bounding box center [295, 135] width 5 height 5
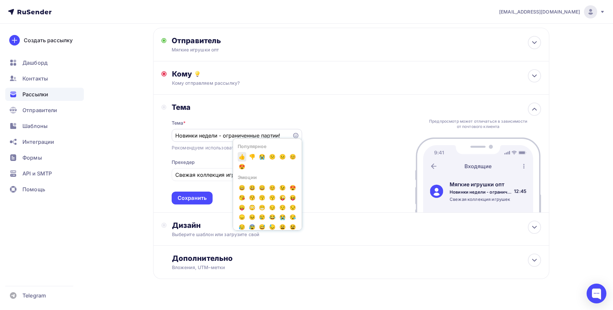
click at [242, 157] on span "👍" at bounding box center [242, 157] width 9 height 10
click at [243, 156] on span "👍" at bounding box center [242, 157] width 9 height 10
click at [283, 110] on div "Тема" at bounding box center [237, 107] width 130 height 9
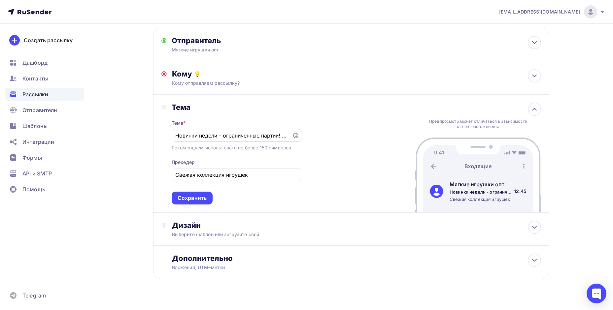
click at [285, 136] on input "Новинки недели - ограниченные партии! 👍👍" at bounding box center [231, 136] width 113 height 8
drag, startPoint x: 282, startPoint y: 136, endPoint x: 308, endPoint y: 136, distance: 25.8
click at [308, 136] on div "Тема Тема * Новинки недели - ограниченные партии! 👍👍 Рекомендуем использовать н…" at bounding box center [351, 154] width 396 height 118
click at [284, 135] on input "Новинки недели - ограниченные партии! 👍👍" at bounding box center [231, 136] width 113 height 8
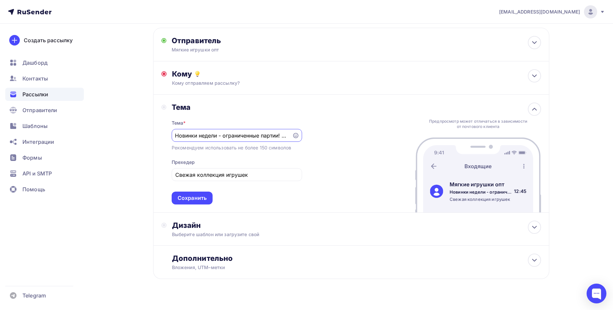
scroll to position [0, 1]
type input "Новинки недели - ограниченные партии! 👍"
click at [346, 141] on div "Тема Тема * Новинки недели - ограниченные партии! 👍 Рекомендуем использовать не…" at bounding box center [351, 154] width 396 height 118
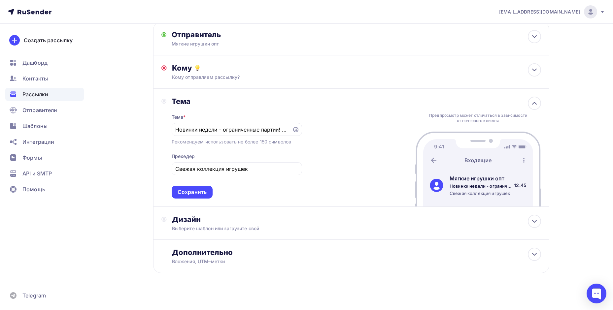
scroll to position [45, 0]
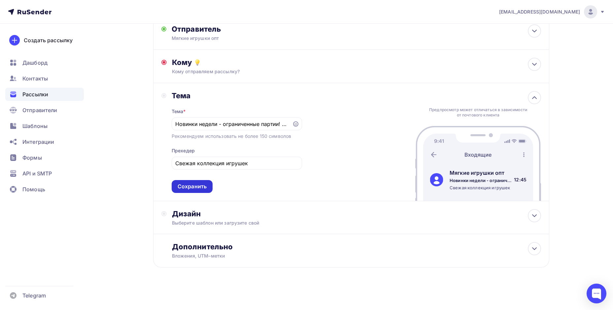
click at [186, 186] on div "Сохранить" at bounding box center [192, 187] width 29 height 8
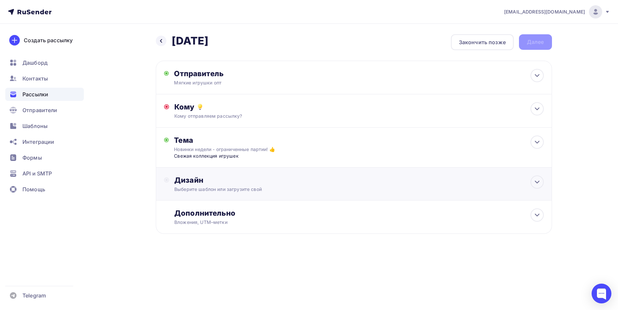
click at [293, 178] on div "Дизайн" at bounding box center [358, 180] width 369 height 9
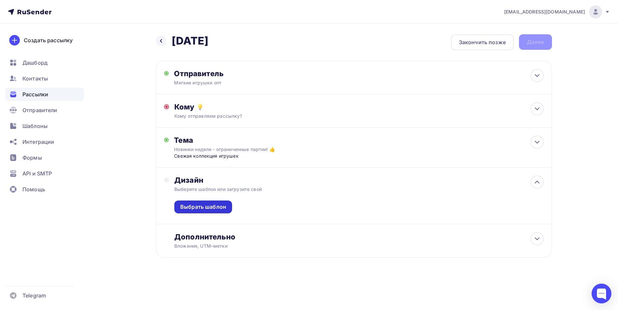
click at [197, 205] on div "Выбрать шаблон" at bounding box center [203, 207] width 46 height 8
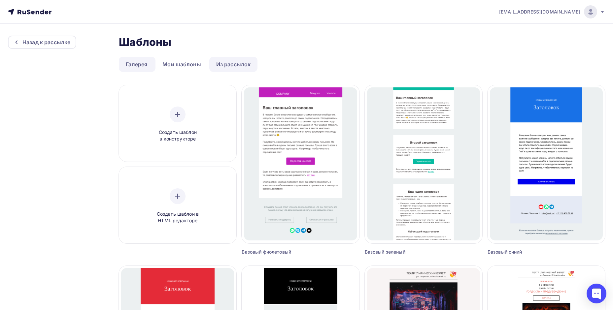
click at [230, 62] on link "Из рассылок" at bounding box center [233, 64] width 49 height 15
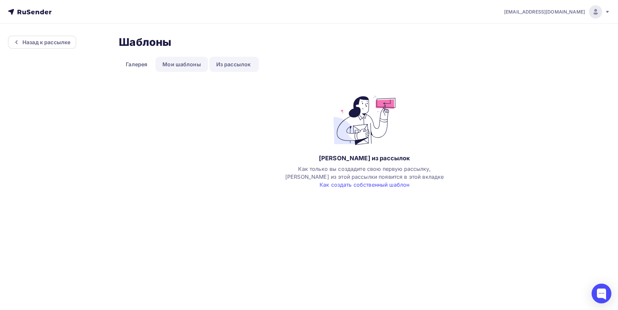
click at [181, 68] on link "Мои шаблоны" at bounding box center [182, 64] width 53 height 15
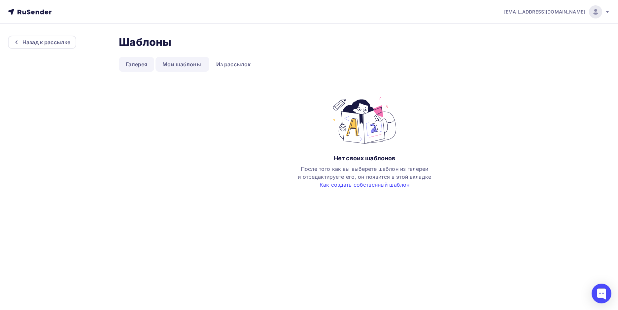
click at [131, 67] on link "Галерея" at bounding box center [136, 64] width 35 height 15
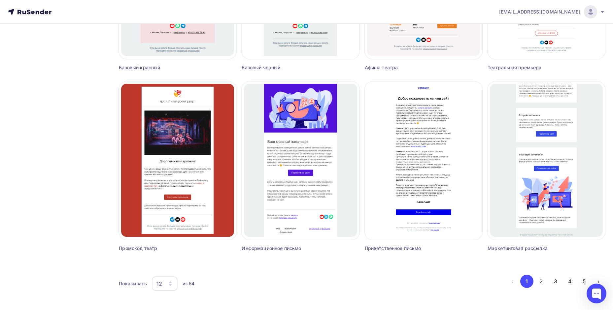
scroll to position [367, 0]
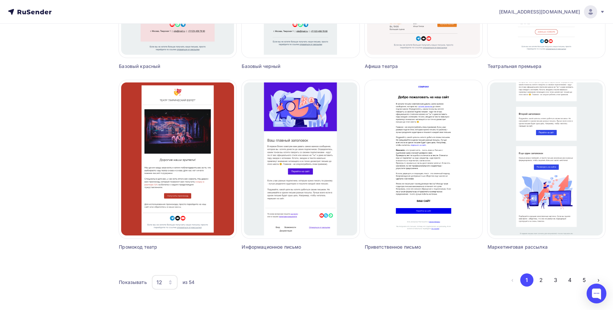
click at [163, 284] on div "12" at bounding box center [165, 282] width 26 height 15
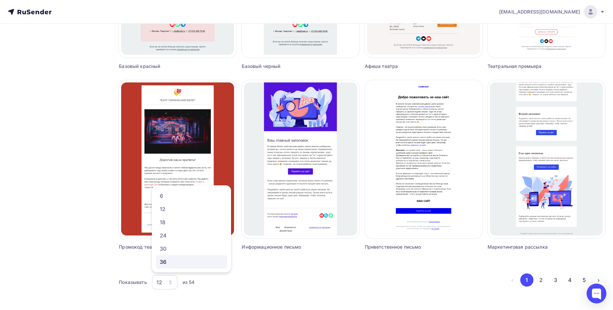
click at [165, 263] on div "36" at bounding box center [191, 262] width 63 height 8
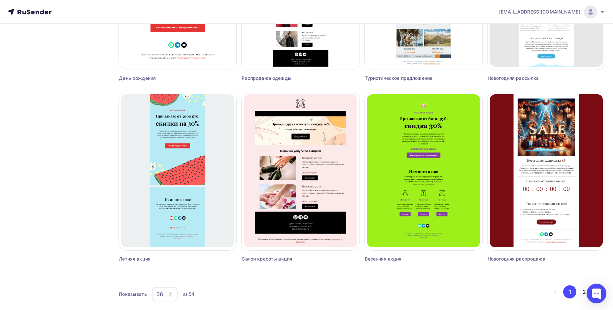
scroll to position [1453, 0]
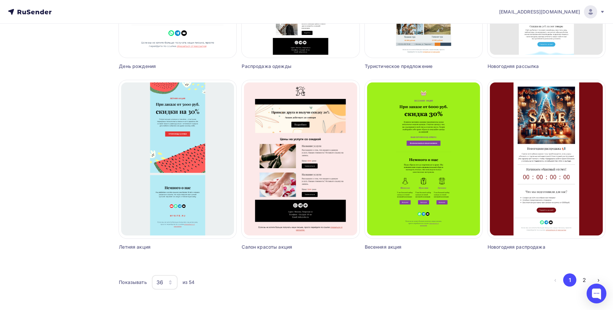
drag, startPoint x: 583, startPoint y: 279, endPoint x: 517, endPoint y: 268, distance: 66.6
click at [583, 279] on button "2" at bounding box center [584, 280] width 13 height 13
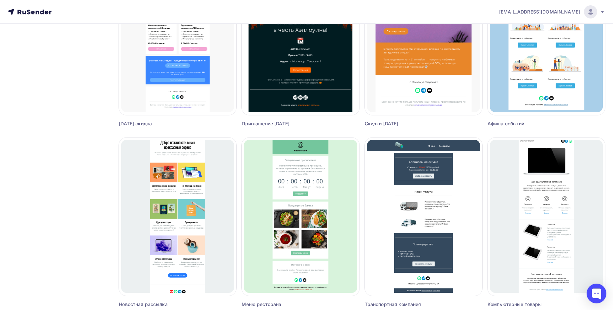
scroll to position [564, 0]
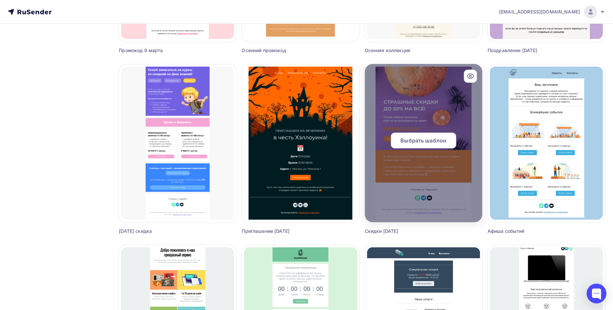
click at [439, 144] on span "Выбрать шаблон" at bounding box center [424, 141] width 46 height 8
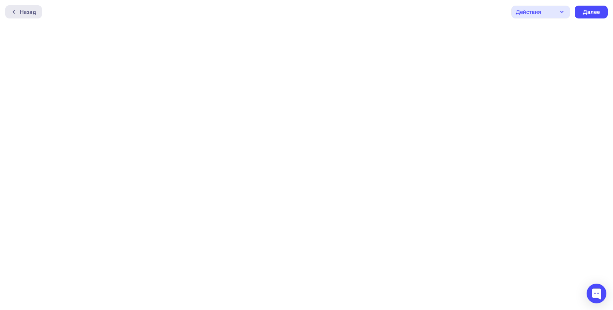
click at [29, 10] on div "Назад" at bounding box center [28, 12] width 16 height 8
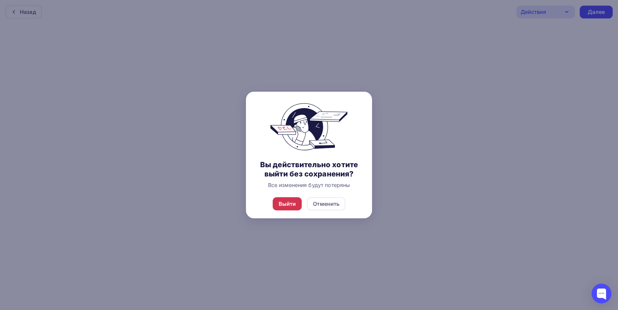
click at [293, 203] on div "Выйти" at bounding box center [288, 204] width 18 height 8
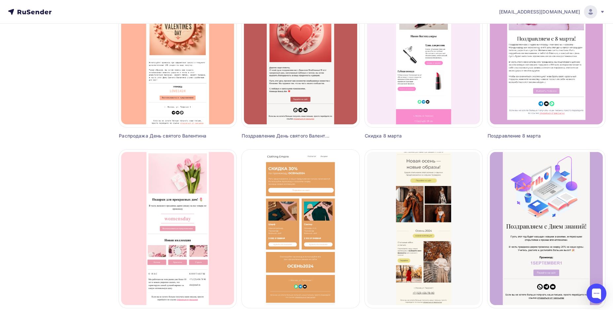
scroll to position [495, 0]
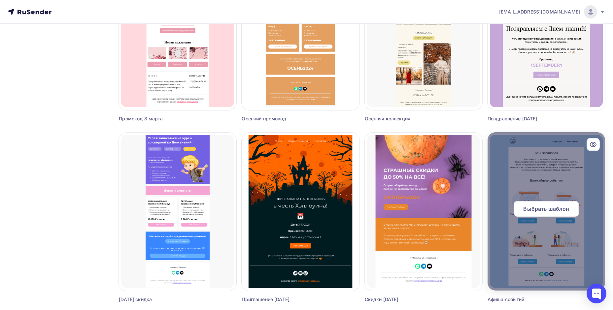
click at [554, 206] on span "Выбрать шаблон" at bounding box center [546, 209] width 46 height 8
